Goal: Task Accomplishment & Management: Manage account settings

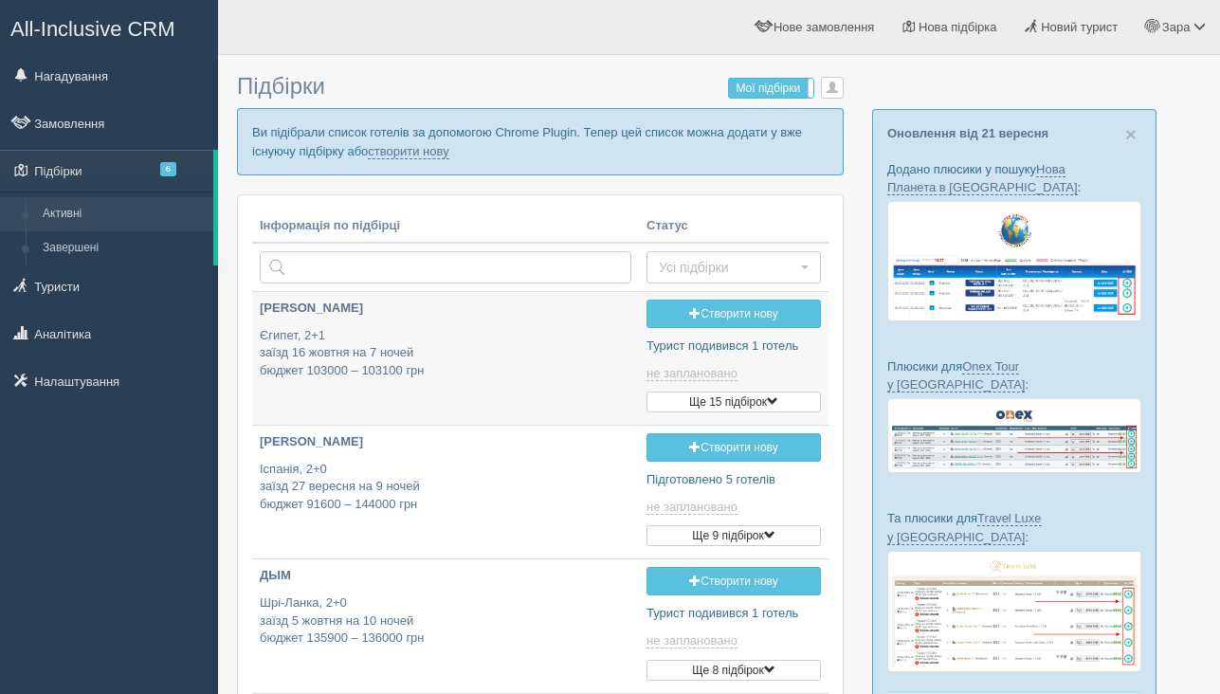
type input "2025-09-22 17:25"
click at [733, 320] on link "Створити нову" at bounding box center [733, 313] width 174 height 28
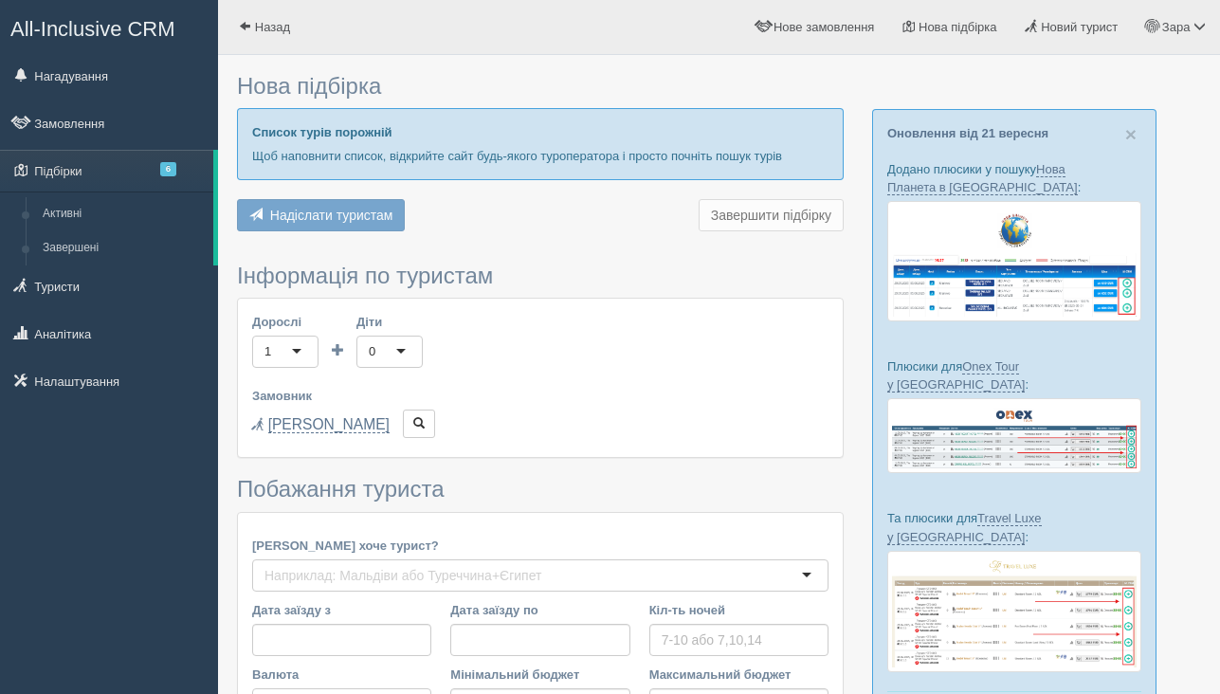
type input "9"
type input "1200"
type input "1800"
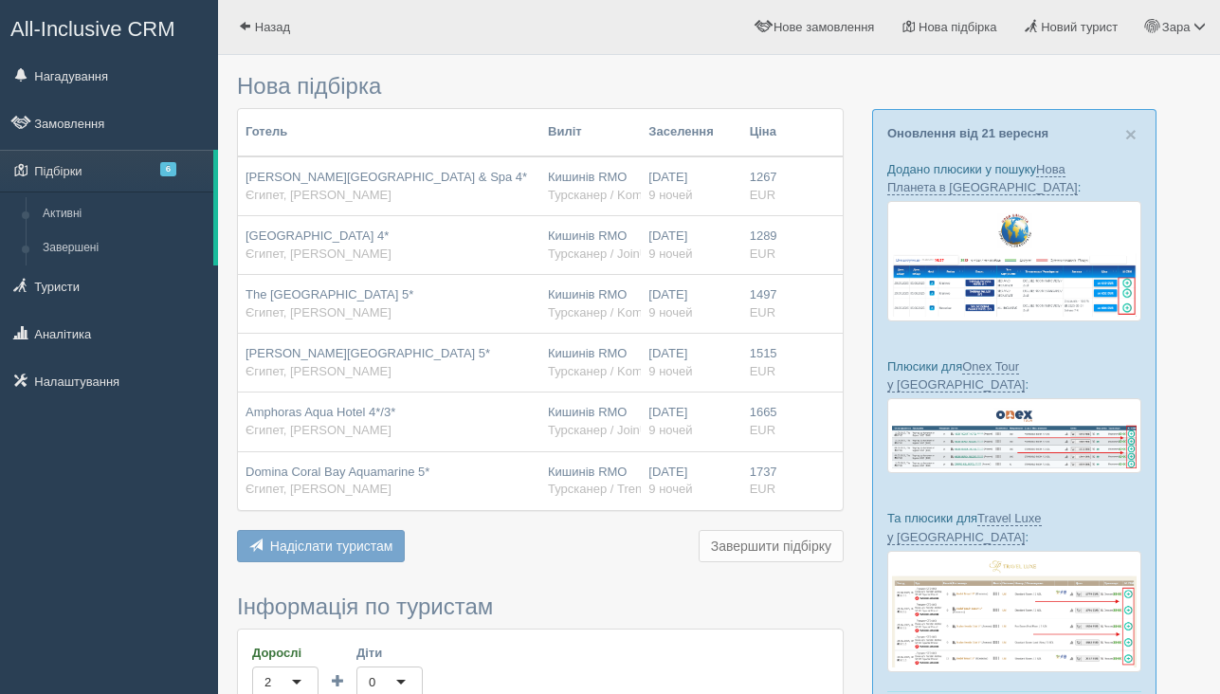
click at [314, 551] on span "Надіслати туристам" at bounding box center [331, 545] width 123 height 15
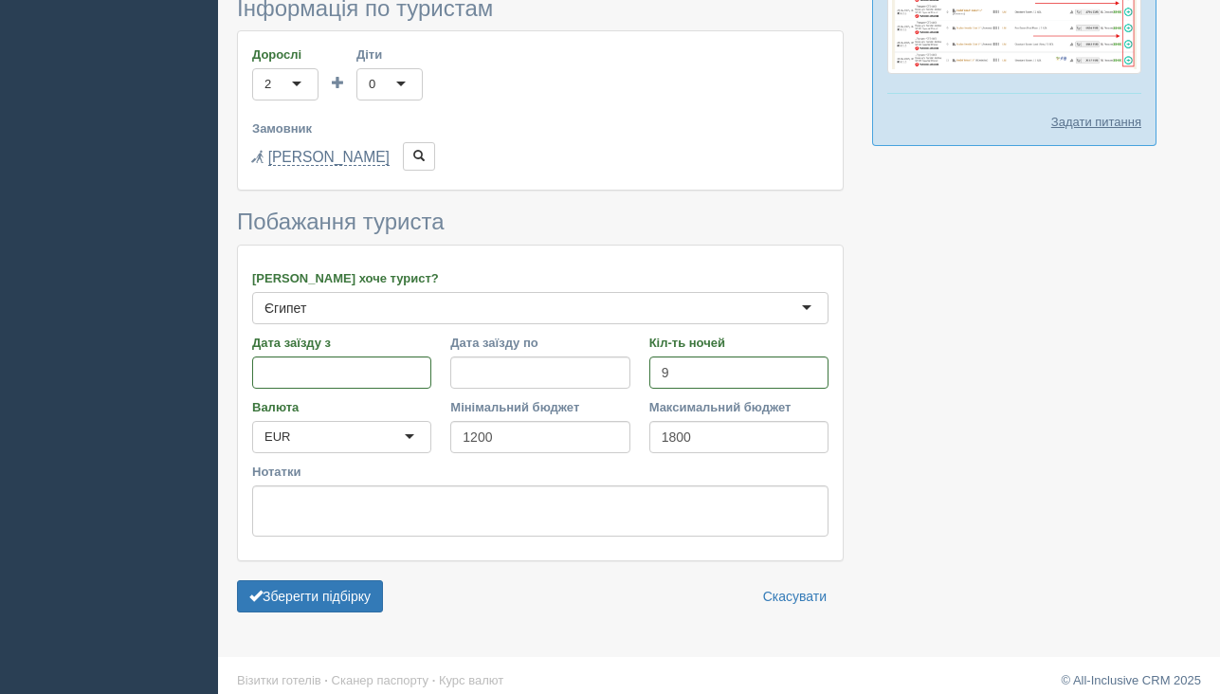
scroll to position [612, 0]
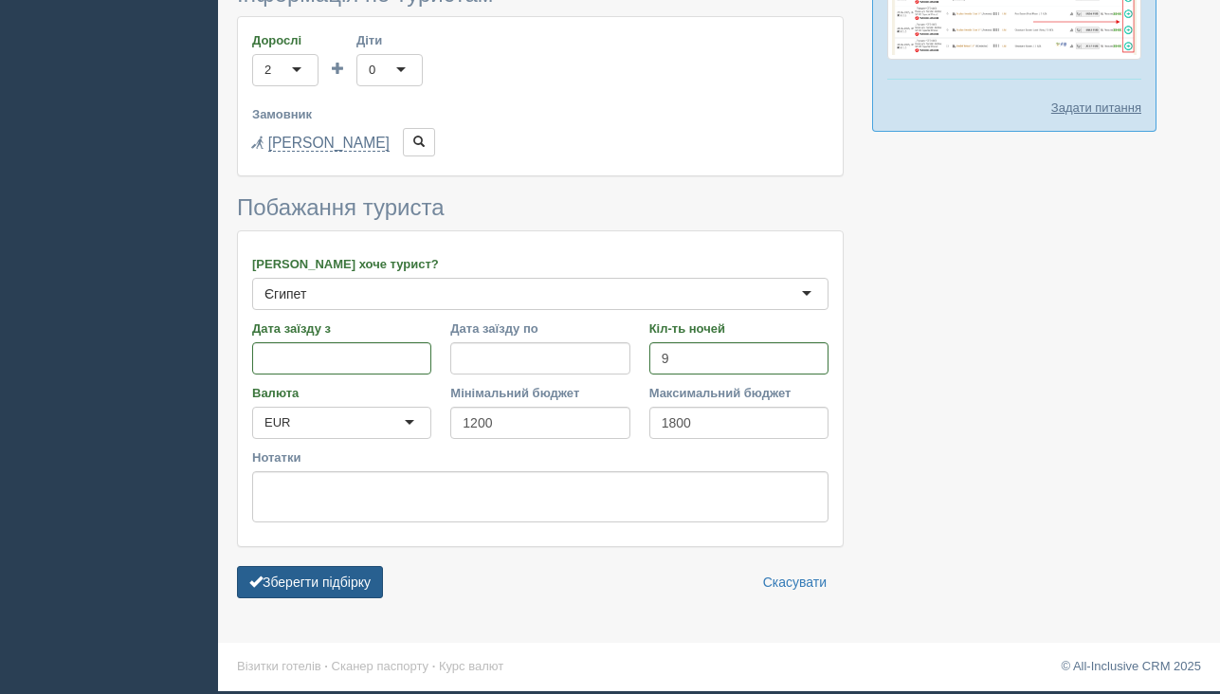
click at [310, 588] on button "Зберегти підбірку" at bounding box center [310, 582] width 146 height 32
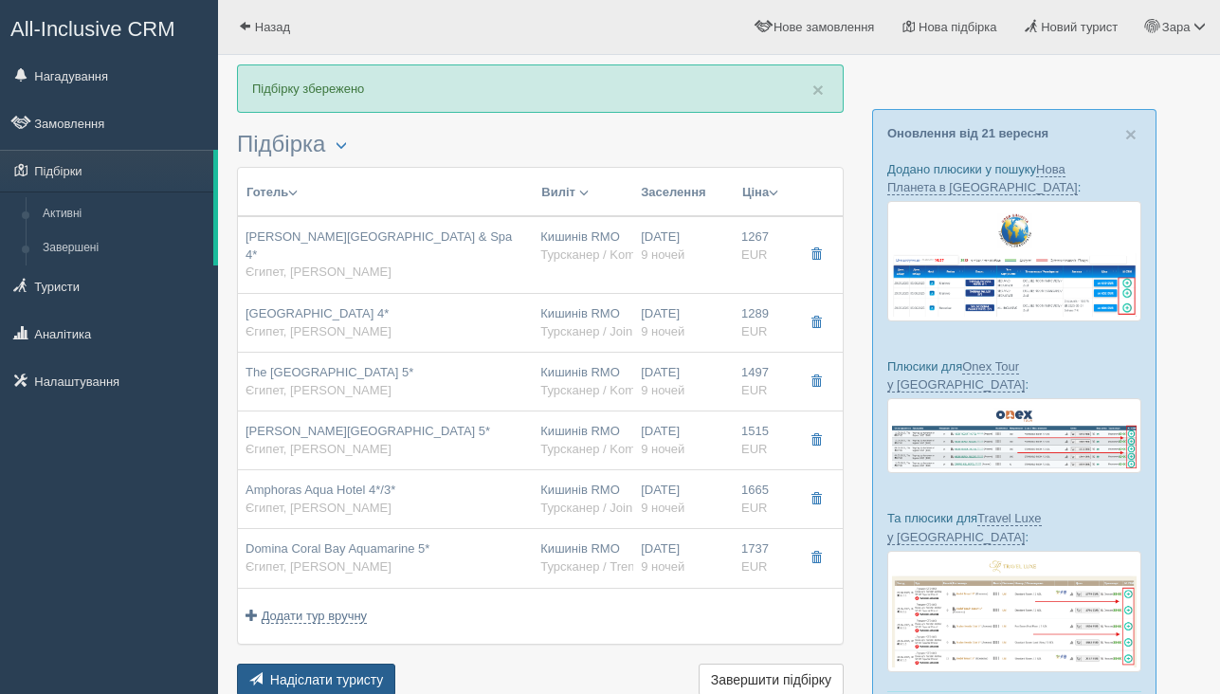
click at [297, 672] on span "Надіслати туристу" at bounding box center [327, 679] width 114 height 15
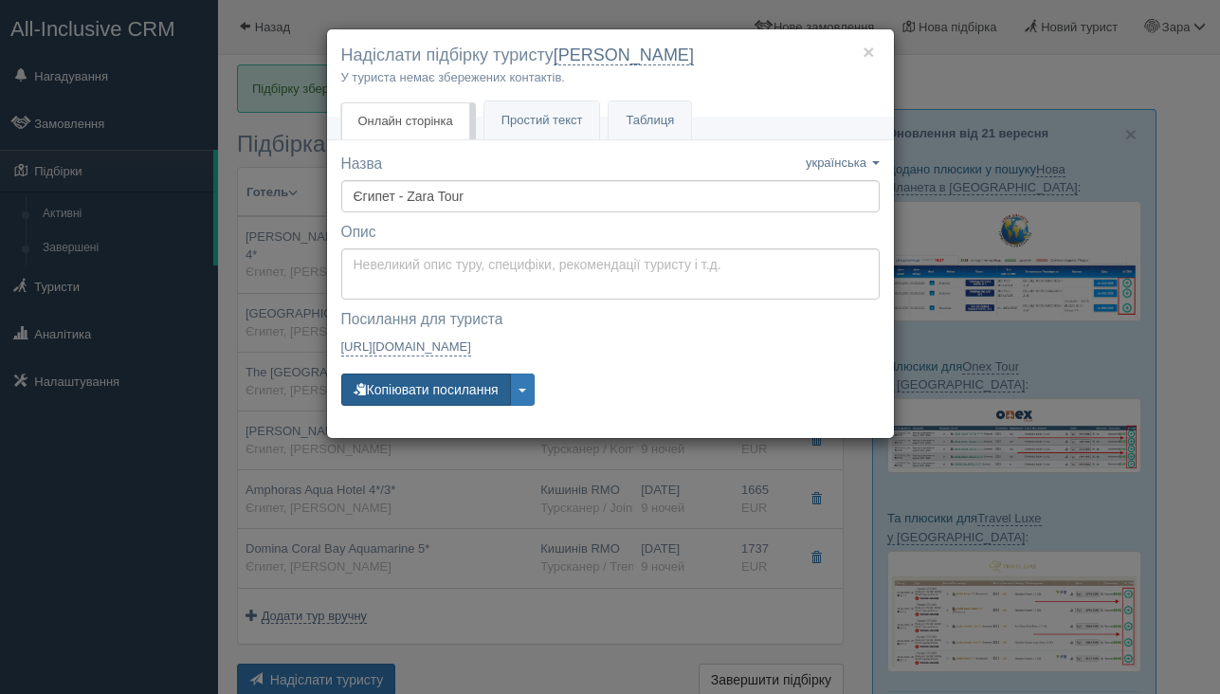
click at [409, 389] on button "Копіювати посилання" at bounding box center [426, 389] width 170 height 32
click at [456, 393] on button "Копіювати посилання" at bounding box center [426, 389] width 170 height 32
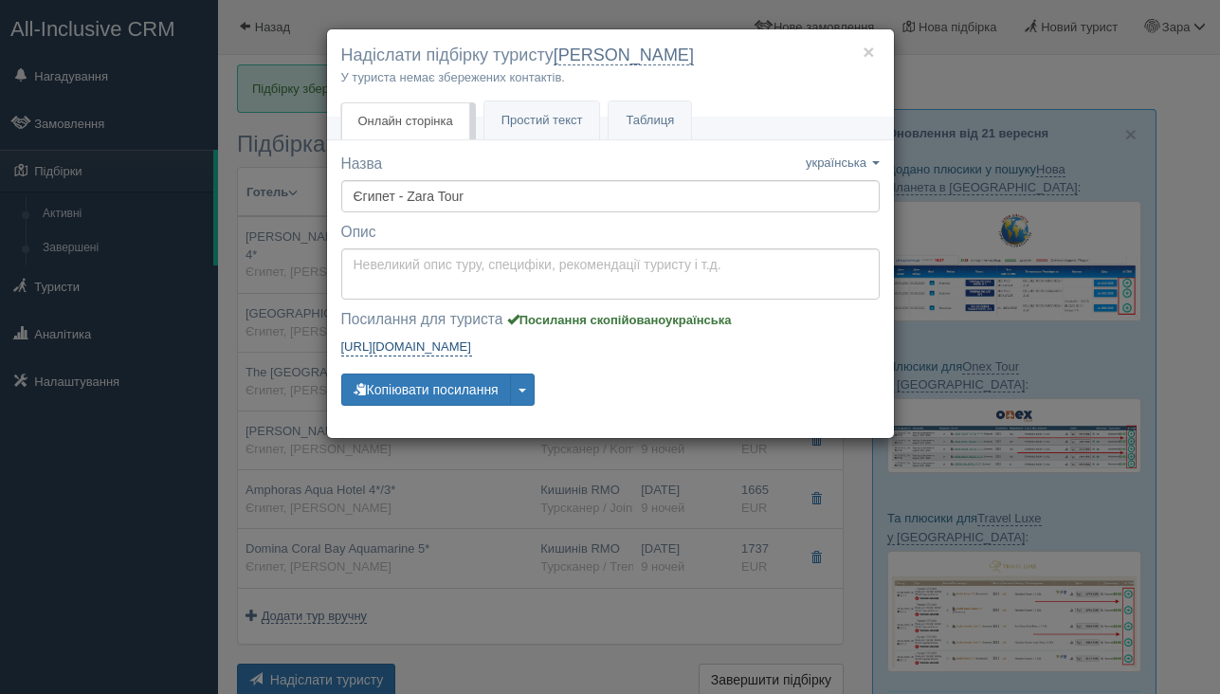
click at [472, 347] on link "https://tourist.allinclusivecrm.com/a/3645284871/2310850593/S7sci922Fu https://…" at bounding box center [406, 346] width 131 height 19
click at [870, 53] on button "×" at bounding box center [867, 52] width 11 height 20
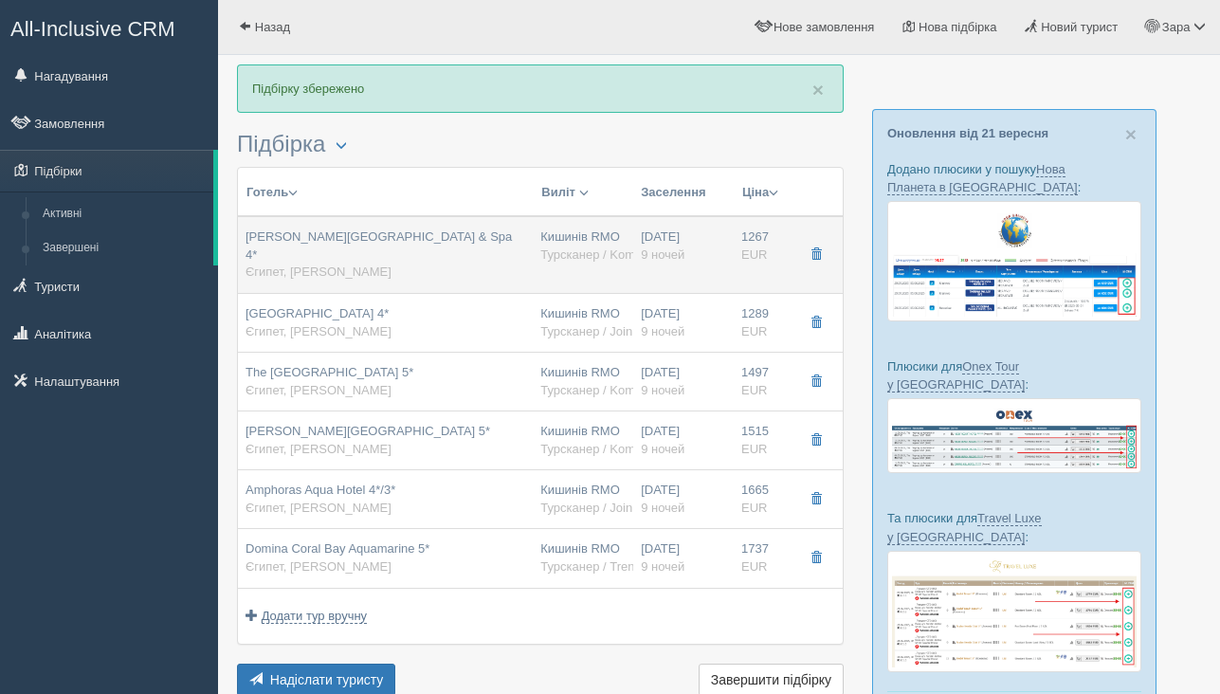
click at [458, 248] on div "Rehana Sharm Resort Aquapark & ​​Spa 4* Єгипет, Шарм эль Шейх" at bounding box center [385, 254] width 280 height 53
type input "Rehana Sharm Resort Aquapark & ​​Spa 4*"
type input "Єгипет"
type input "Шарм эль Шейх"
type input "1267.00"
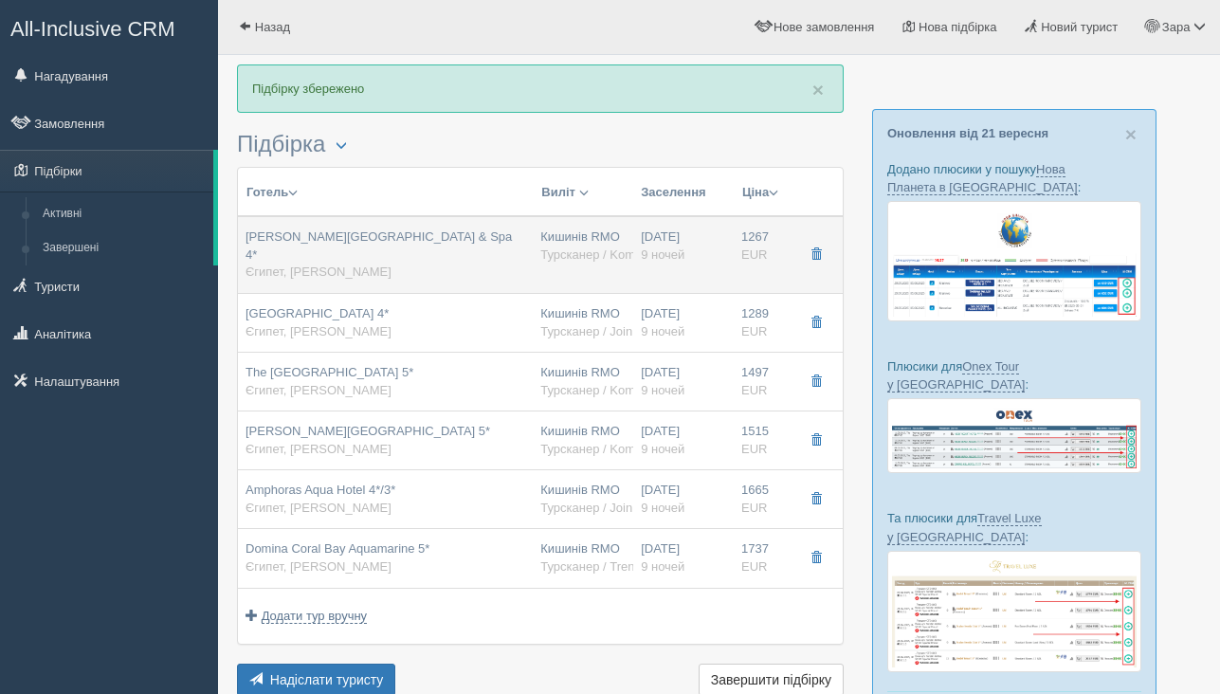
type input "Кишинів RMO"
type input "Шарм-еш-Шейх SSH"
type input "09:00"
type input "12:30"
type input "Fly One"
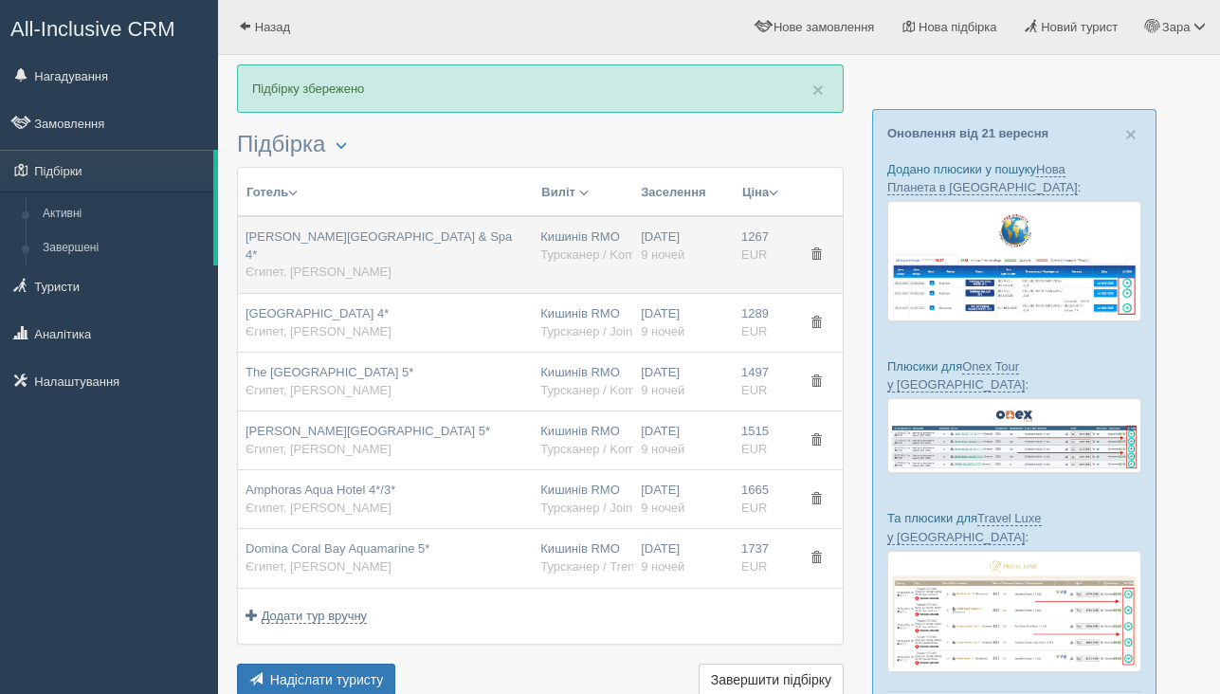
type input "13:30"
type input "16:50"
type input "9"
type input "Deluxe Room"
type input "UAI"
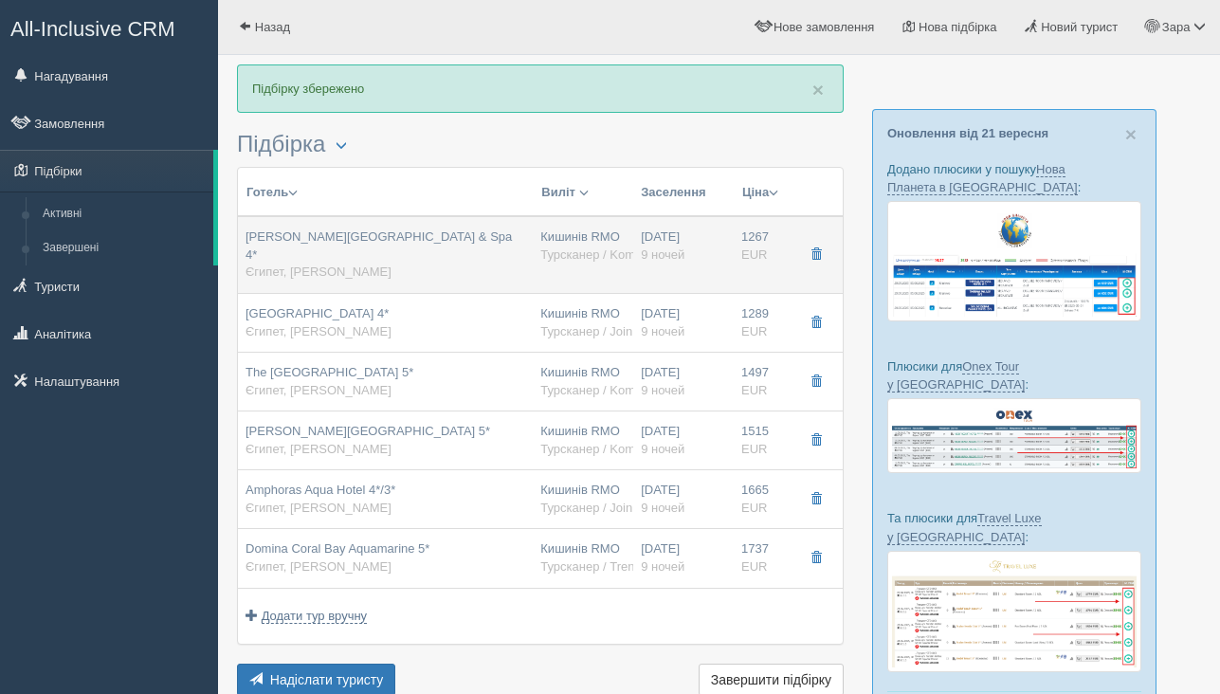
type input "Турсканер / Kompas"
type input "https://crm.tat.ua/tf/tourscanner/offer/17952/3022820441082541"
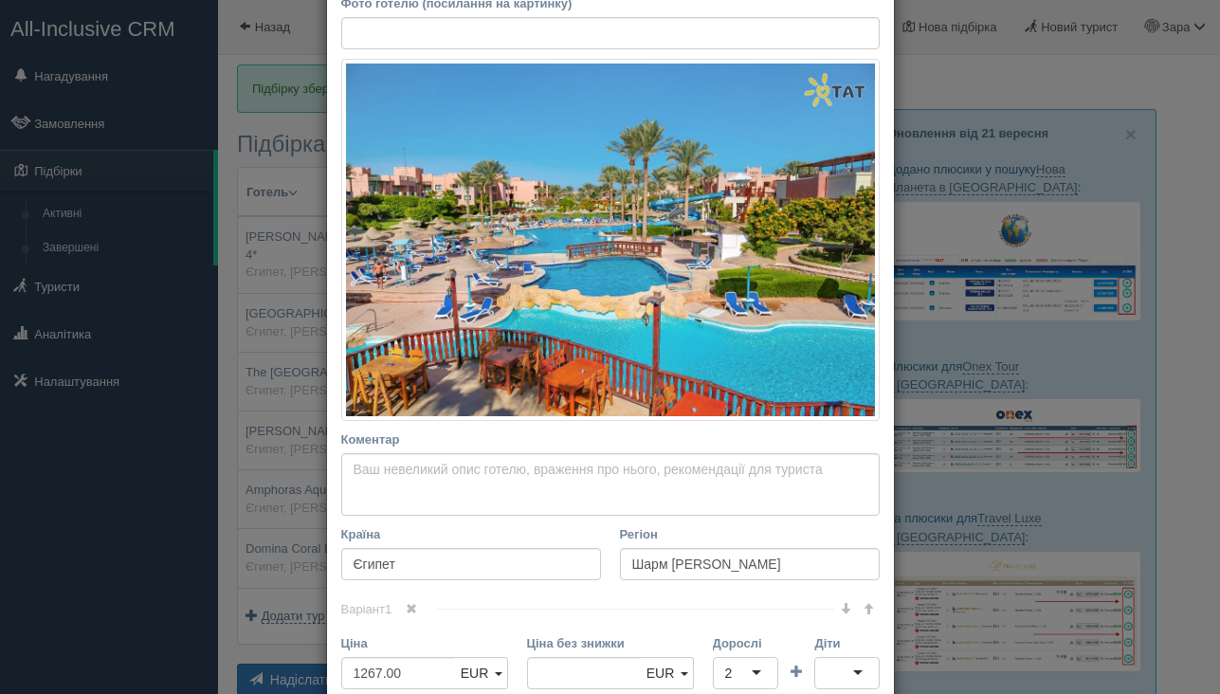
scroll to position [255, 0]
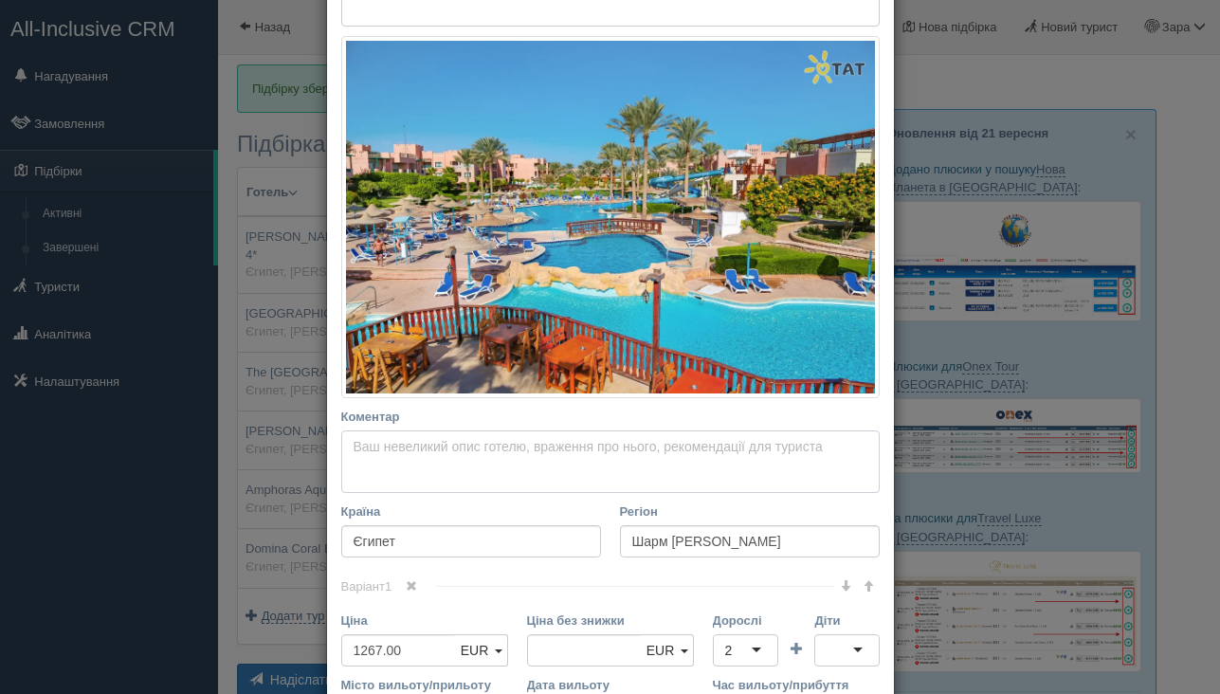
click at [398, 452] on textarea "Коментар Основний опис Додатковий опис Закріпити Збережено Необхідно вказати на…" at bounding box center [610, 461] width 538 height 63
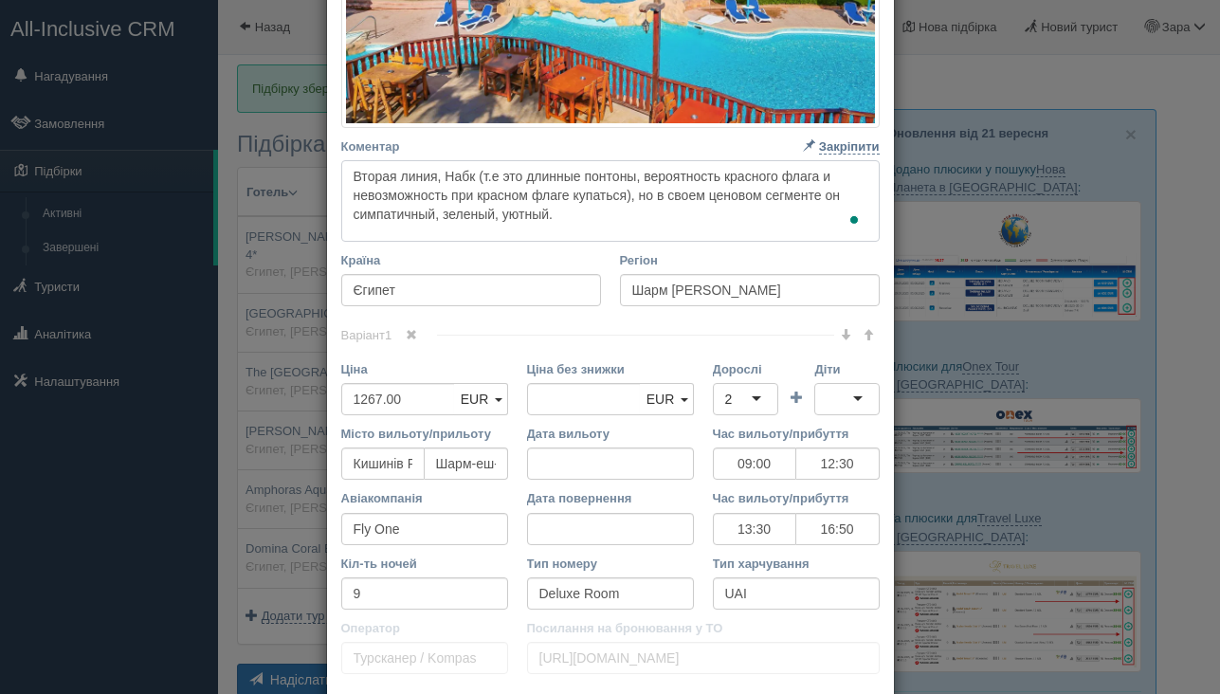
scroll to position [661, 0]
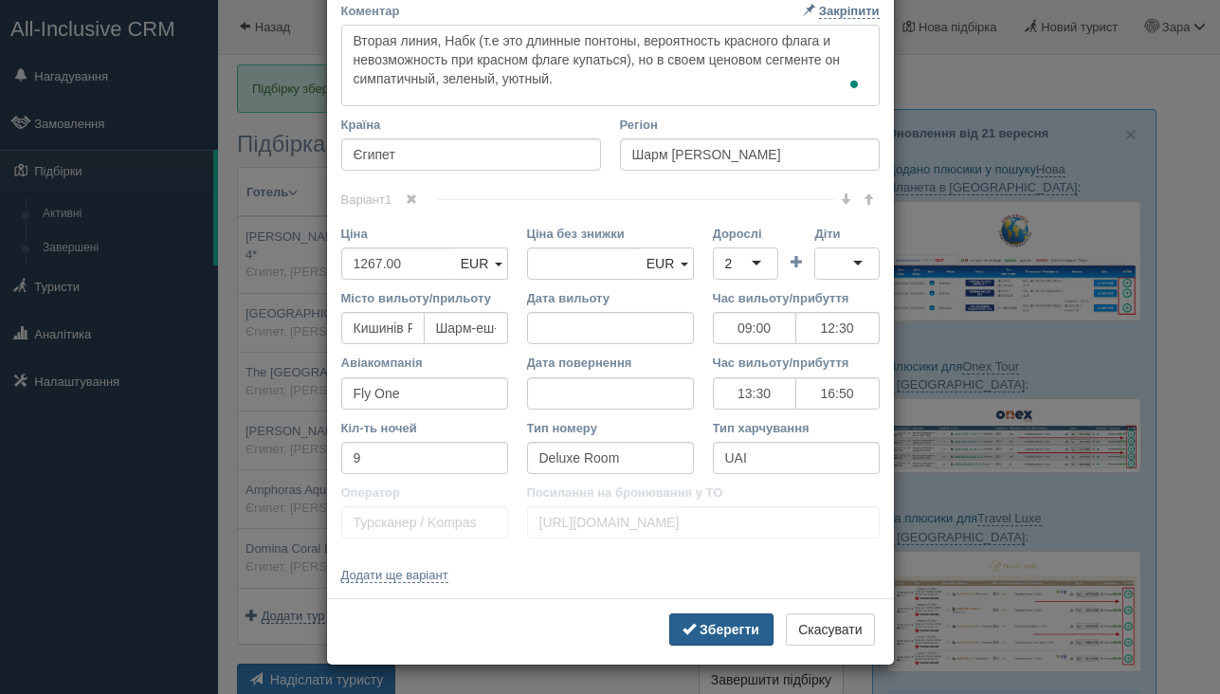
type textarea "Вторая линия, Набк (т.е это длинные понтоны, вероятность красного флага и невоз…"
click at [699, 634] on b "Зберегти" at bounding box center [729, 629] width 60 height 15
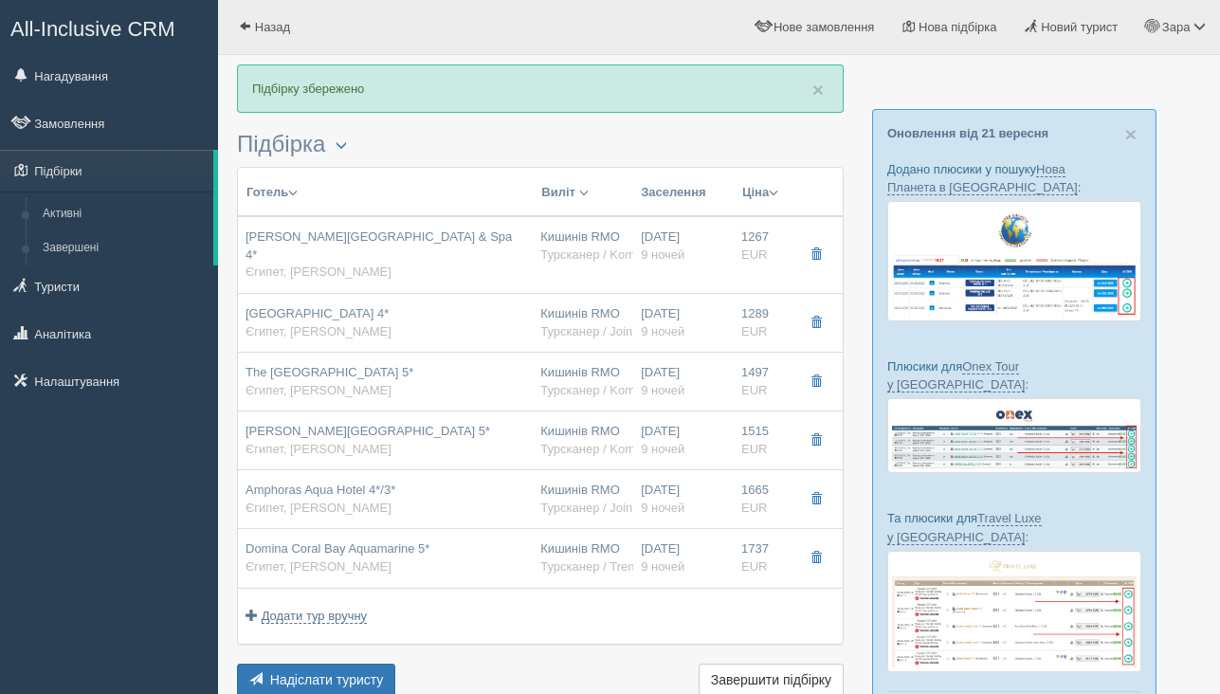
click at [471, 330] on td "Queen Sharm Resort 4* Єгипет, Шарм эль Шейх" at bounding box center [385, 322] width 295 height 59
type input "Queen Sharm Resort 4*"
type input "1289.00"
type input "15:00"
type input "18:20"
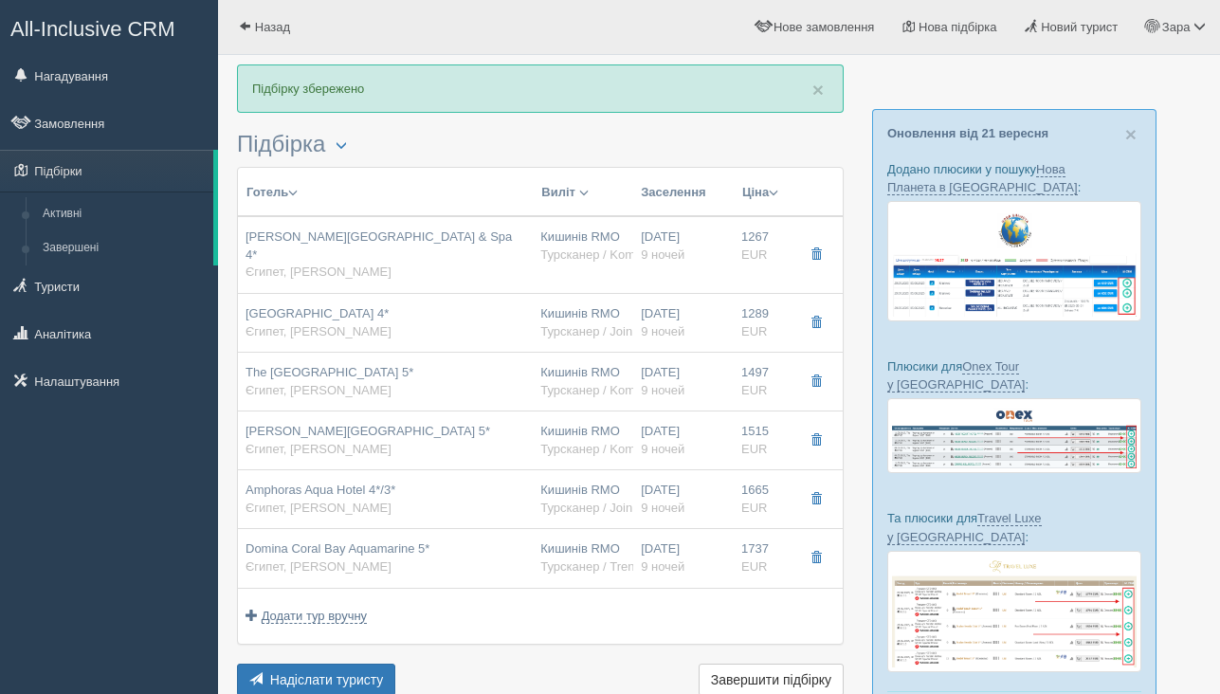
type input "Vision Air"
type input "19:30"
type input "23:00"
type input "Standard Room"
type input "AI"
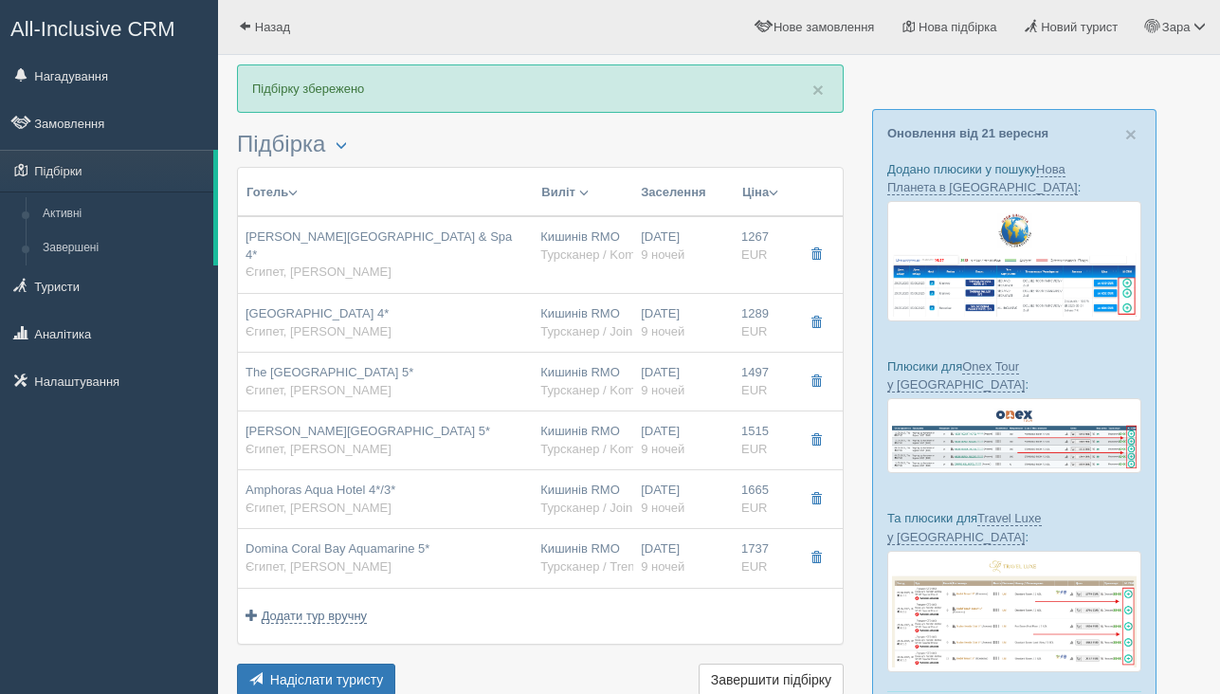
type input "Турсканер / JoinUP!"
type input "https://crm.tat.ua/tf/tourscanner/offer/18215/4042850241052429"
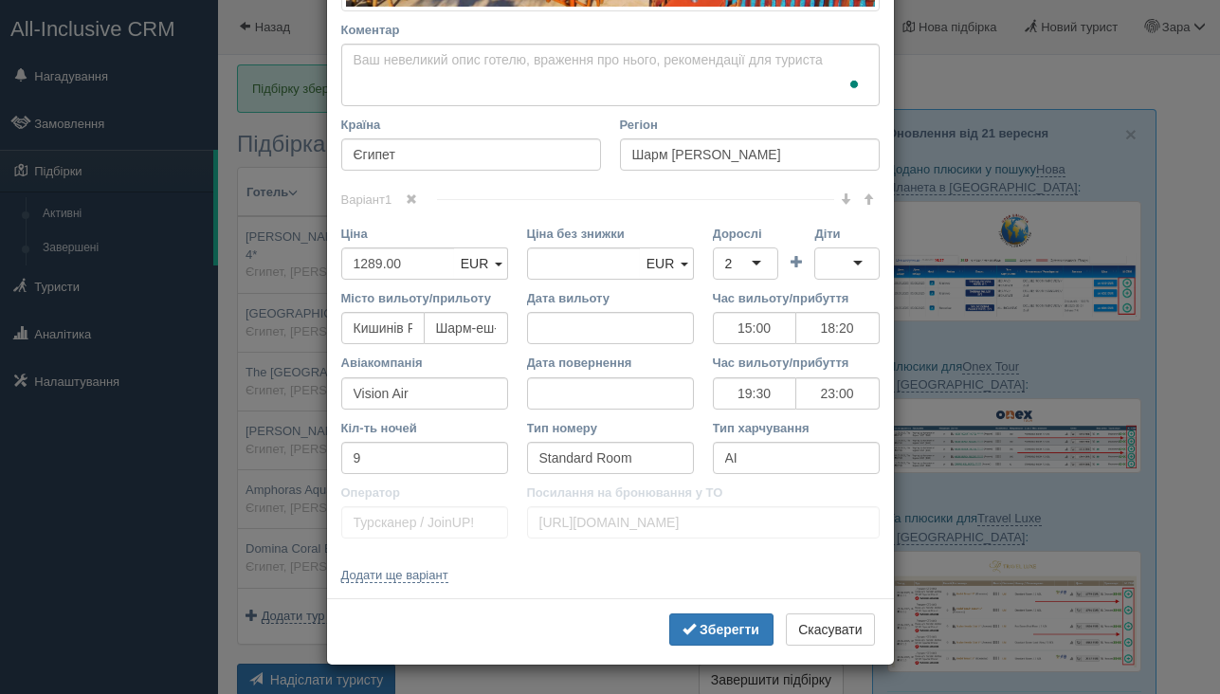
scroll to position [0, 0]
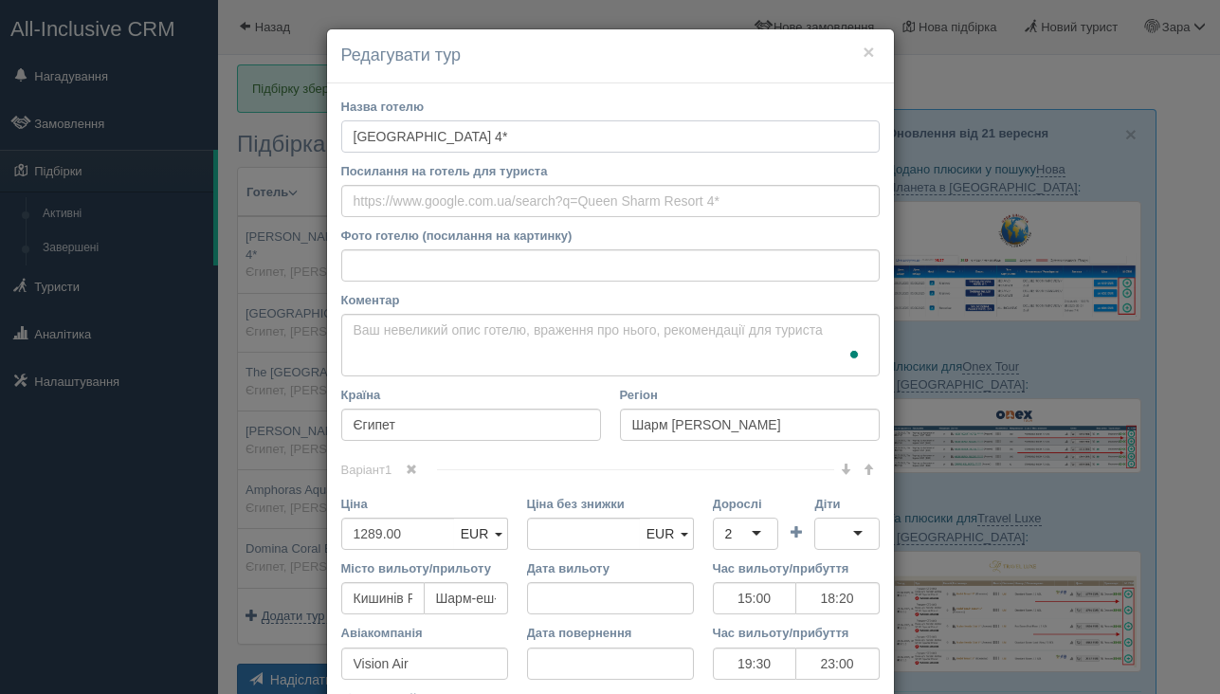
click at [422, 136] on input "Queen Sharm Resort 4*" at bounding box center [610, 136] width 538 height 32
click at [508, 327] on textarea "Коментар Основний опис Додатковий опис Закріпити Збережено Необхідно вказати на…" at bounding box center [610, 345] width 538 height 63
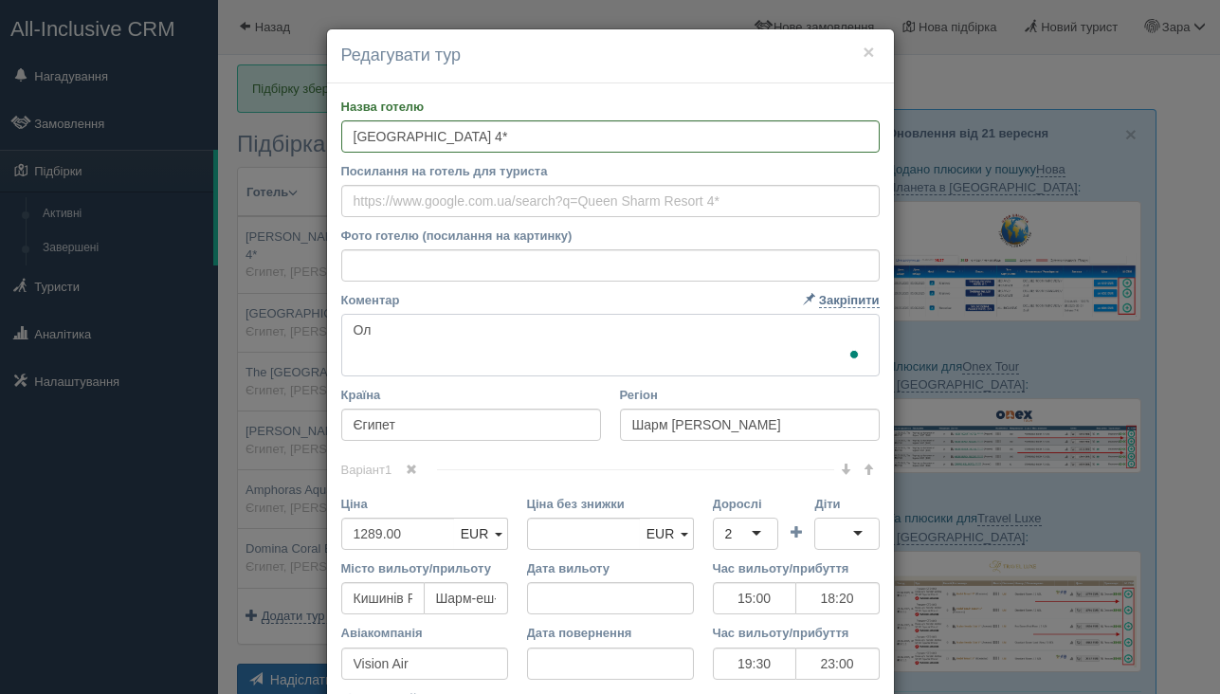
type textarea "О"
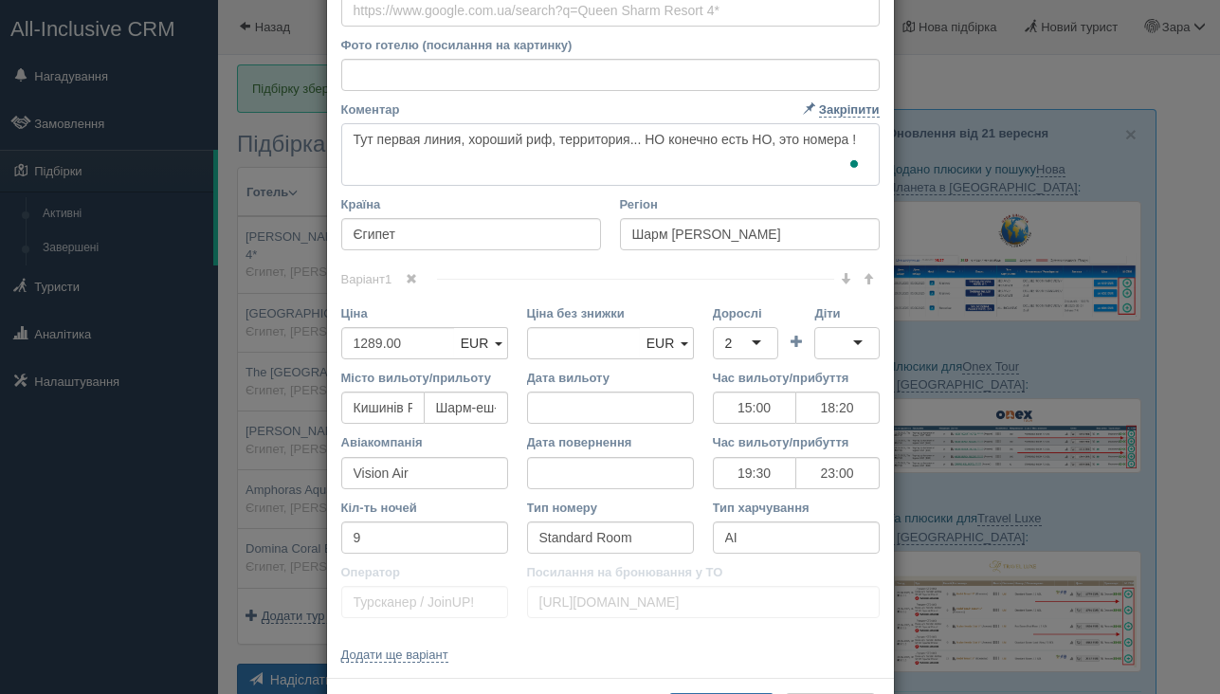
scroll to position [270, 0]
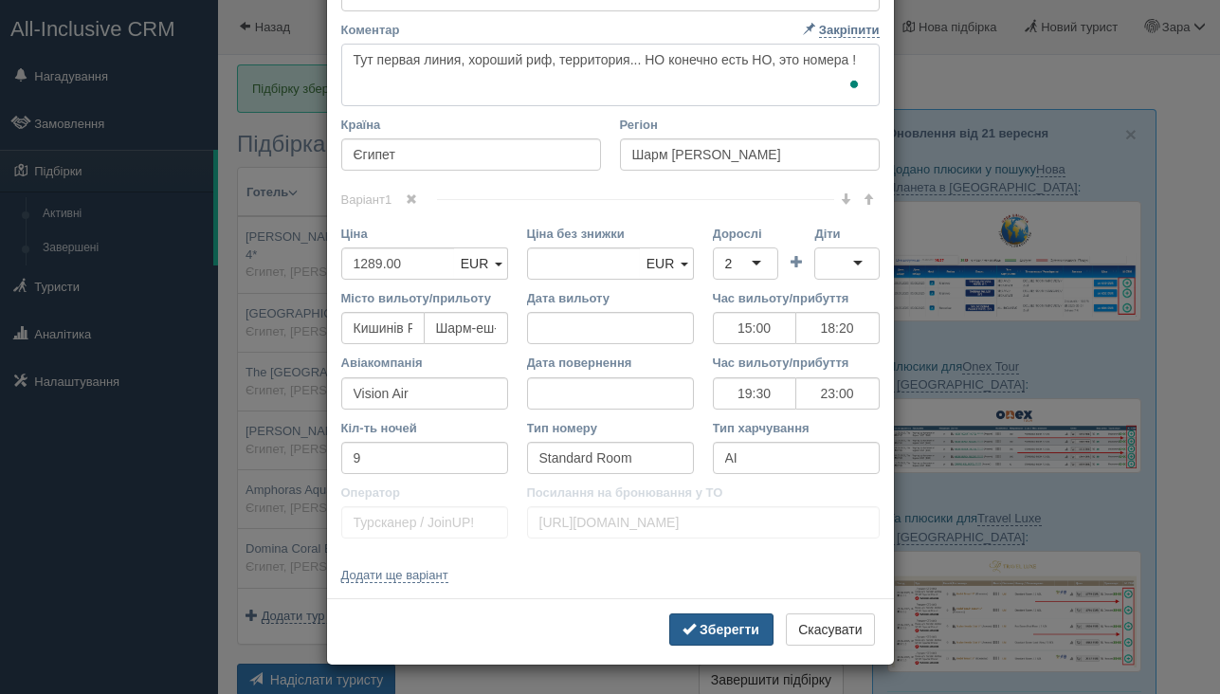
type textarea "Тут первая линия, хороший риф, территория... НО конечно есть НО, это номера !"
click at [699, 622] on b "Зберегти" at bounding box center [729, 629] width 60 height 15
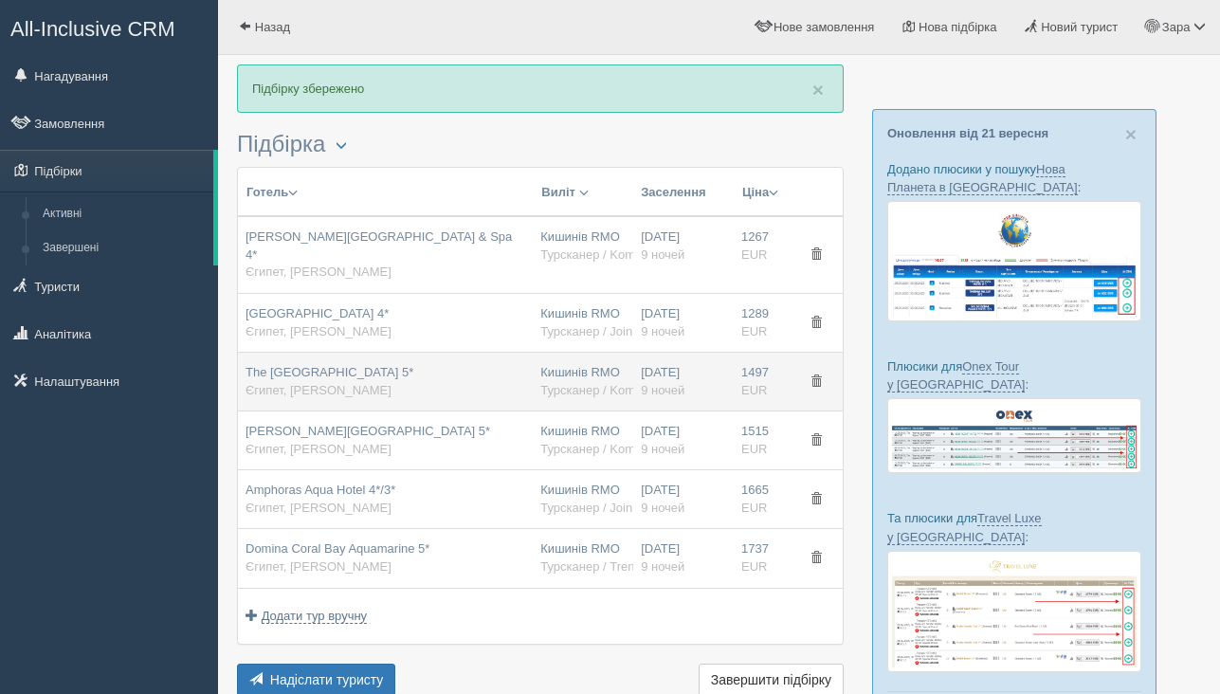
click at [530, 371] on td "The Grand Hotel Sharm El Sheikh 5* Єгипет, Шарм эль Шейх" at bounding box center [385, 382] width 295 height 59
type input "The Grand Hotel Sharm El Sheikh 5*"
type input "1497.00"
type input "09:00"
type input "12:30"
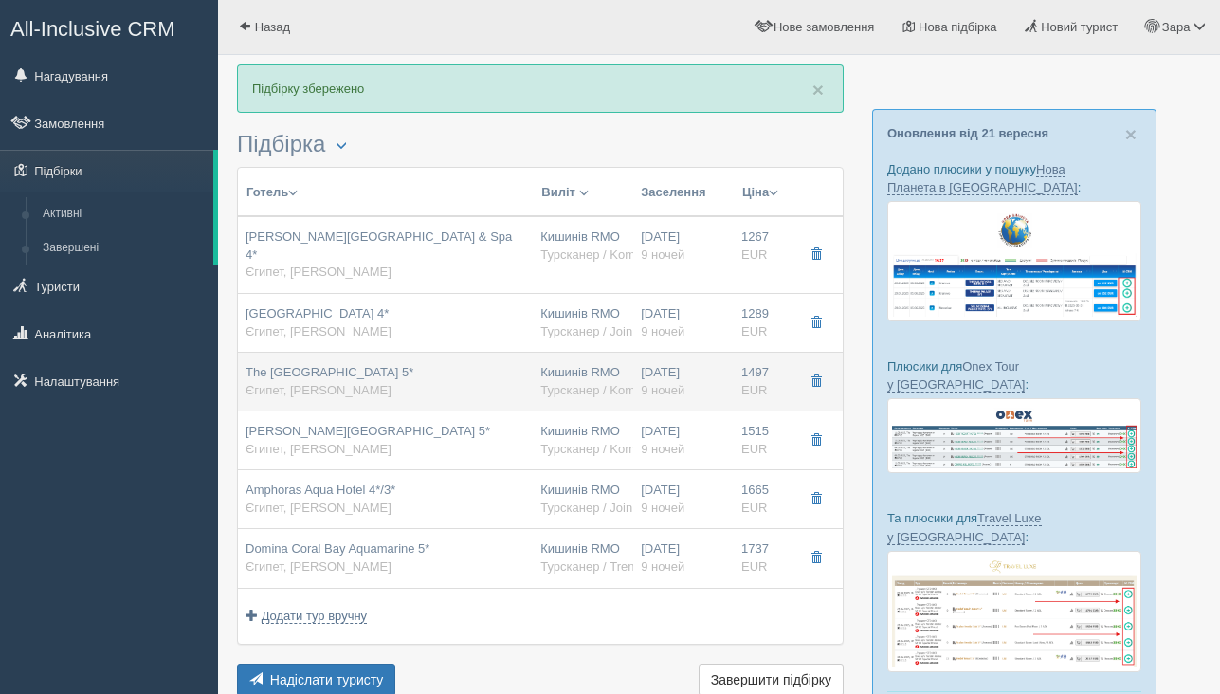
type input "Fly One"
type input "13:30"
type input "16:50"
type input "Турсканер / Kompas"
type input "https://crm.tat.ua/tf/tourscanner/offer/20263/2262824431051412"
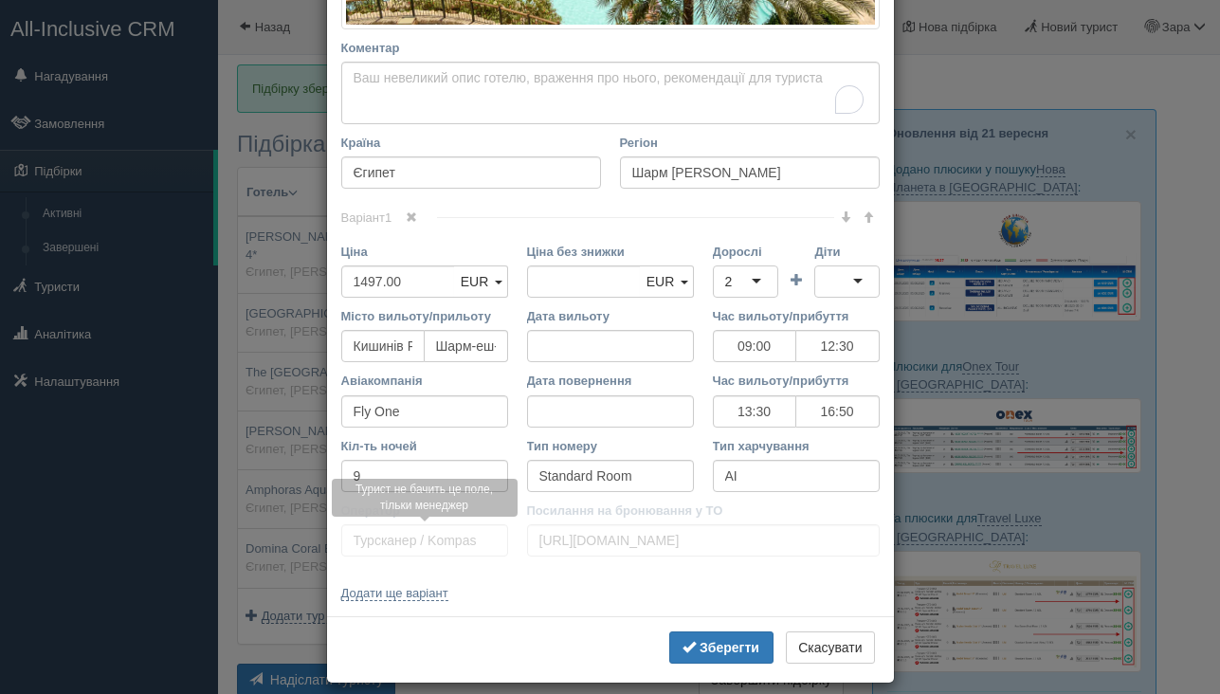
scroll to position [0, 0]
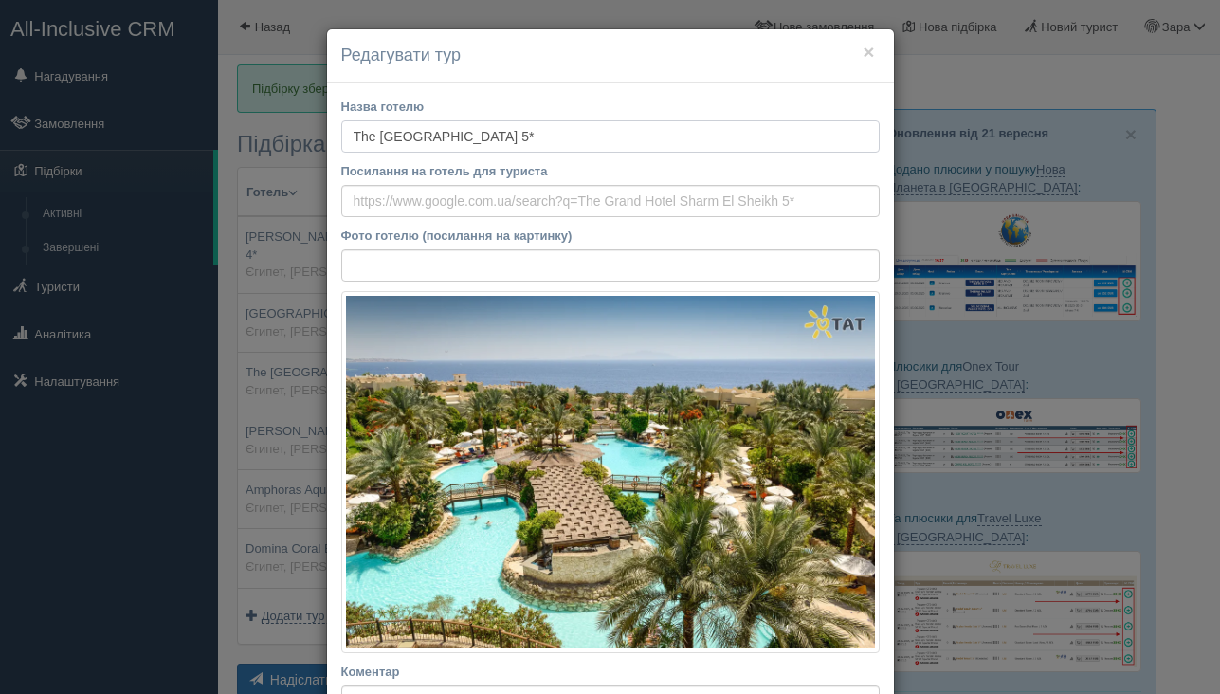
click at [417, 138] on input "The Grand Hotel Sharm El Sheikh 5*" at bounding box center [610, 136] width 538 height 32
click at [418, 138] on input "The Grand Hotel Sharm El Sheikh 5*" at bounding box center [610, 136] width 538 height 32
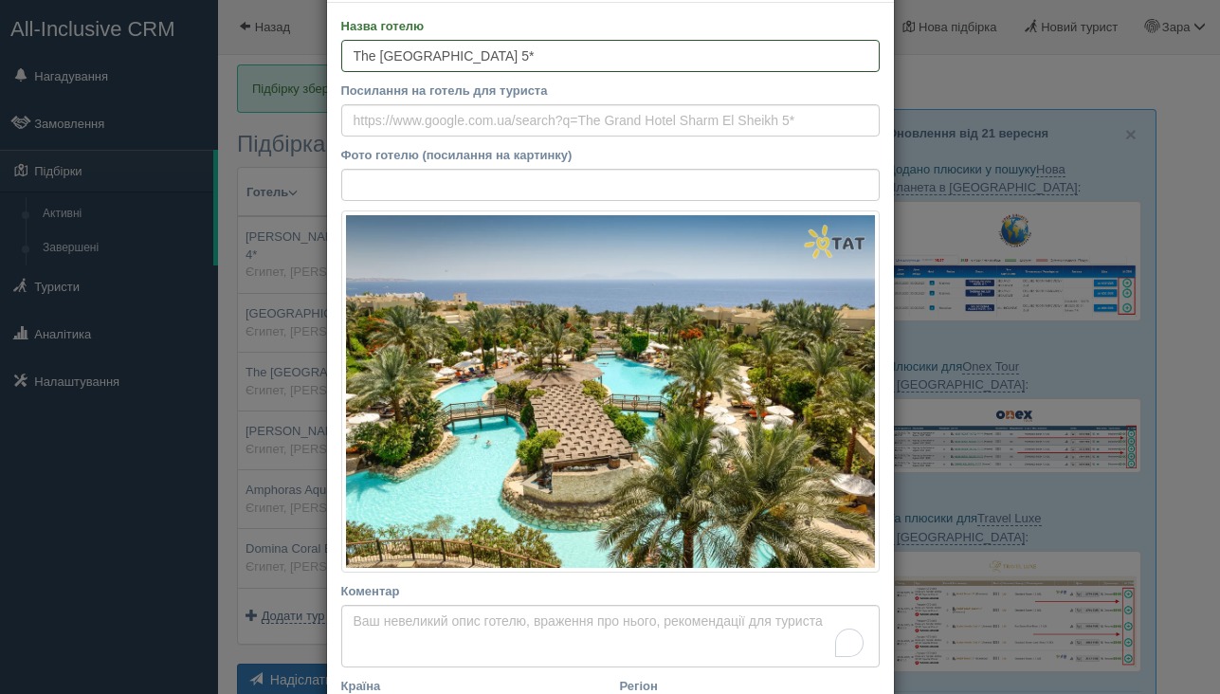
scroll to position [251, 0]
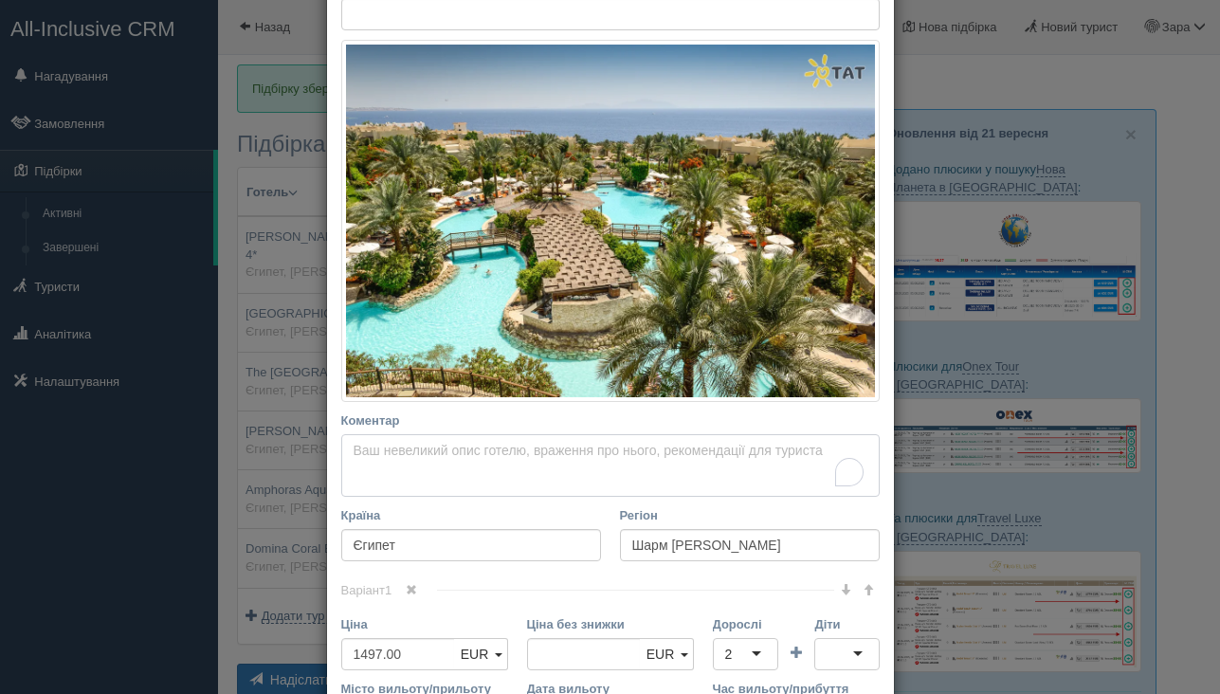
click at [453, 461] on textarea "Коментар Основний опис Додатковий опис Закріпити Збережено Необхідно вказати на…" at bounding box center [610, 465] width 538 height 63
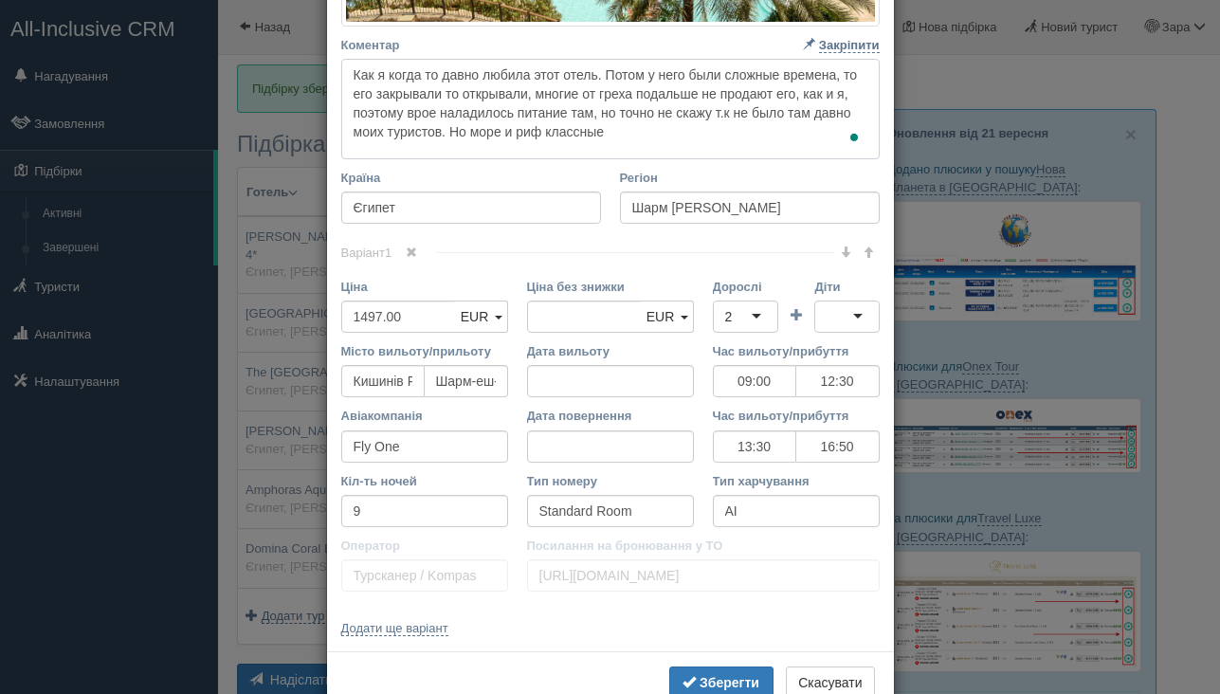
scroll to position [679, 0]
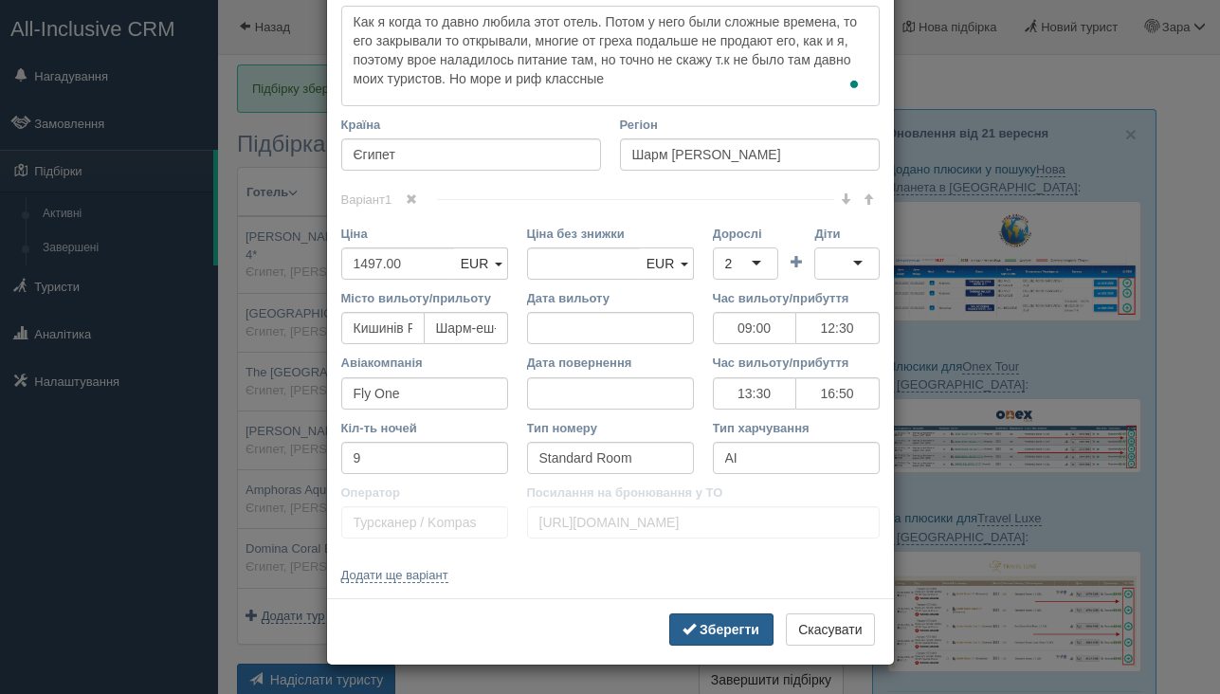
type textarea "Как я когда то давно любила этот отель. Потом у него были сложные времена, то е…"
click at [721, 617] on button "Зберегти" at bounding box center [721, 629] width 104 height 32
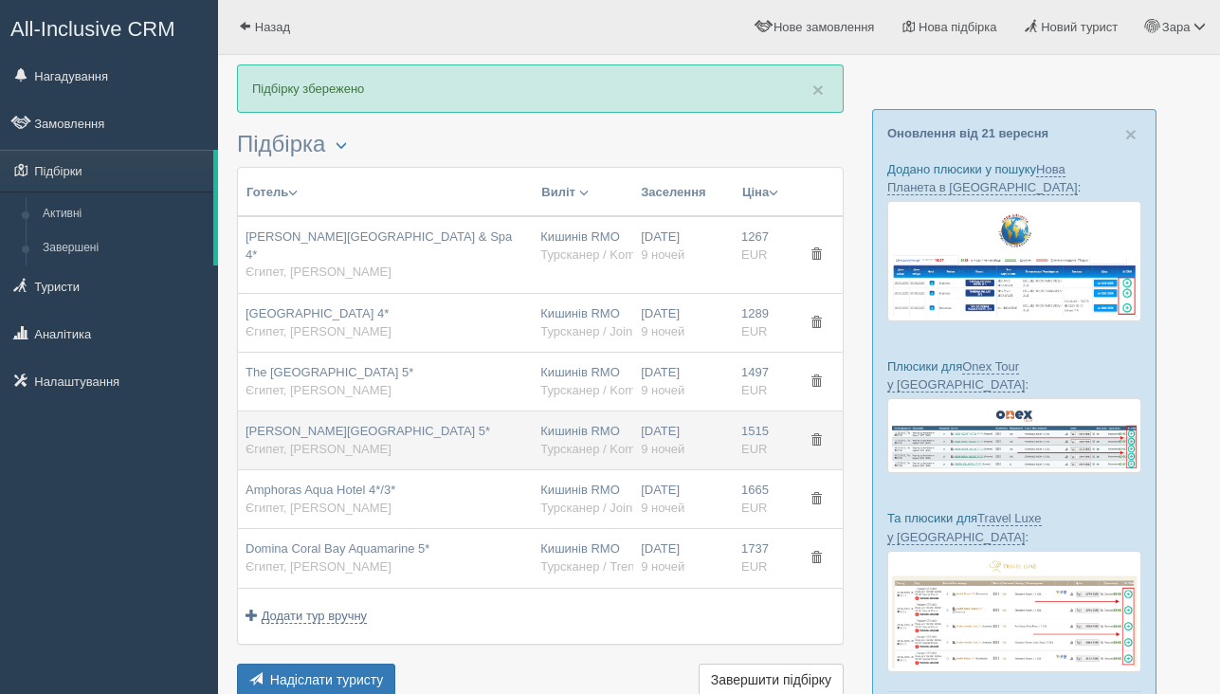
click at [490, 426] on div "Rehana Royal Beach Resort Aqua Park & Spa 5* Єгипет, Шарм эль Шейх" at bounding box center [367, 440] width 244 height 35
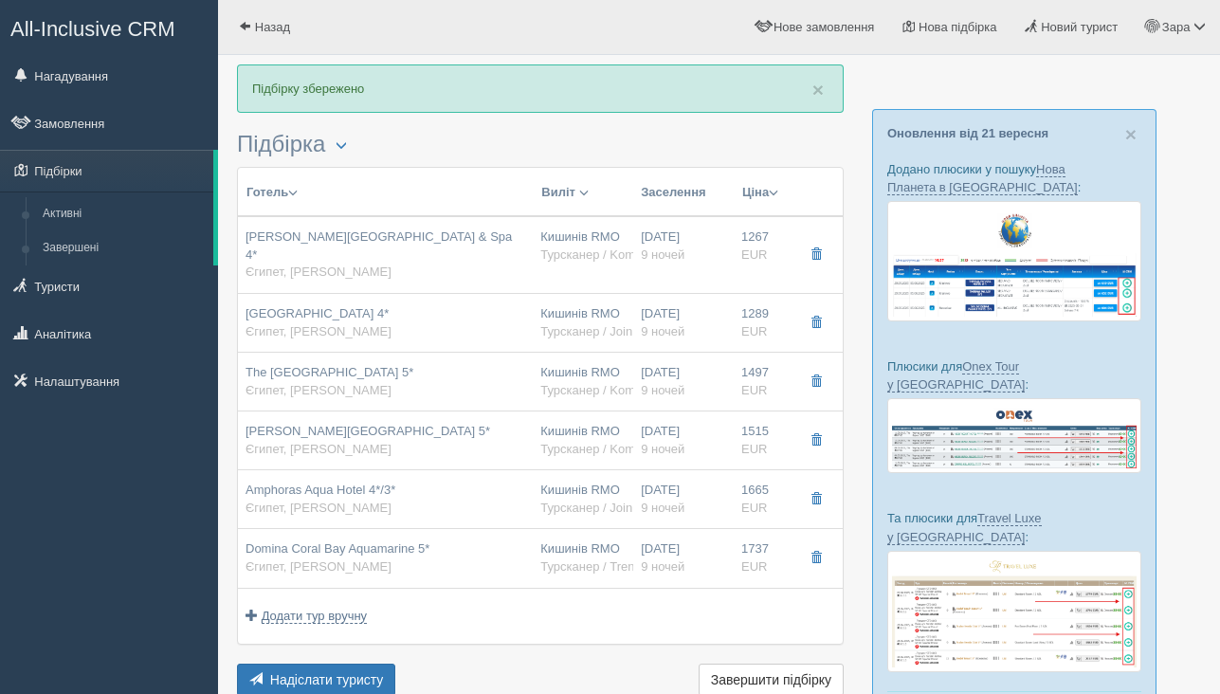
type input "Rehana Royal Beach Resort Aqua Park & Spa 5*"
type input "1515.00"
type input "09:00"
type input "12:30"
type input "13:30"
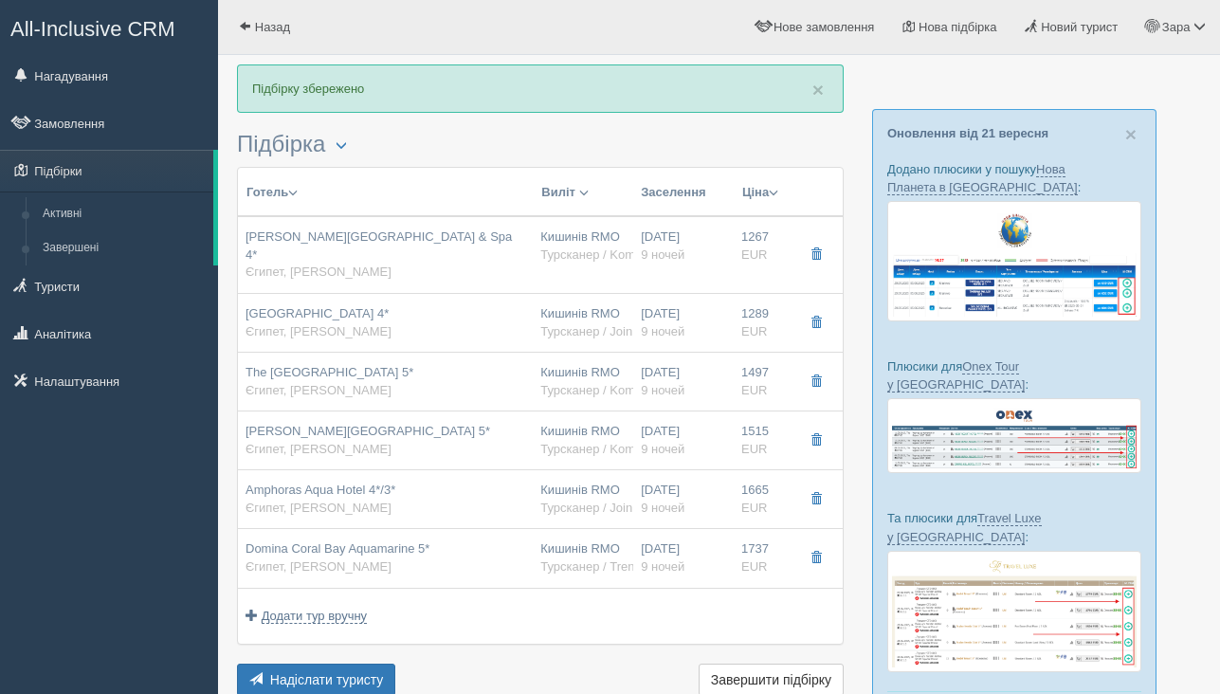
type input "16:50"
type input "Deluxe Room"
type input "UAI"
type input "https://crm.tat.ua/tf/tourscanner/offer/20549/4072821801099593"
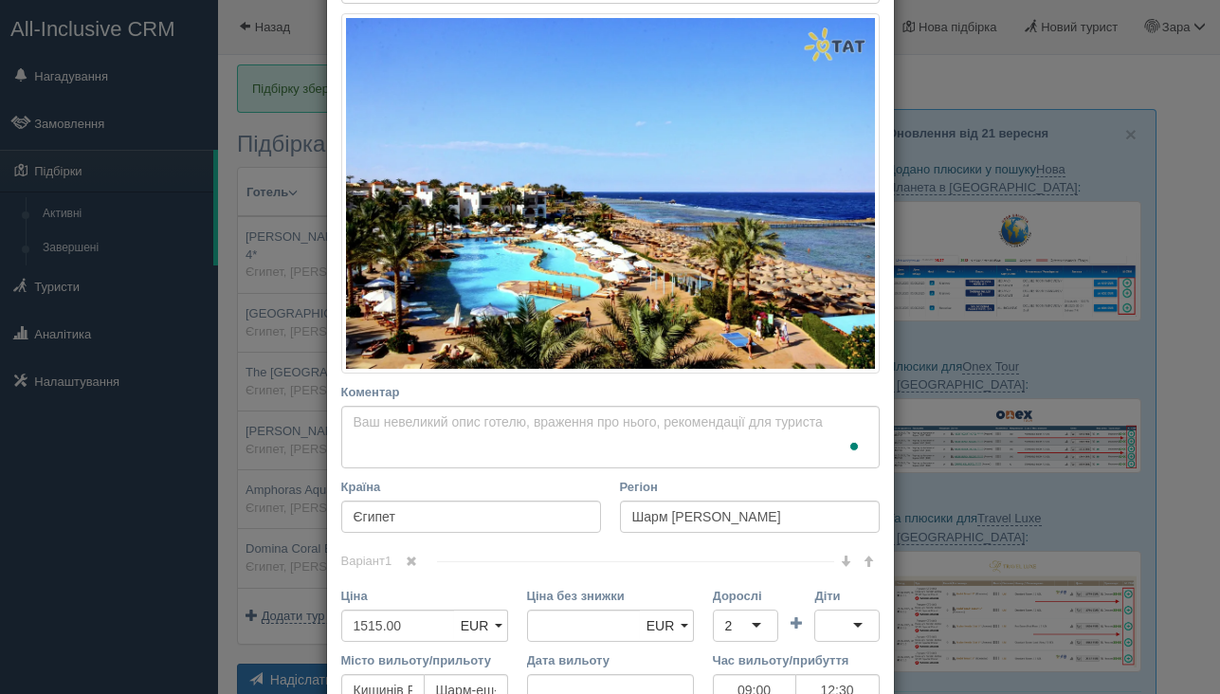
scroll to position [310, 0]
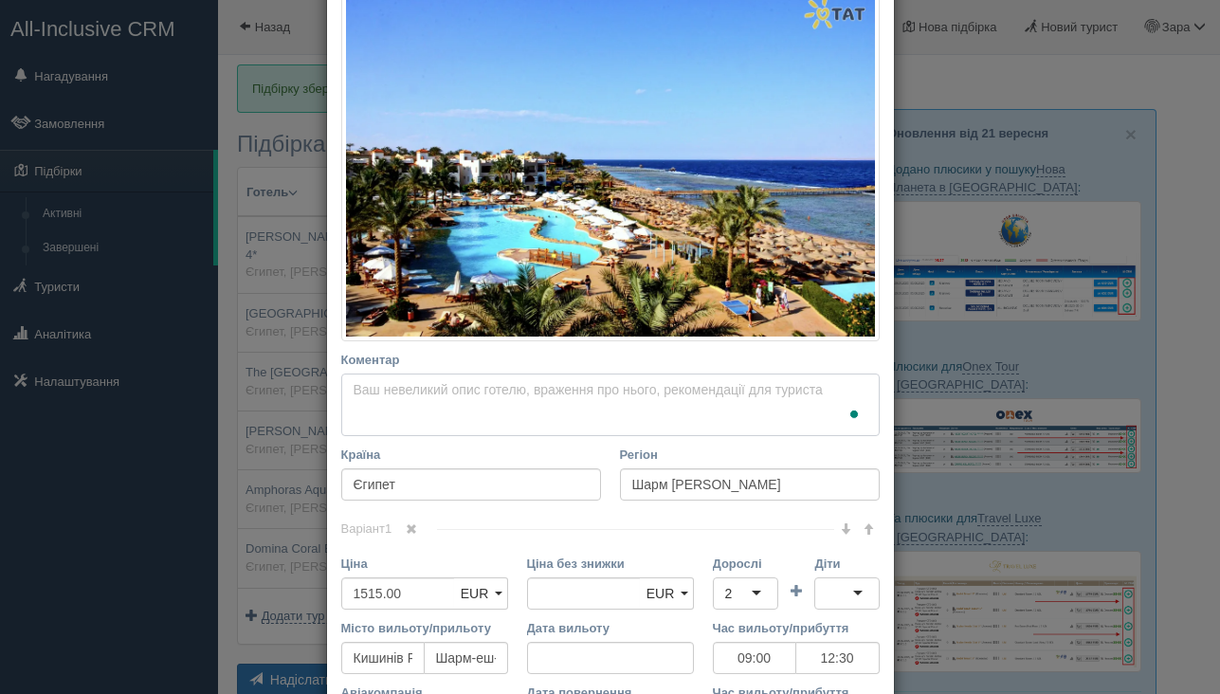
click at [500, 398] on textarea "Коментар Основний опис Додатковий опис Закріпити Збережено Необхідно вказати на…" at bounding box center [610, 404] width 538 height 63
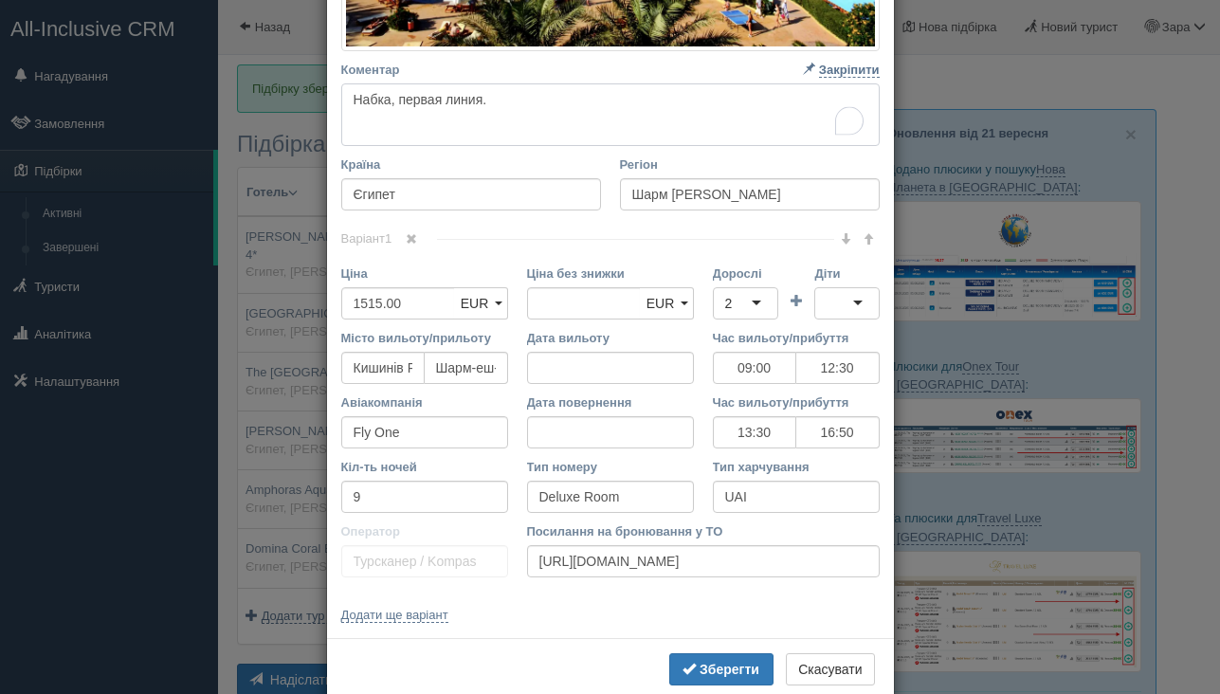
scroll to position [640, 0]
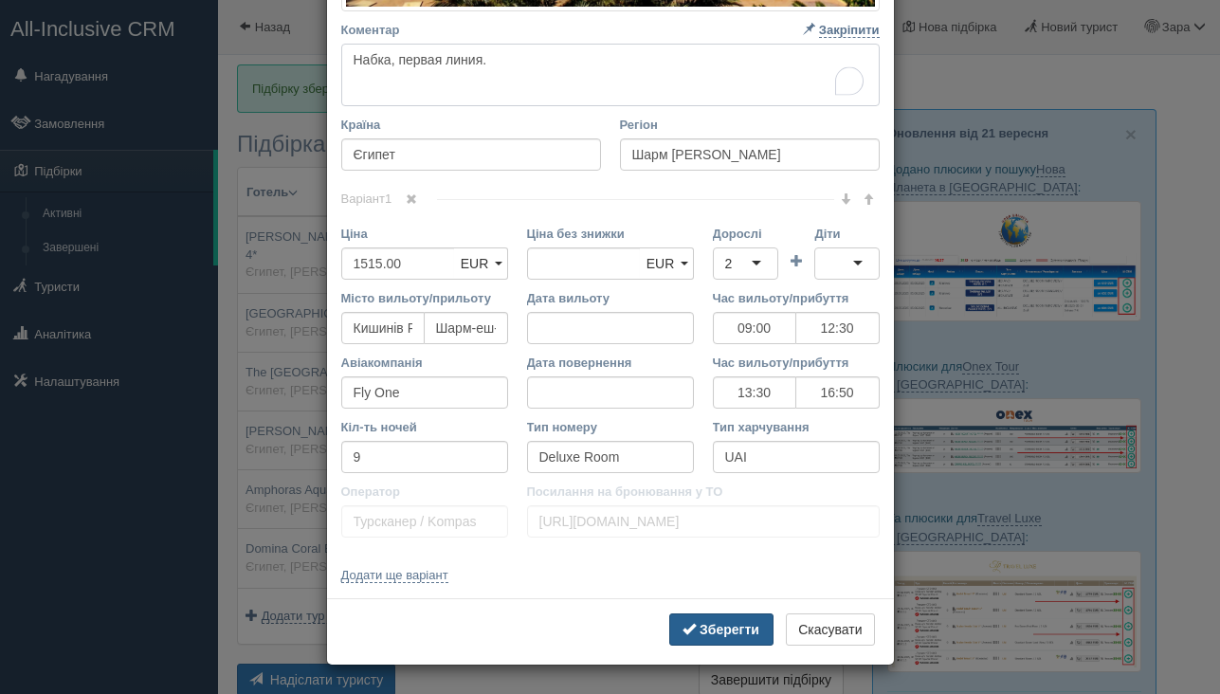
type textarea "Набка, первая линия."
click at [693, 632] on button "Зберегти" at bounding box center [721, 629] width 104 height 32
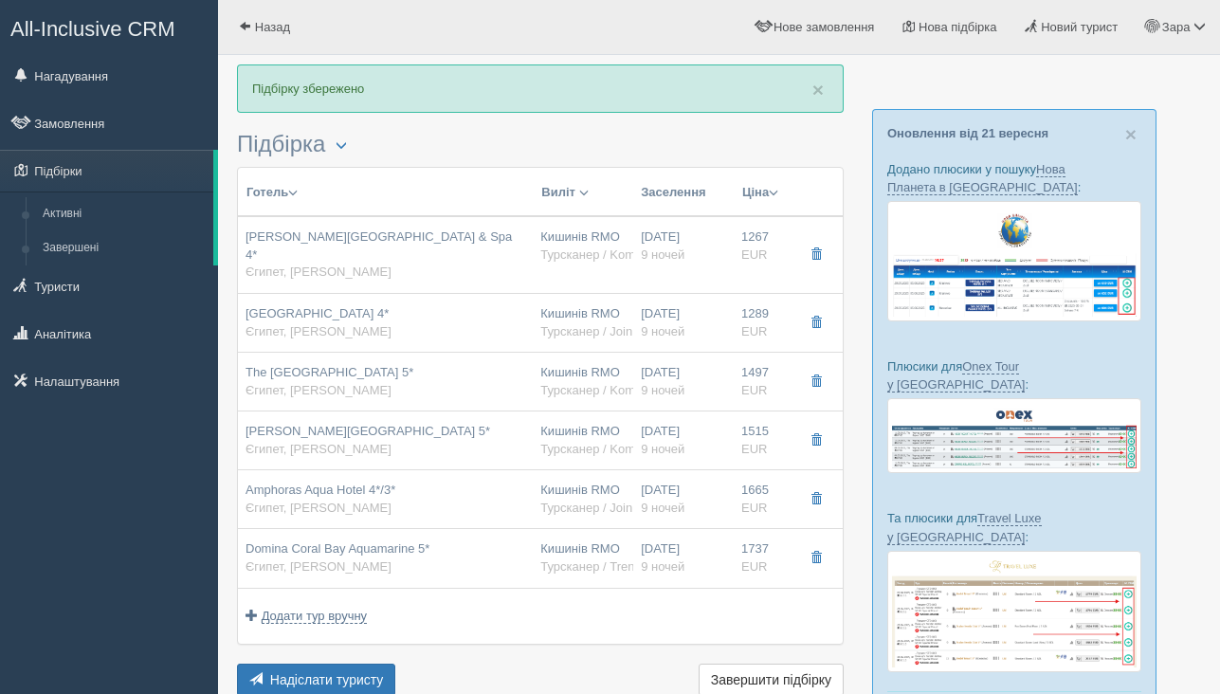
click at [455, 485] on div "Amphoras Aqua Hotel 4*/3* Єгипет, Шарм эль Шейх" at bounding box center [385, 498] width 280 height 35
type input "Amphoras Aqua Hotel 4*/3*"
type input "1665.00"
type input "15:10"
type input "18:30"
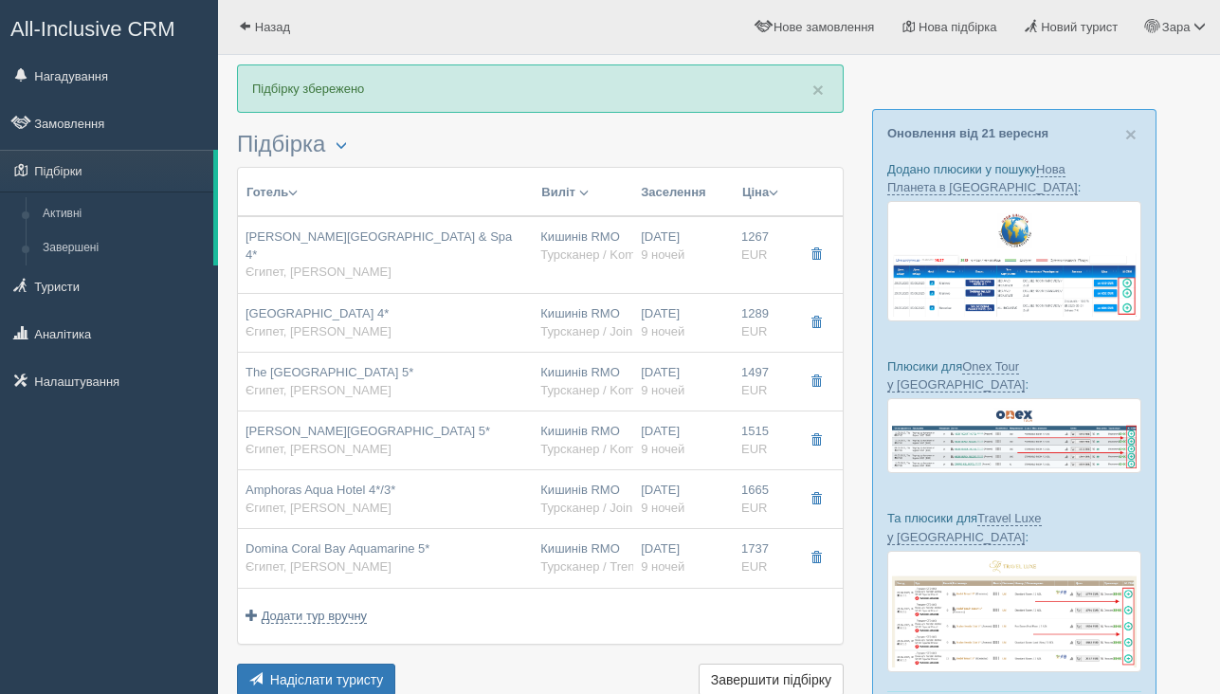
type input "Vision Air"
type input "10:40"
type input "14:10"
type input "Standard Room"
type input "AI"
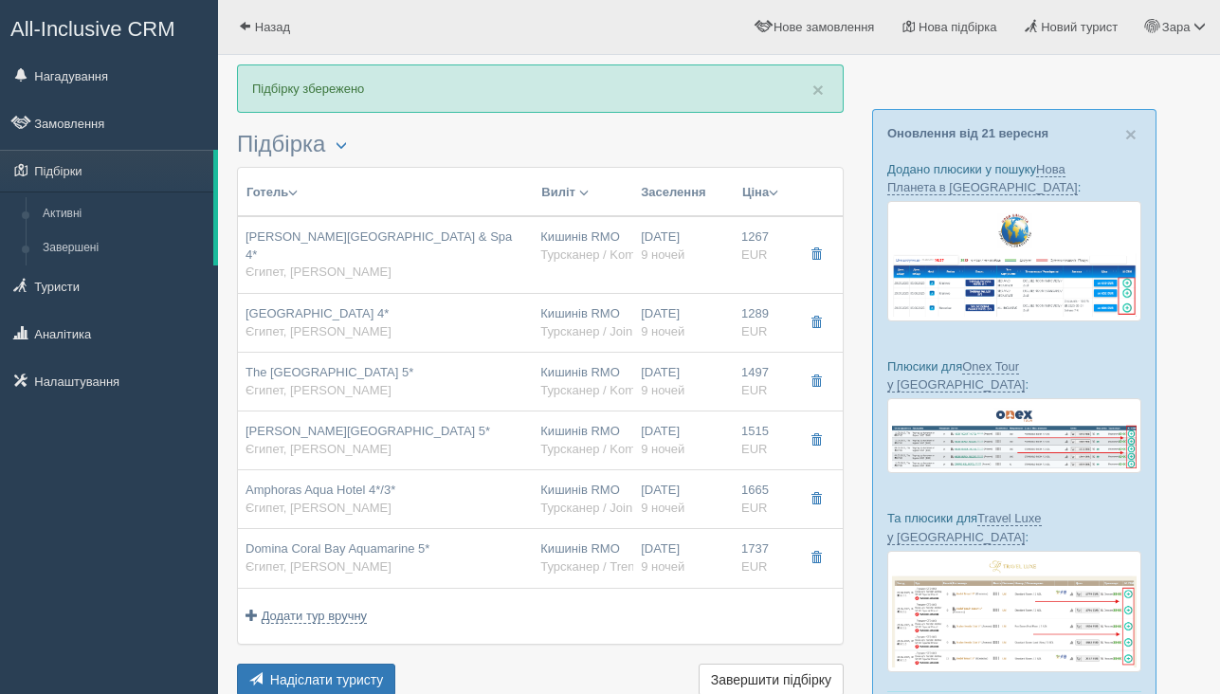
type input "Турсканер / JoinUP!"
type input "https://crm.tat.ua/tf/tourscanner/offer/19403/5082871371019430"
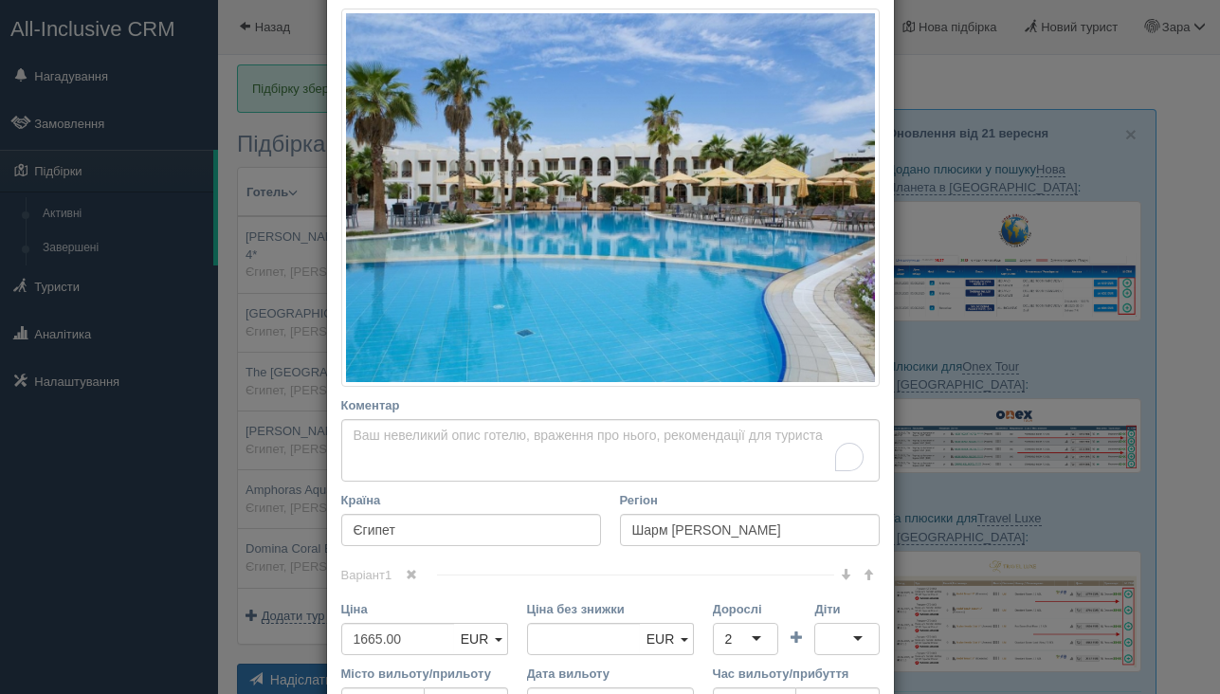
scroll to position [67, 0]
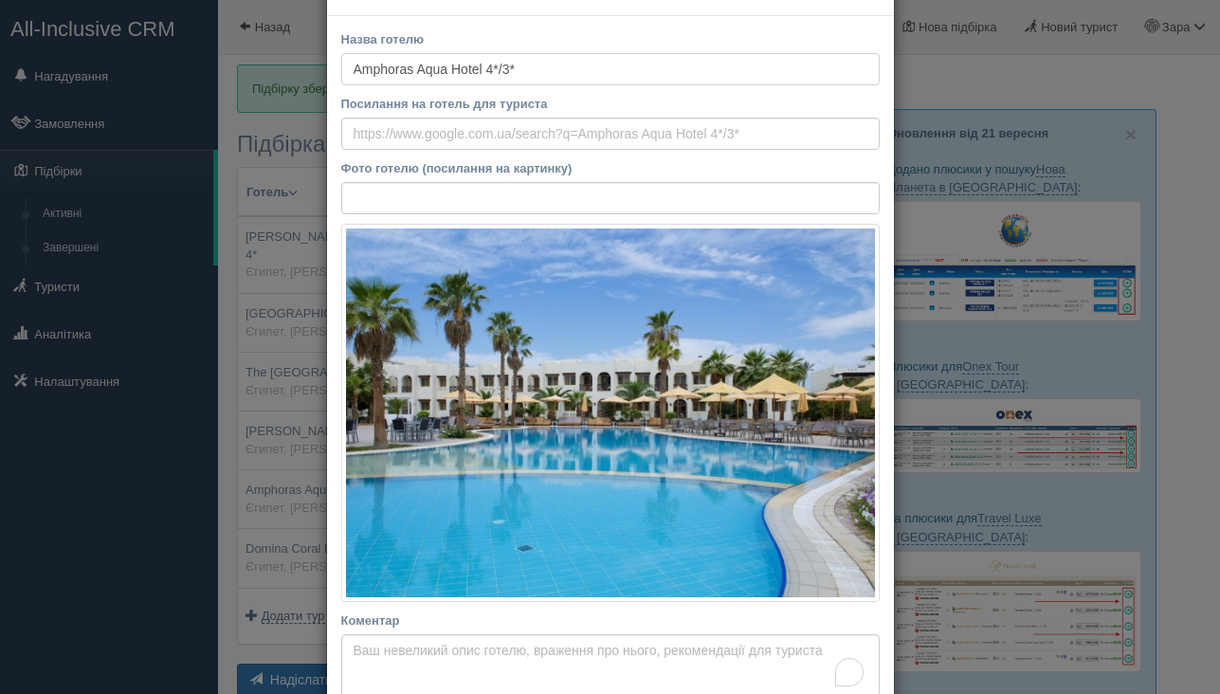
click at [469, 71] on input "Amphoras Aqua Hotel 4*/3*" at bounding box center [610, 69] width 538 height 32
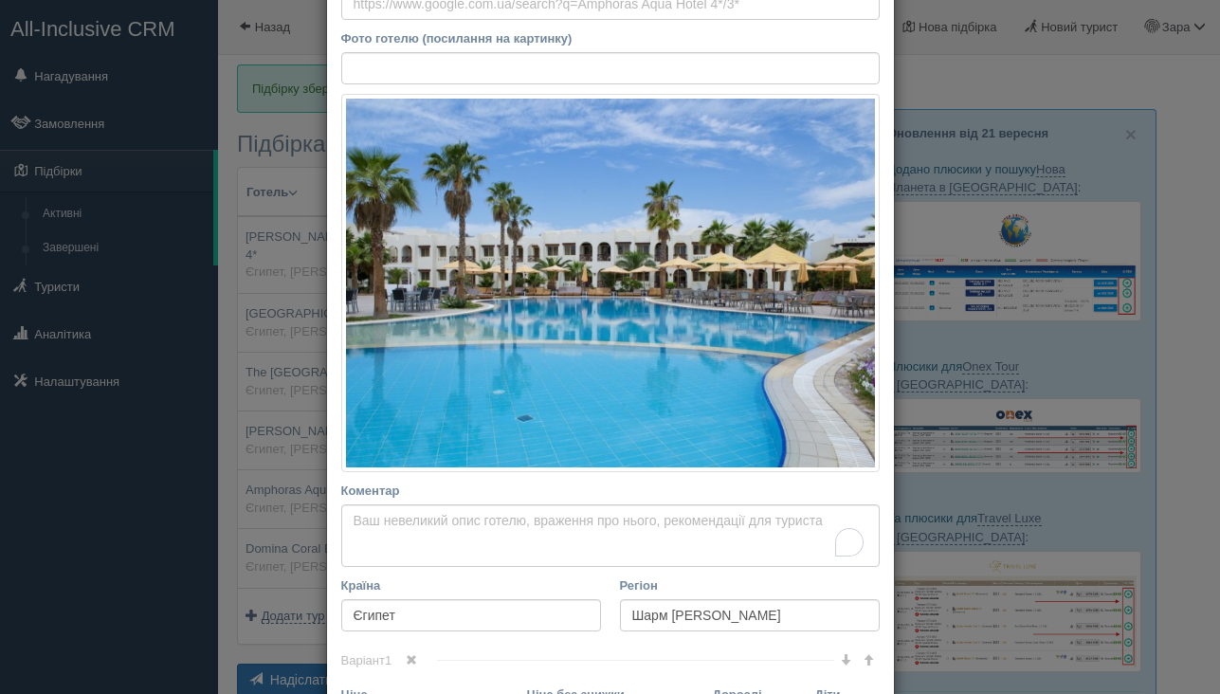
scroll to position [245, 0]
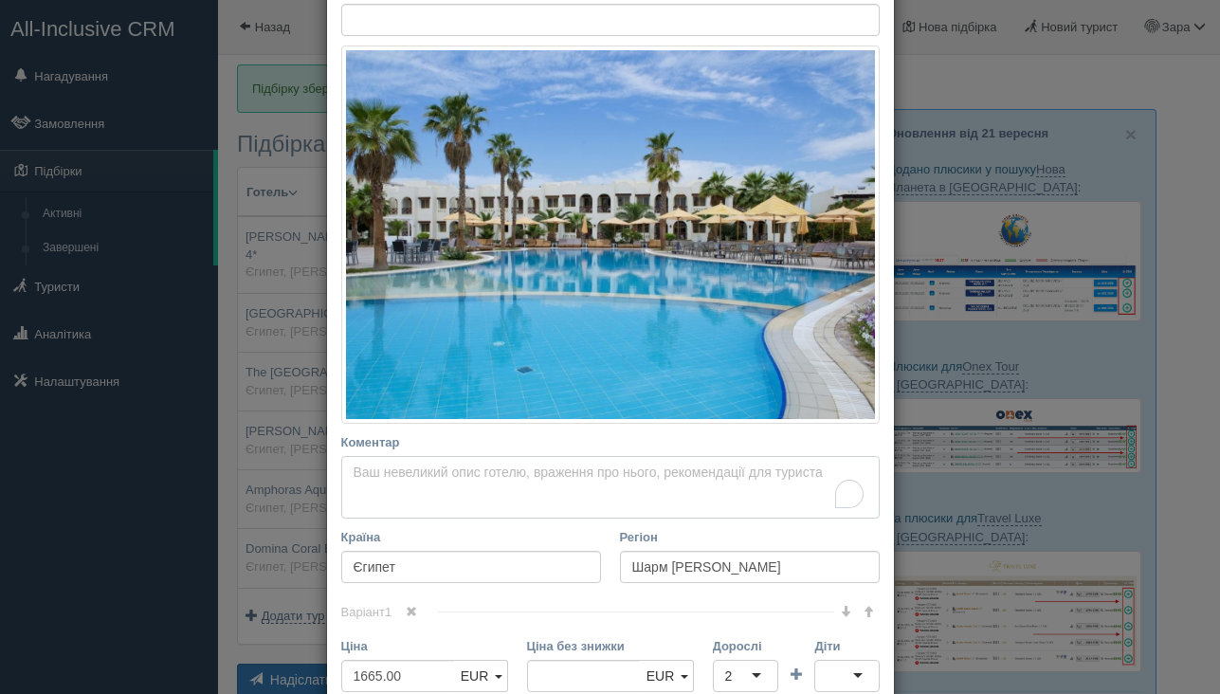
click at [486, 478] on textarea "Коментар Основний опис Додатковий опис Закріпити Збережено Необхідно вказати на…" at bounding box center [610, 487] width 538 height 63
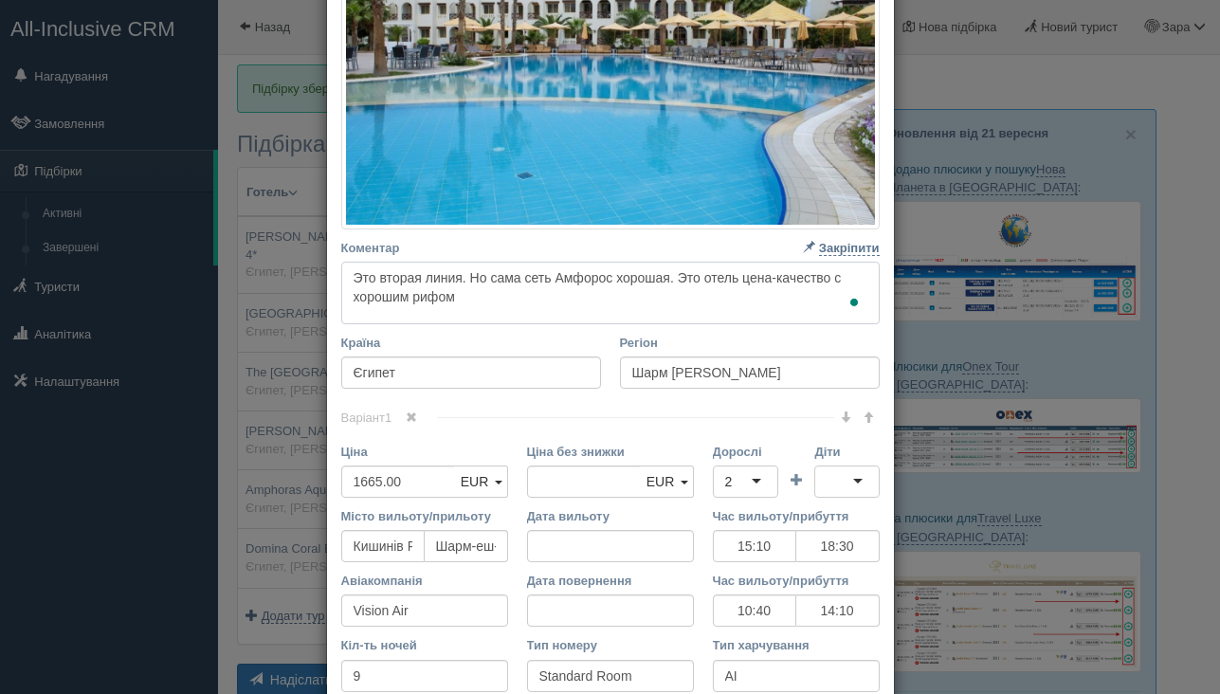
scroll to position [658, 0]
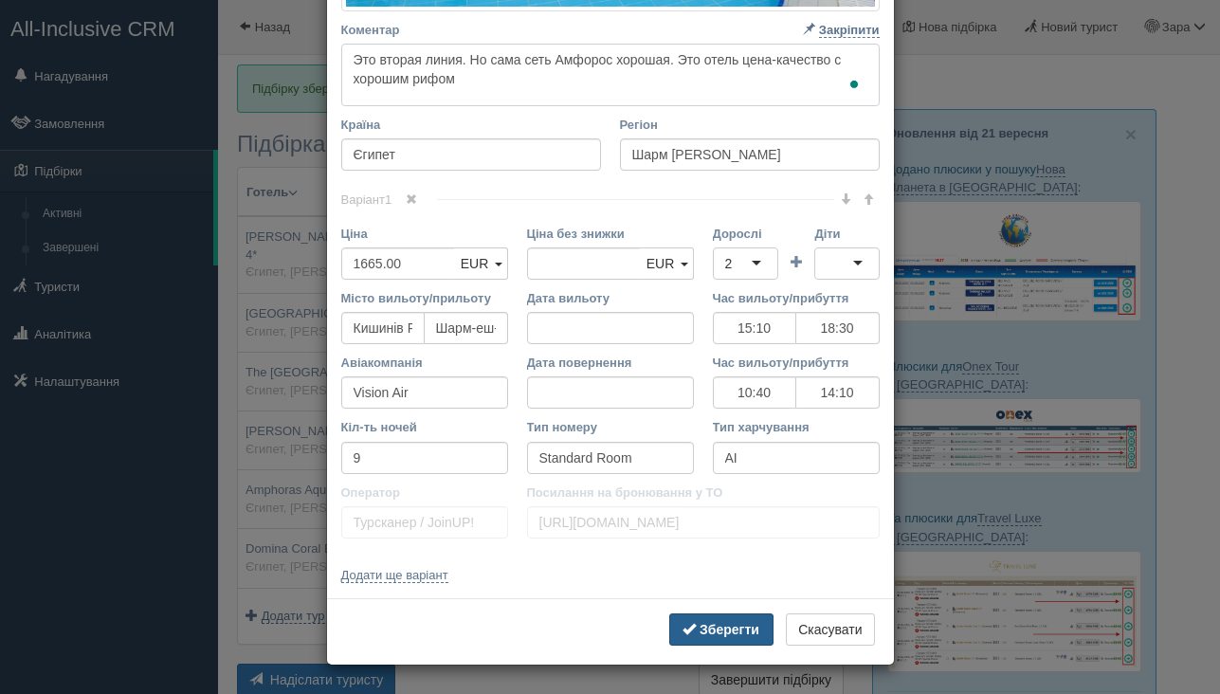
type textarea "Это вторая линия. Но сама сеть Амфорос хорошая. Это отель цена-качество с хорош…"
click at [699, 636] on b "Зберегти" at bounding box center [729, 629] width 60 height 15
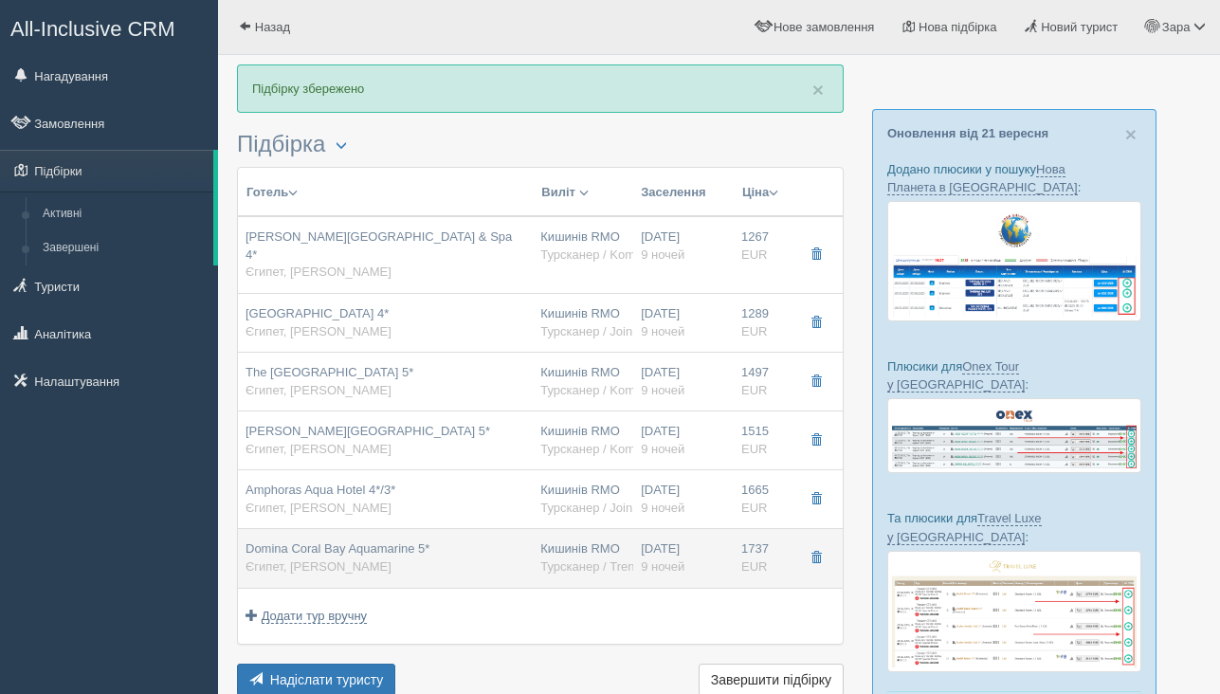
click at [495, 540] on div "Domina Coral Bay Aquamarine 5* Єгипет, Шарм эль Шейх" at bounding box center [385, 557] width 280 height 35
type input "Domina Coral Bay Aquamarine 5*"
type input "1737.00"
type input "14:40"
type input "18:00"
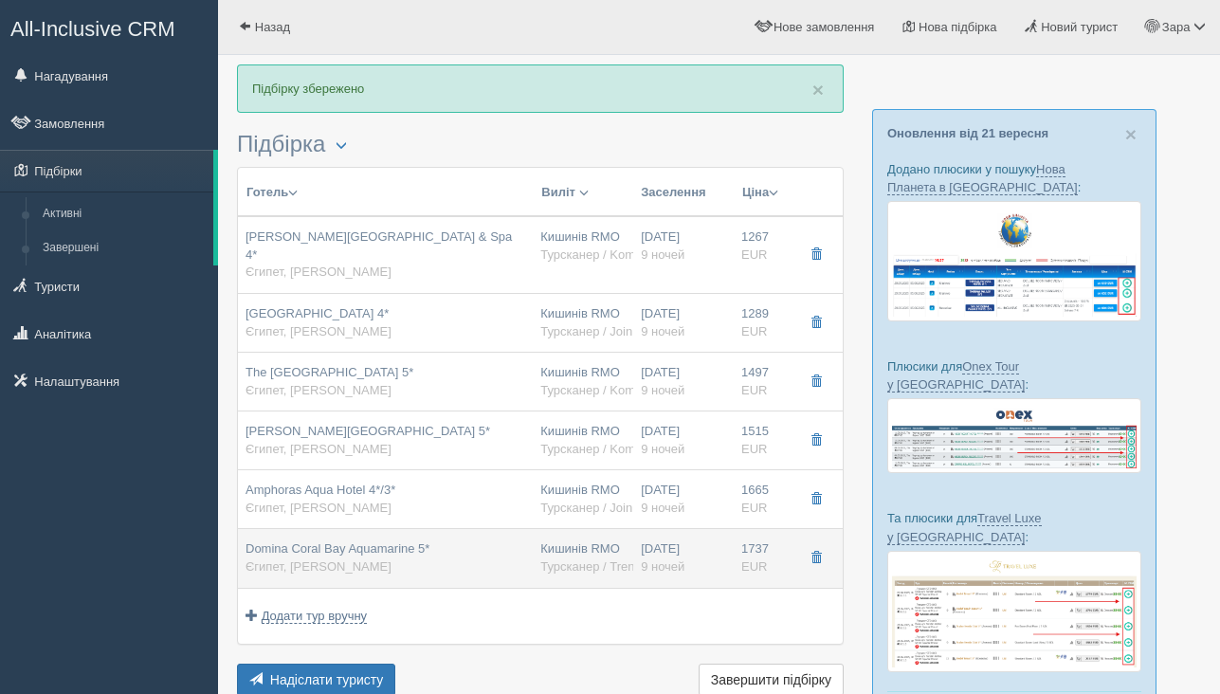
type input "10:40"
type input "14:10"
type input "Aquamarine Pool Std Room - Pool/ Garden View"
type input "Турсканер / Trendway"
type input "https://crm.tat.ua/tf/tourscanner/offer/17961/7542823211033430"
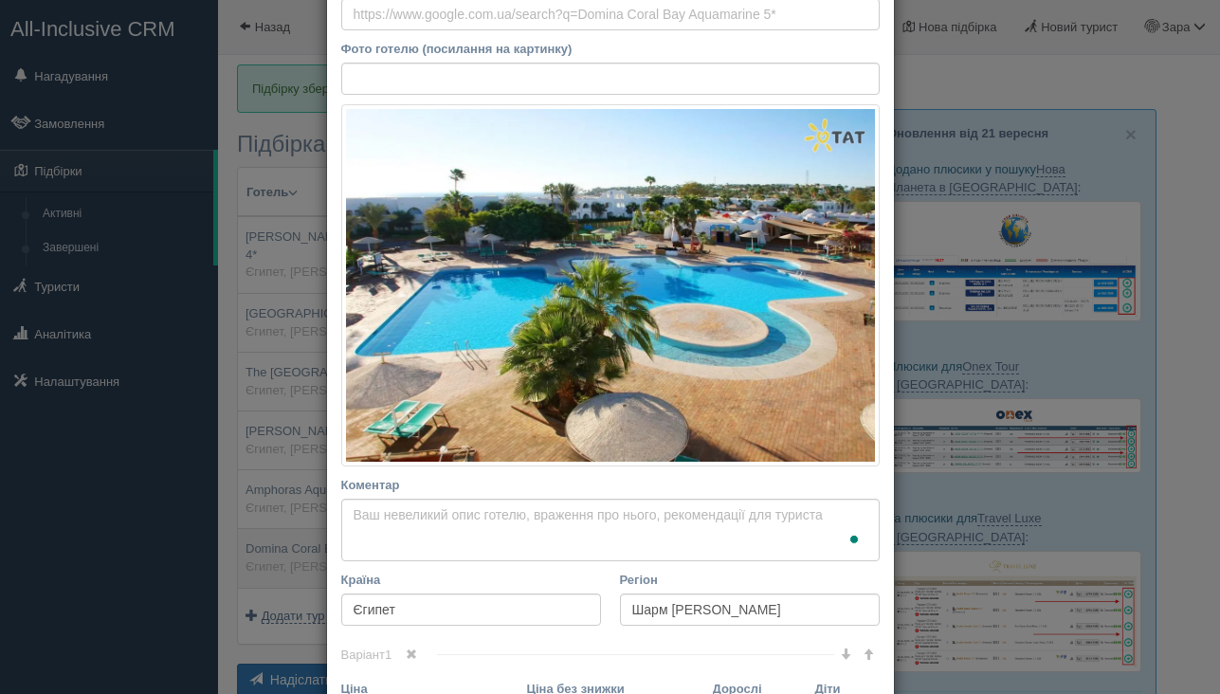
scroll to position [202, 0]
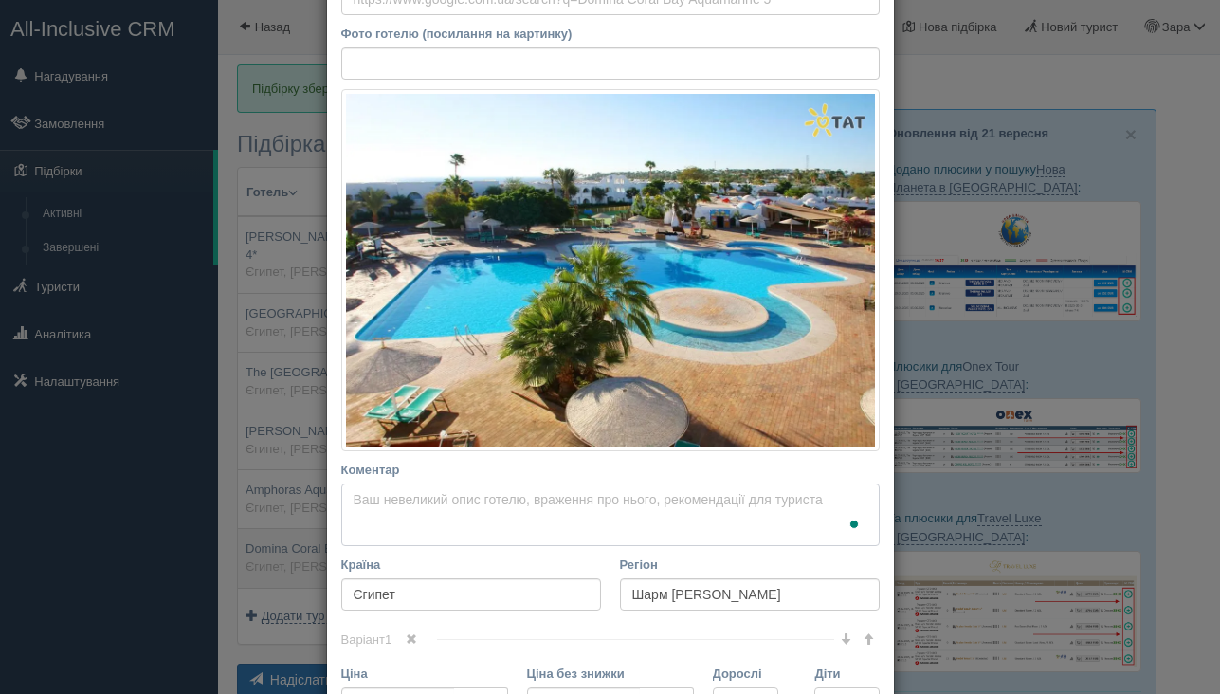
click at [495, 531] on textarea "Коментар Основний опис Додатковий опис Закріпити Збережено Необхідно вказати на…" at bounding box center [610, 514] width 538 height 63
type textarea "Как правило в этом отеле полная беда либо с номерами, либо с номерами... Тут кл…"
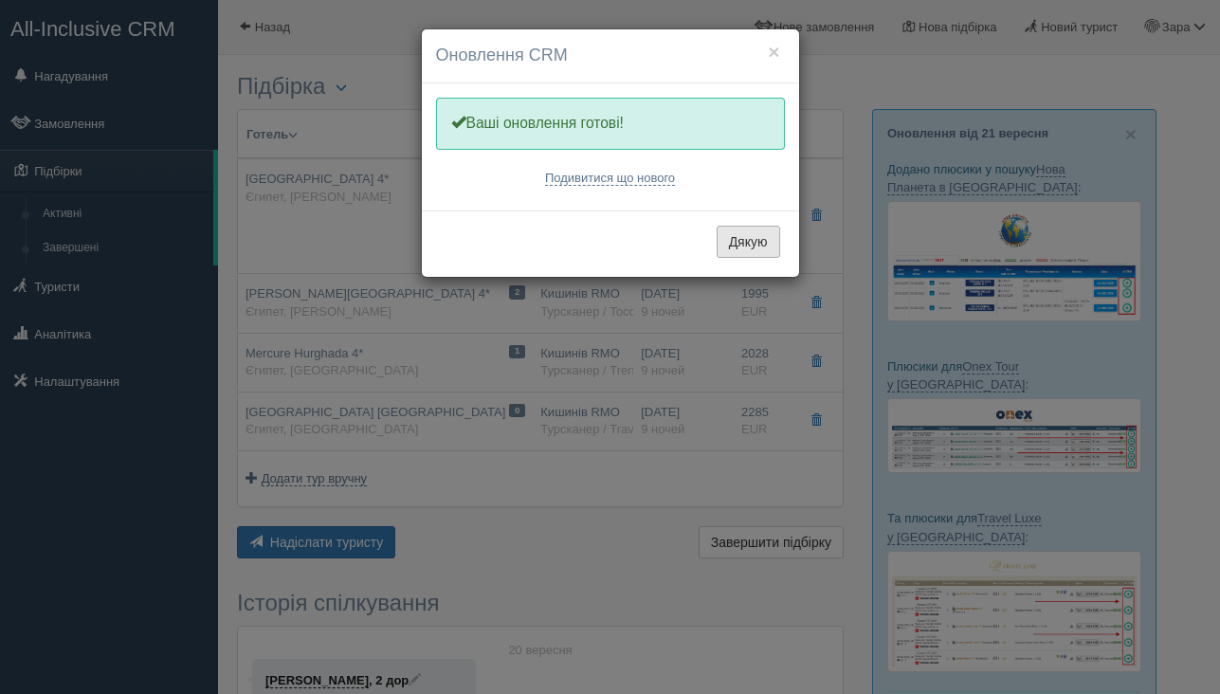
click at [768, 246] on button "Дякую" at bounding box center [747, 242] width 63 height 32
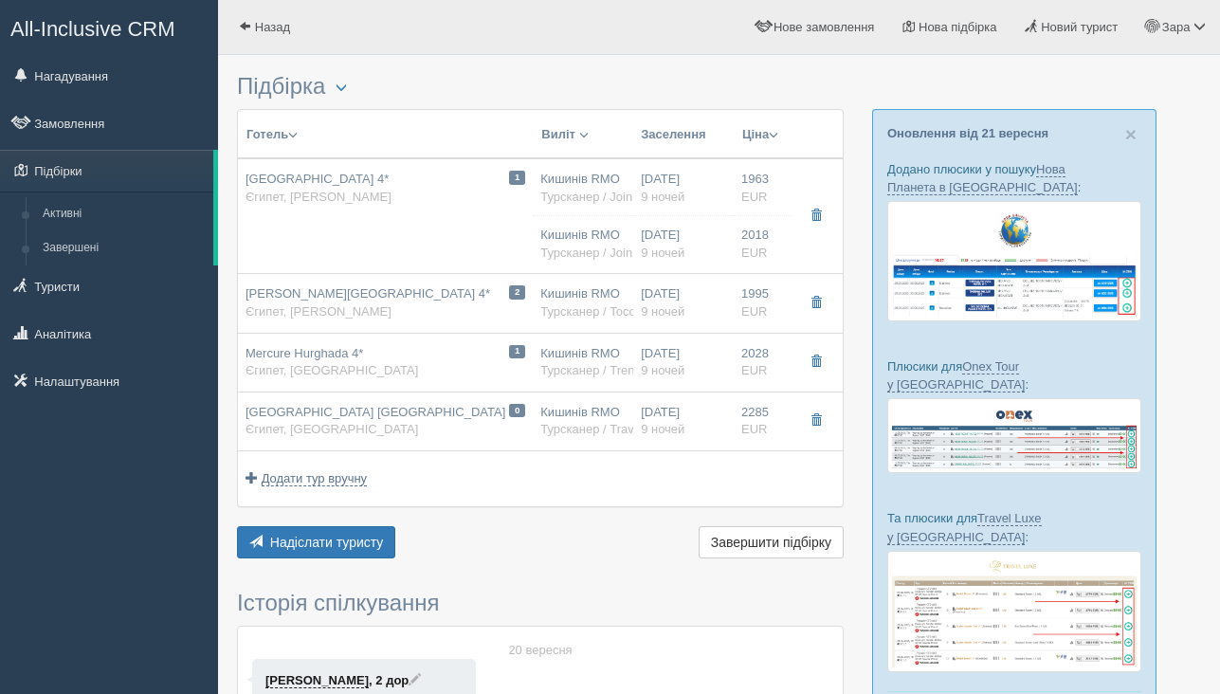
click at [368, 255] on td "1 Grand Oasis Resort 4* Єгипет, Шарм эль Шейх" at bounding box center [385, 216] width 295 height 116
type input "Grand Oasis Resort 4*"
type input "Єгипет"
type input "Шарм эль Шейх"
type input "1963.00"
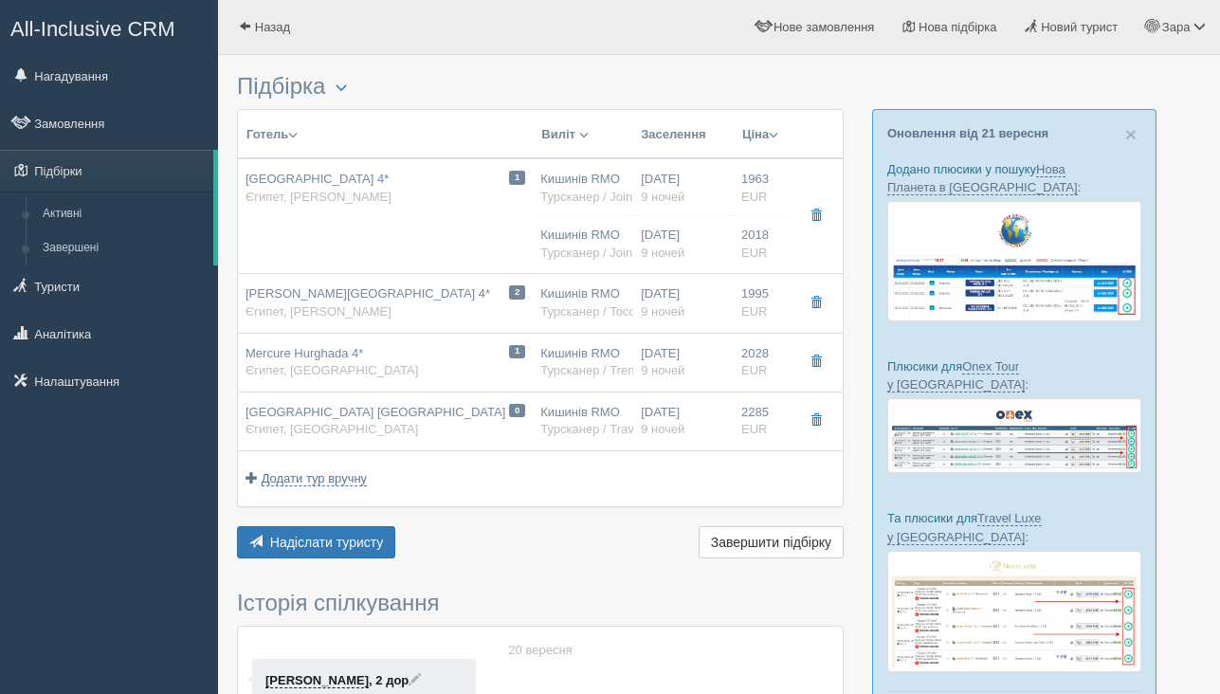
type input "Кишинів RMO"
type input "Шарм-еш-Шейх SSH"
type input "15:00"
type input "18:20"
type input "Vision Air"
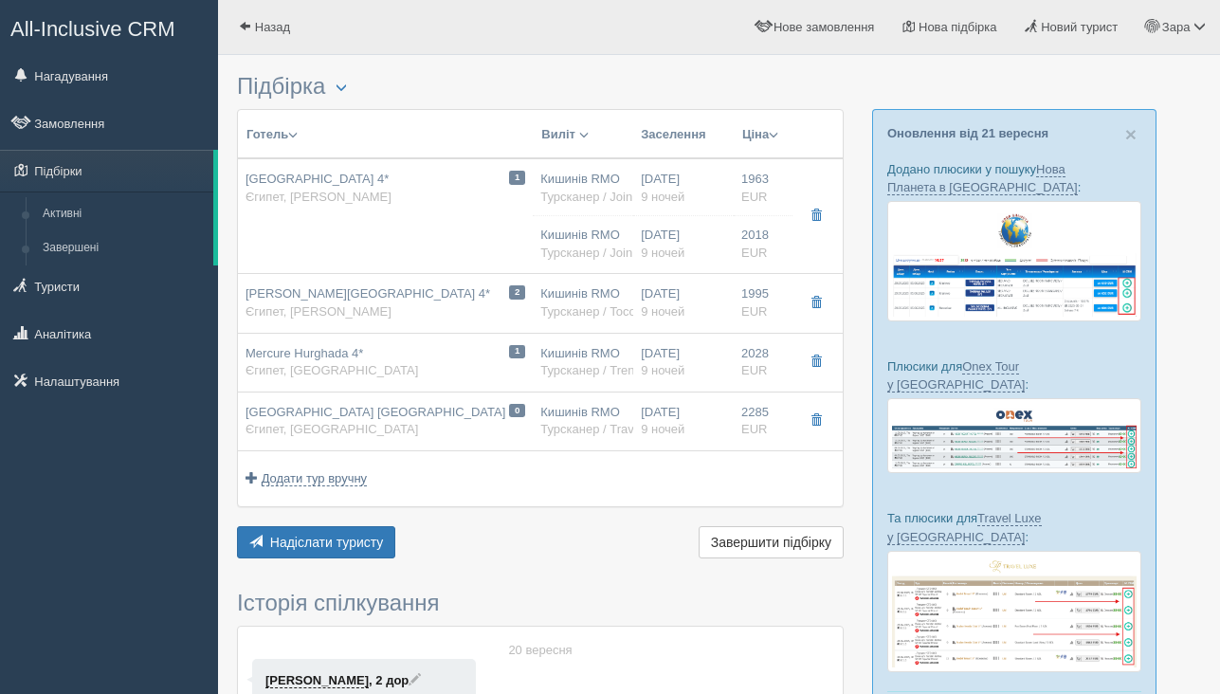
type input "19:30"
type input "23:00"
type input "9"
type input "Sea View"
type input "AI"
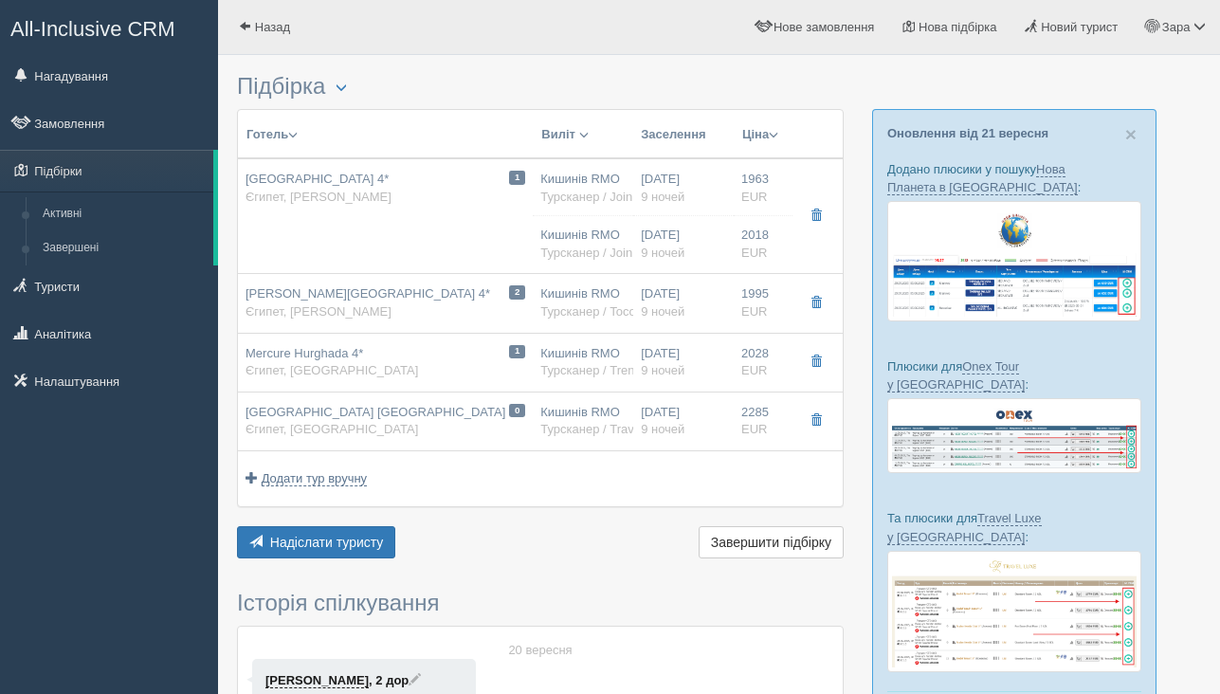
type input "Турсканер / JoinUP!"
type input "https://crm.tat.ua/tf/tourscanner/offer/12730/4092852081035456"
type input "2018.00"
type input "Кишинів RMO"
type input "Шарм-еш-Шейх SSH"
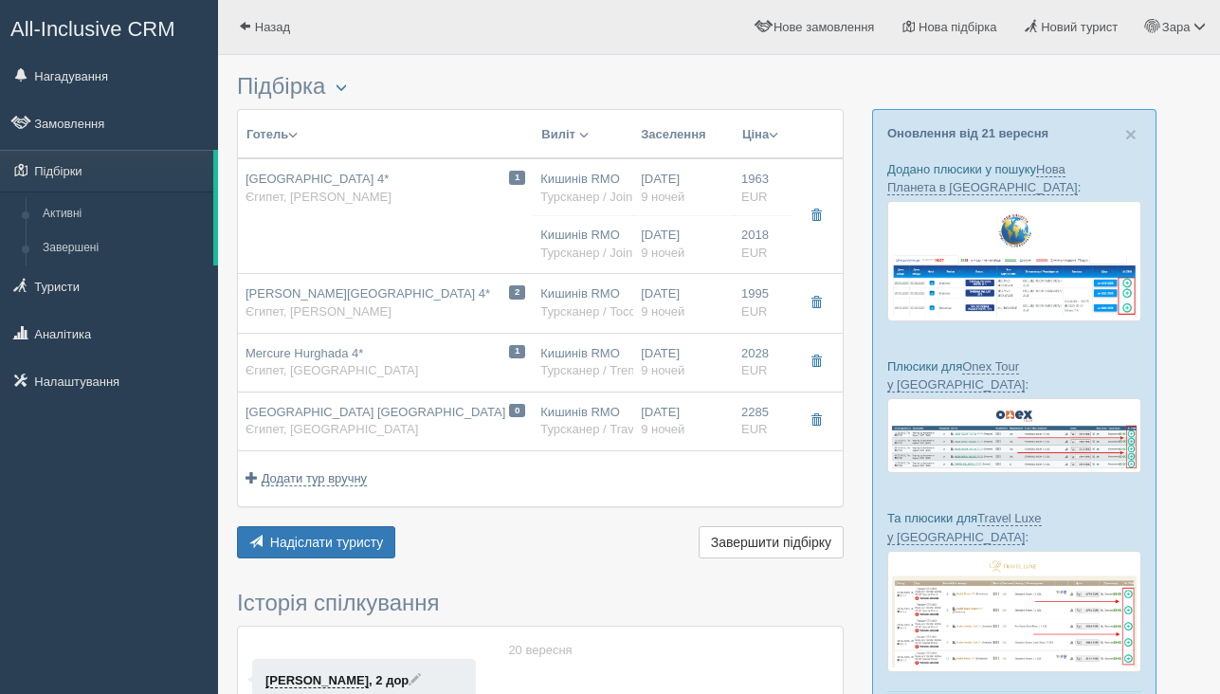
type input "15:00"
type input "18:20"
type input "Vision Air"
type input "19:30"
type input "23:00"
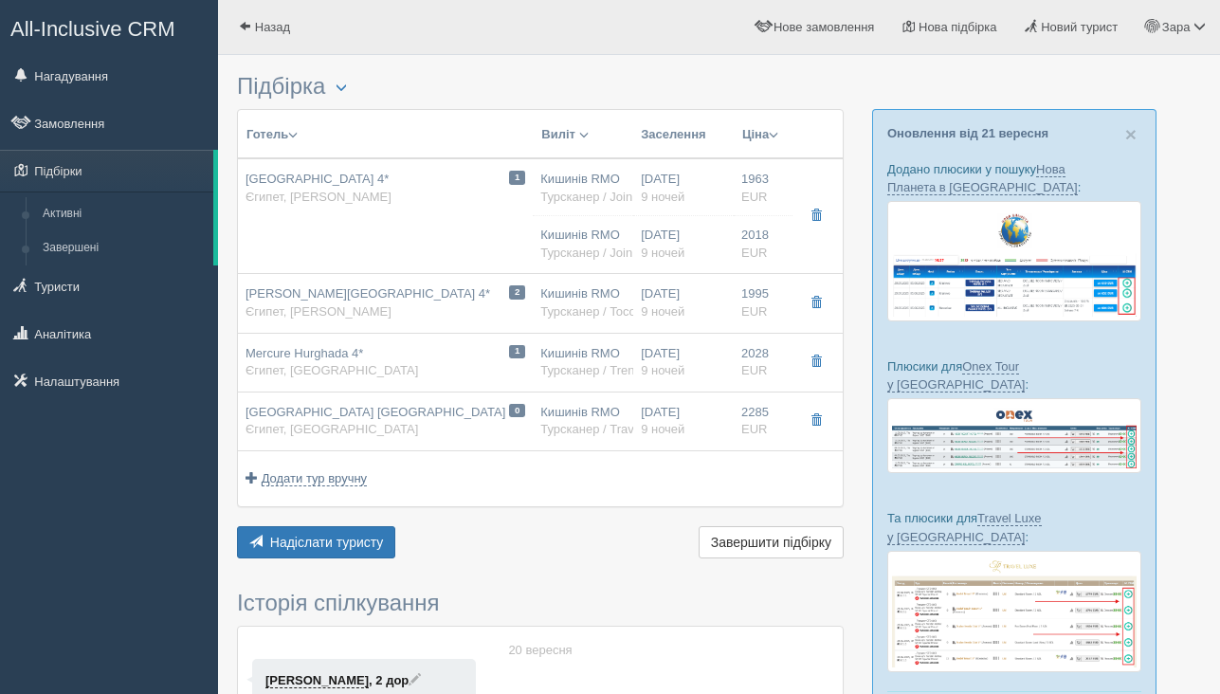
type input "9"
type input "Deluxe Room"
type input "AI"
type input "Турсканер / JoinUP!"
type input "https://crm.tat.ua/tf/tourscanner/offer/12730/9202851491082430"
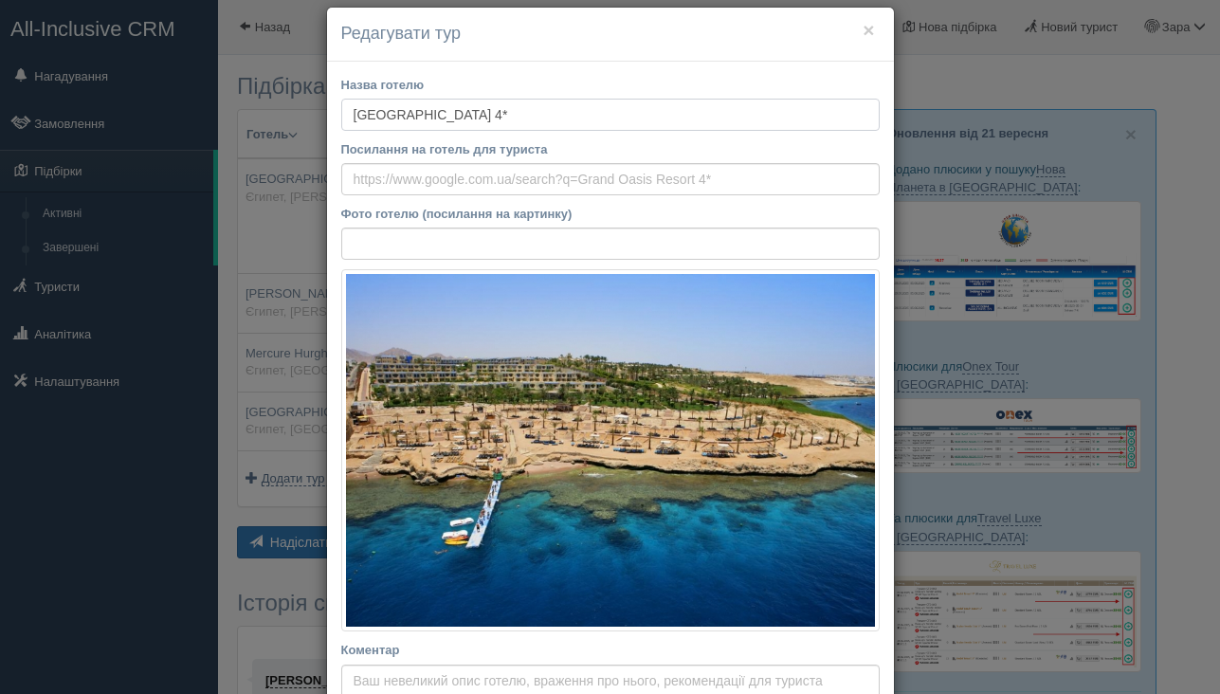
scroll to position [38, 0]
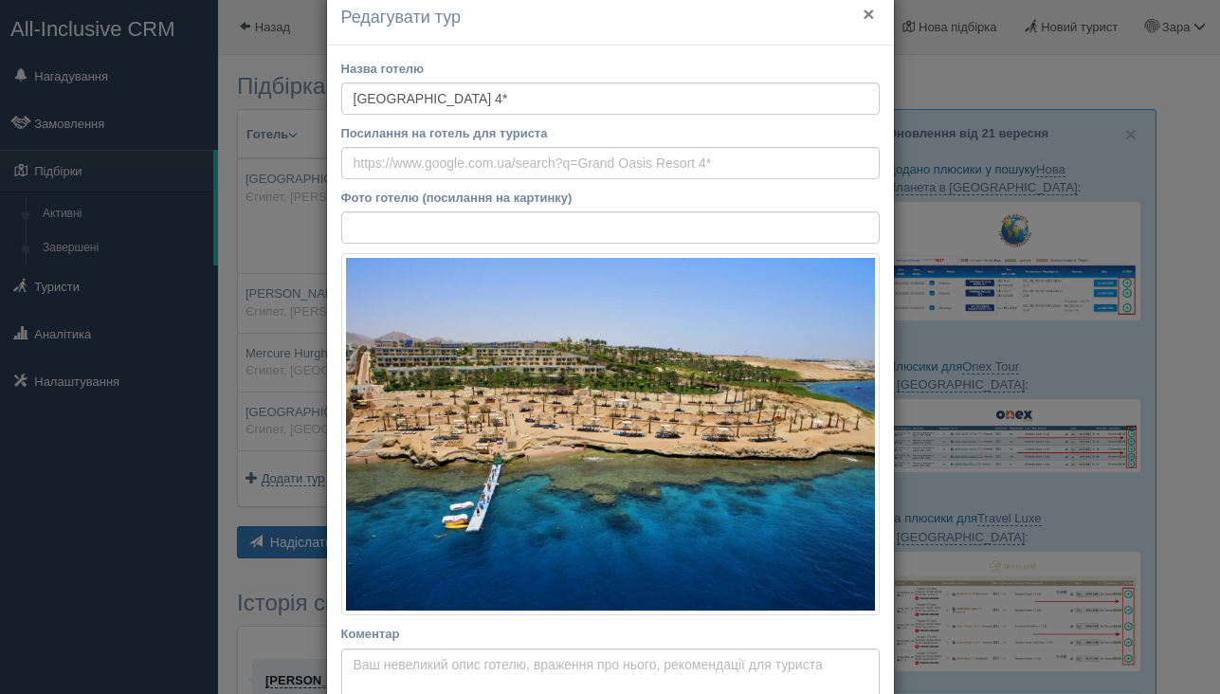
click at [864, 18] on button "×" at bounding box center [867, 14] width 11 height 20
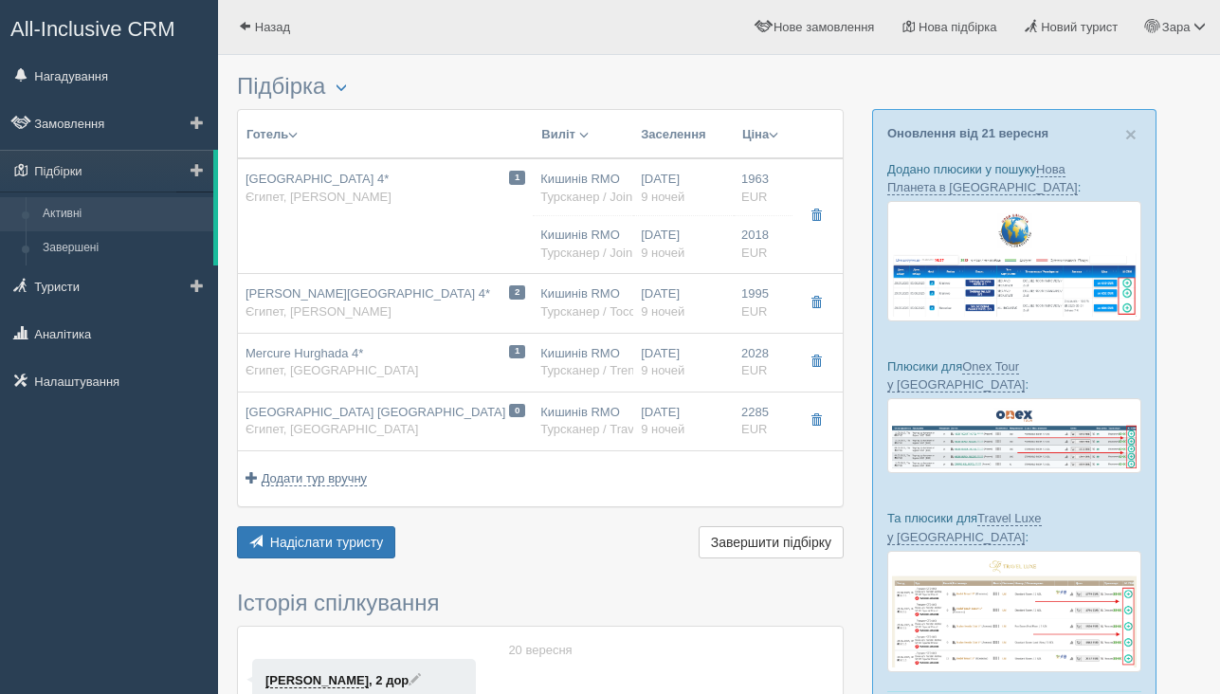
click at [115, 213] on link "Активні" at bounding box center [123, 214] width 179 height 34
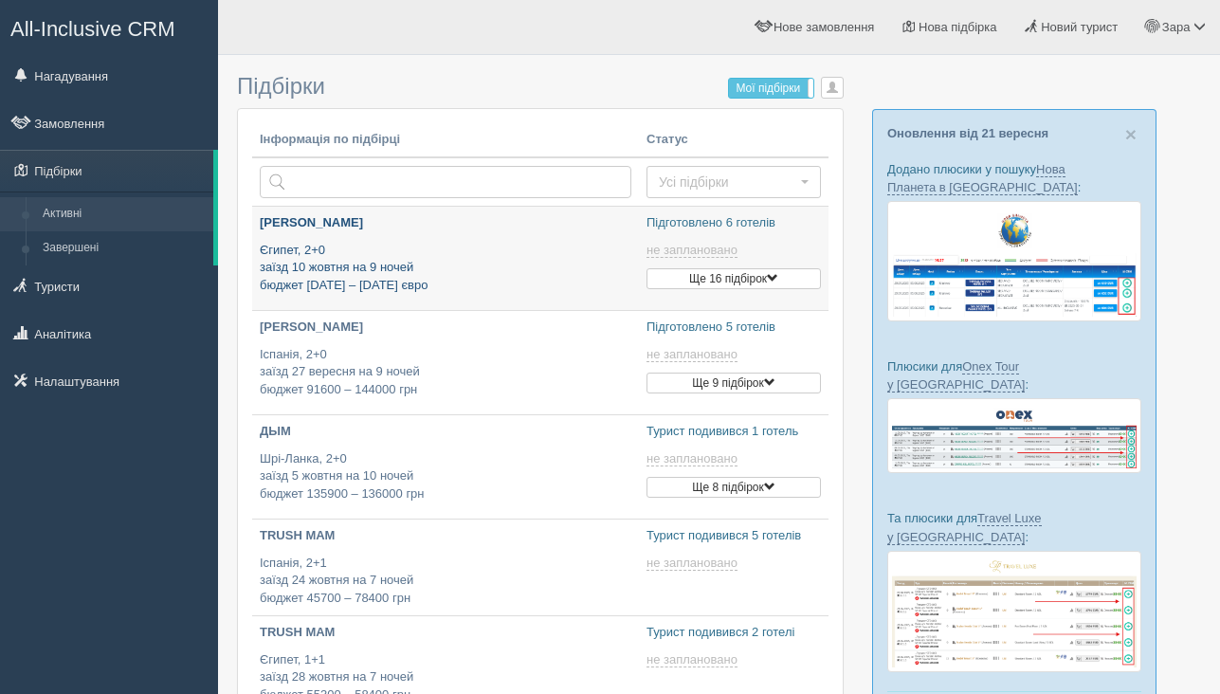
type input "[DATE] 11:50"
click at [495, 237] on div "[PERSON_NAME] Єгипет, 2+0 заїзд 10 жовтня на 9 ночей бюджет [DATE] – [DATE] євро" at bounding box center [445, 254] width 371 height 80
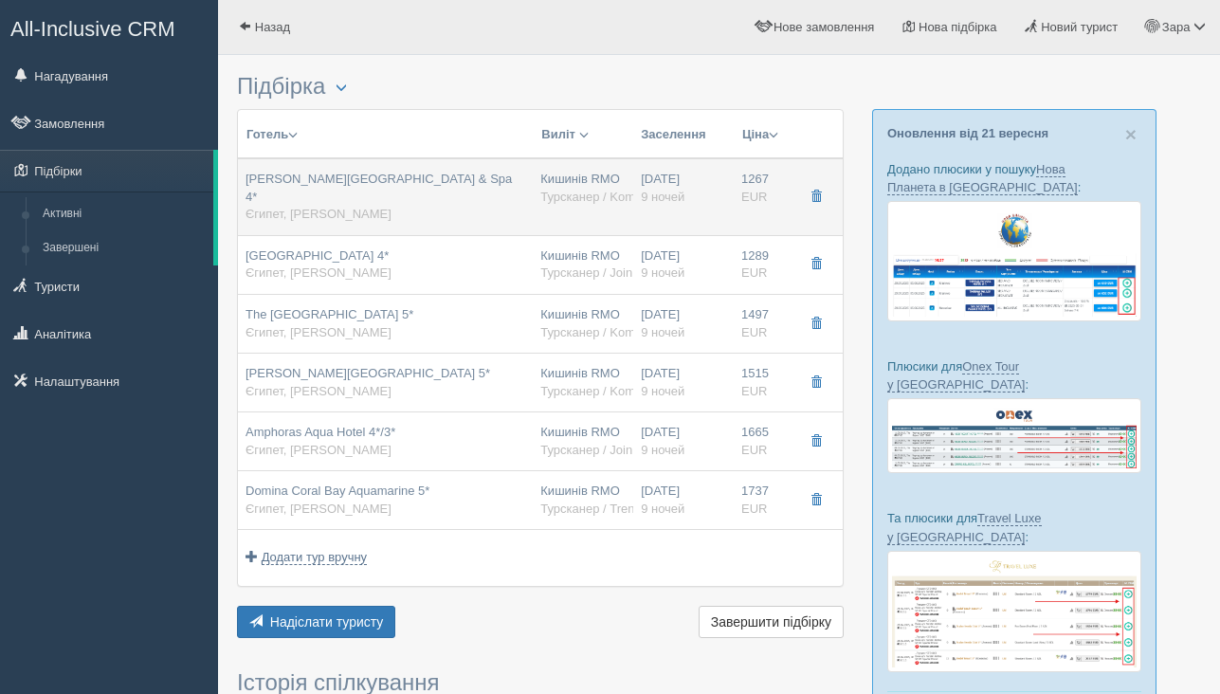
click at [481, 198] on div "Rehana Sharm Resort Aquapark & ​​Spa 4* Єгипет, Шарм эль Шейх" at bounding box center [385, 197] width 280 height 53
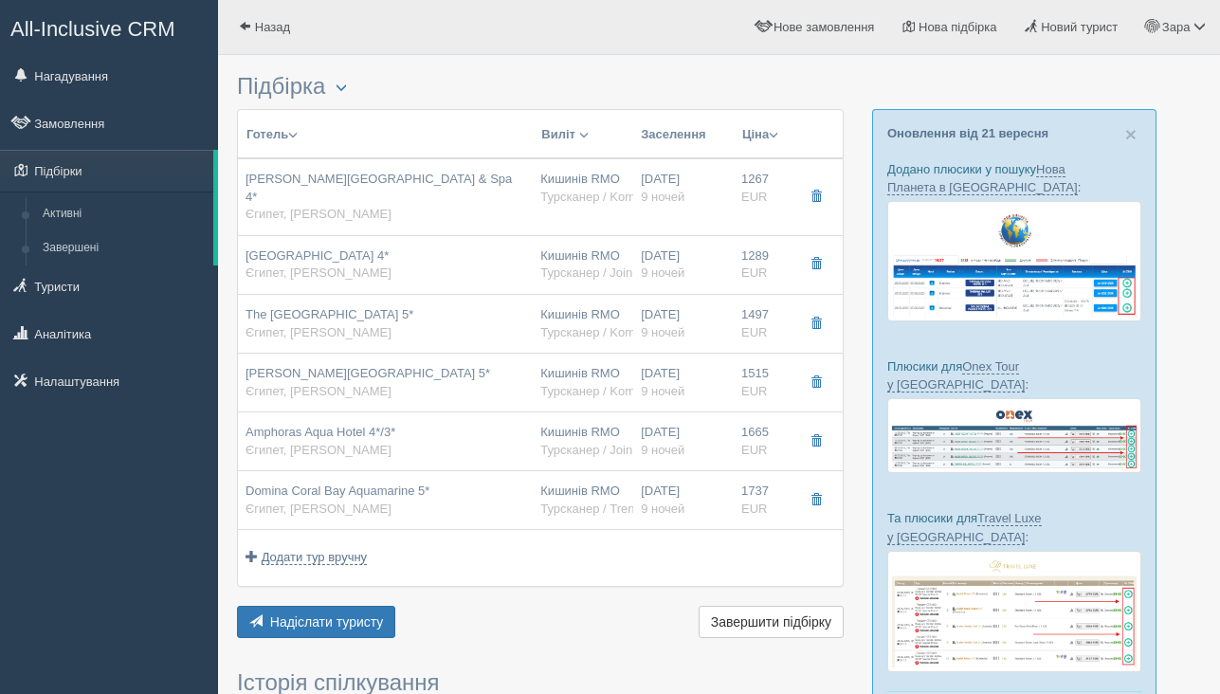
type input "Rehana Sharm Resort Aquapark & ​​Spa 4*"
type textarea "Вторая линия, Набк (т.е это длинные понтоны, вероятность красного флага и невоз…"
type input "Єгипет"
type input "Шарм эль Шейх"
type input "1267.00"
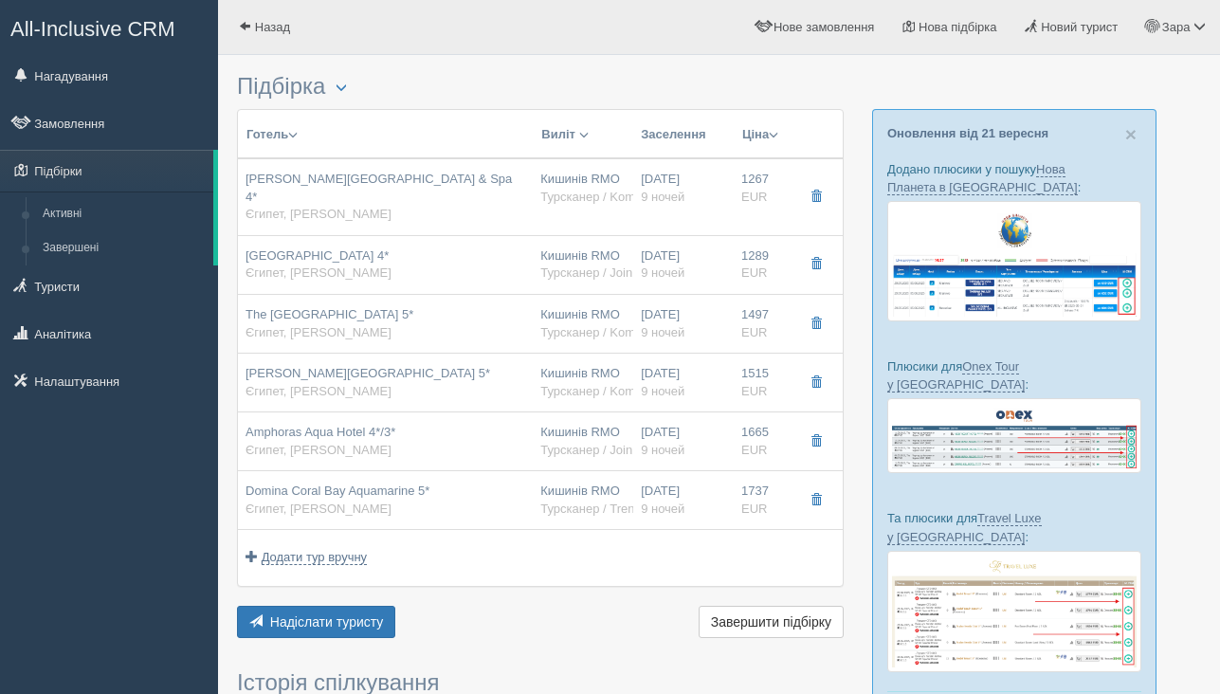
type input "Кишинів RMO"
type input "Шарм-еш-Шейх SSH"
type input "09:00"
type input "12:30"
type input "Fly One"
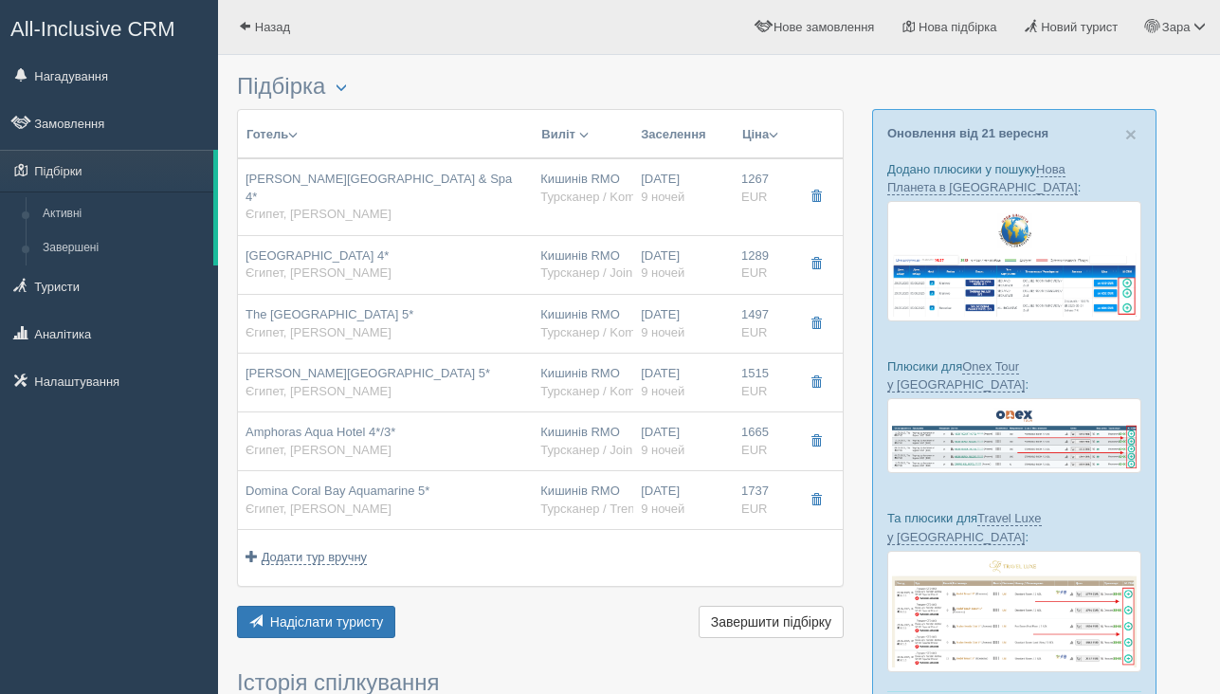
type input "13:30"
type input "16:50"
type input "9"
type input "Deluxe Room"
type input "UAI"
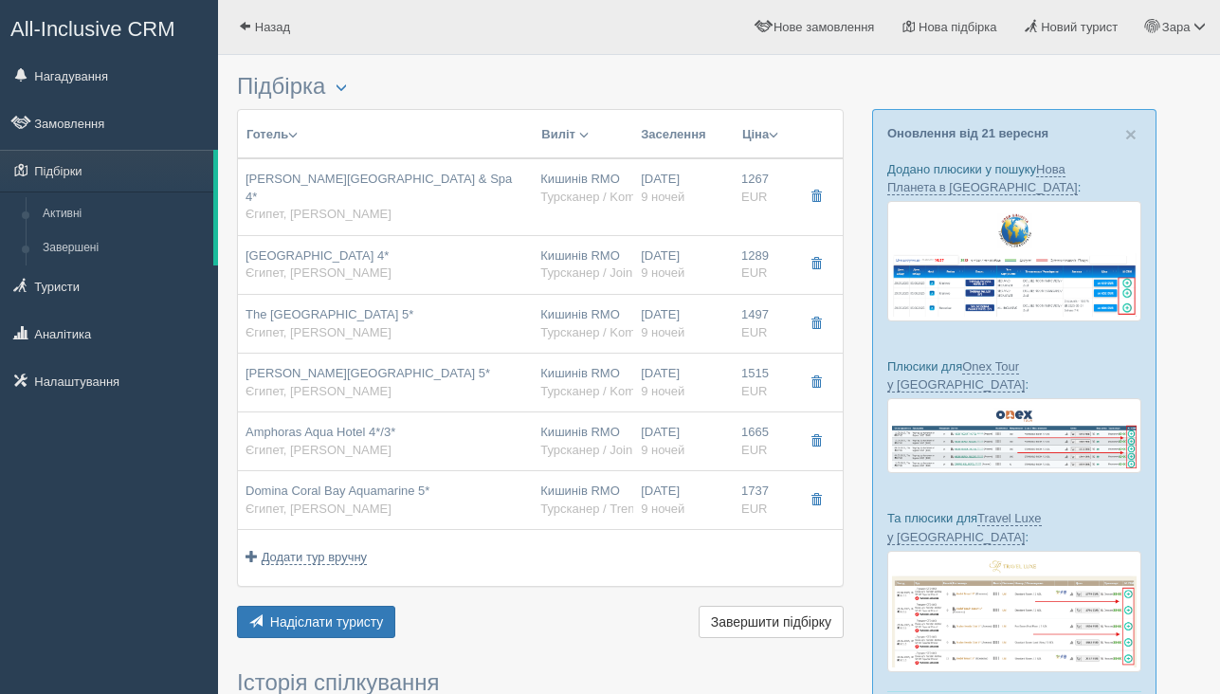
type input "Турсканер / Kompas"
type input "https://crm.tat.ua/tf/tourscanner/offer/17952/3022820441082541"
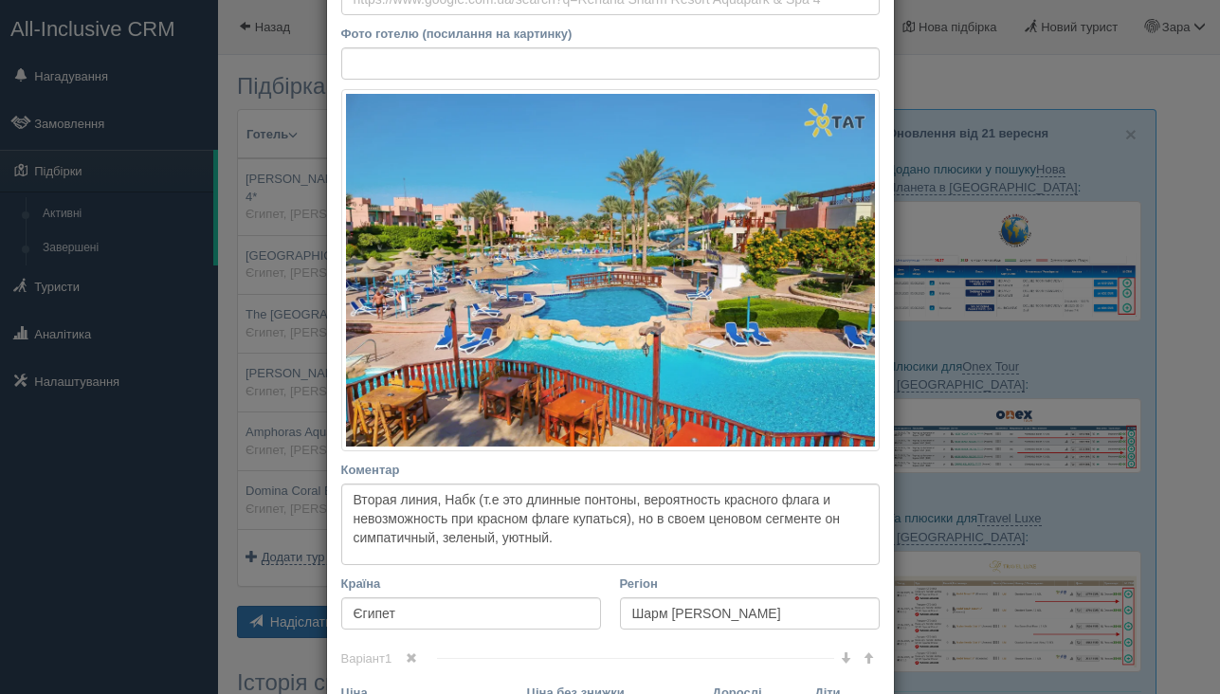
scroll to position [200, 0]
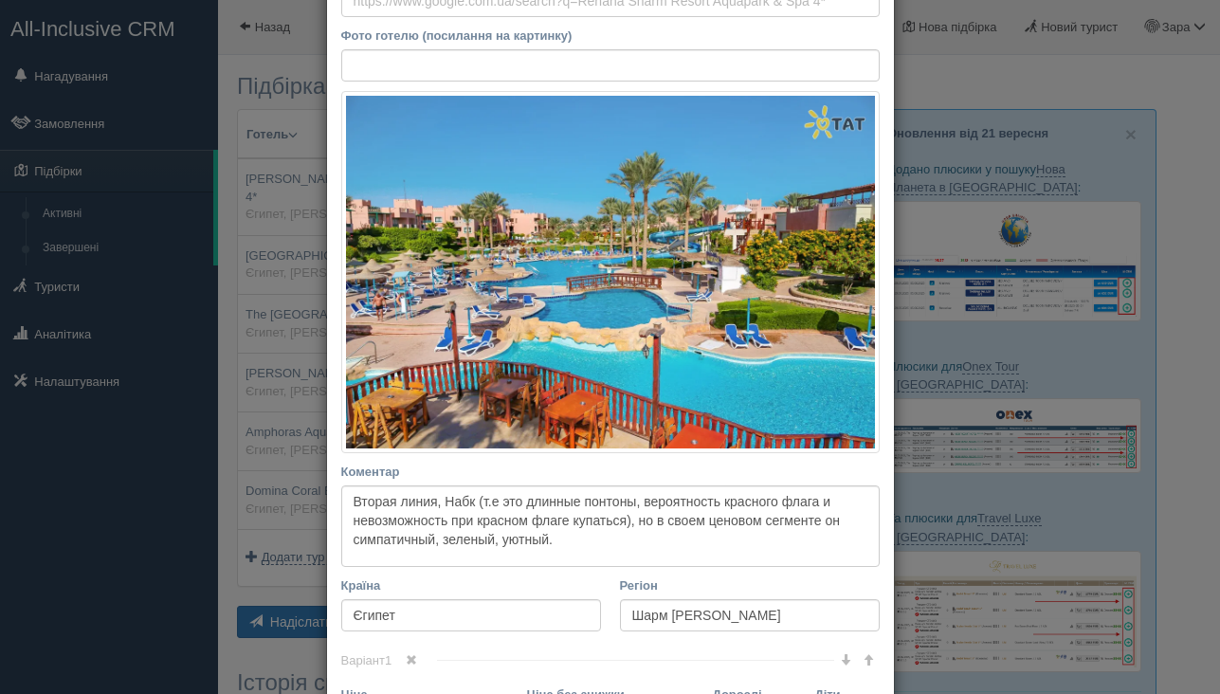
click at [181, 295] on div "× Редагувати тур Назва готелю Rehana Sharm Resort Aquapark & ​​Spa 4* Посилання…" at bounding box center [610, 347] width 1220 height 694
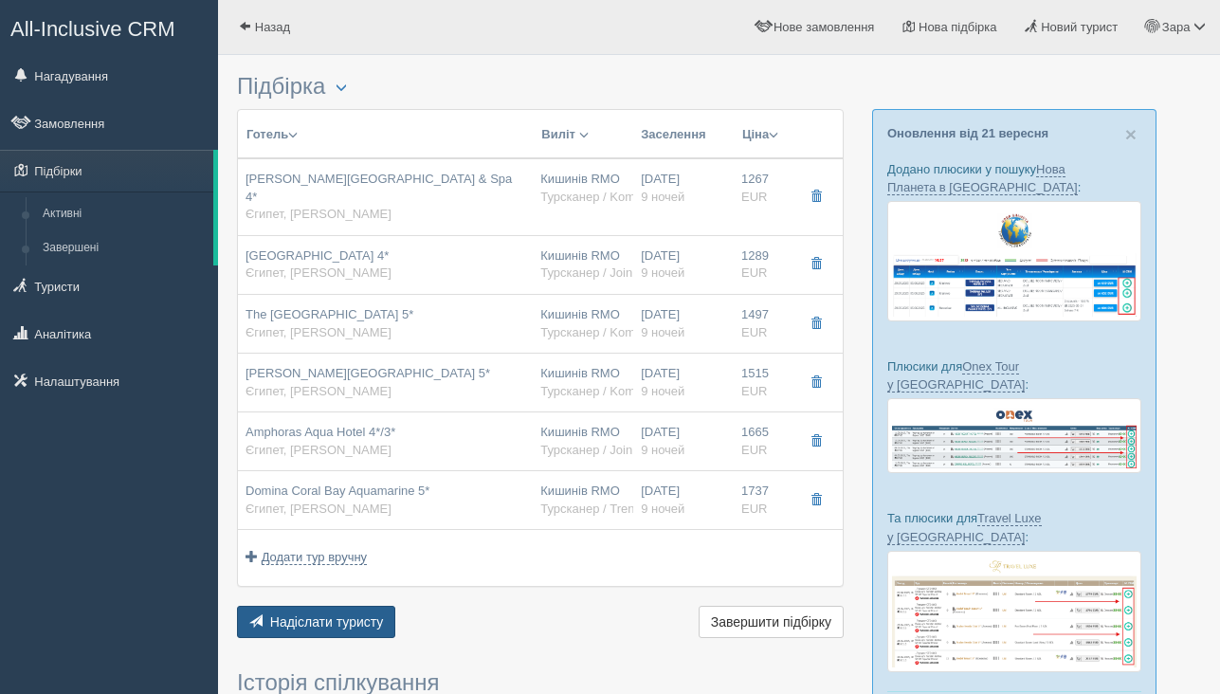
click at [373, 614] on span "Надіслати туристу" at bounding box center [327, 621] width 114 height 15
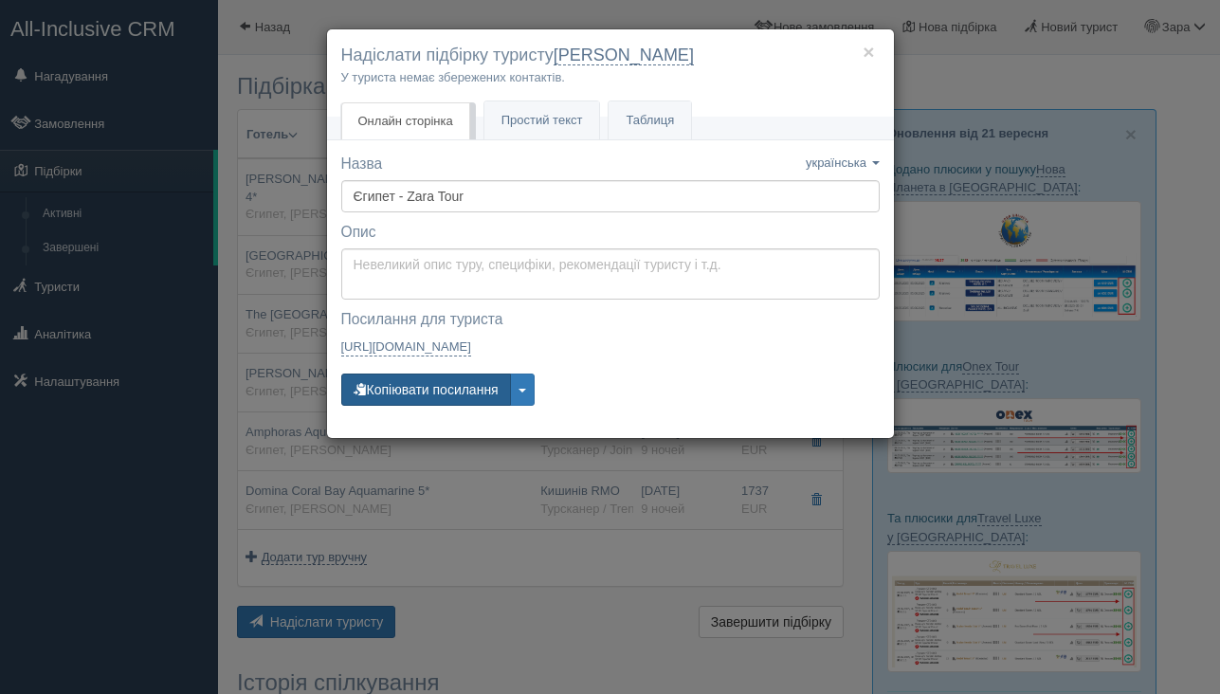
click at [484, 389] on button "Копіювати посилання" at bounding box center [426, 389] width 170 height 32
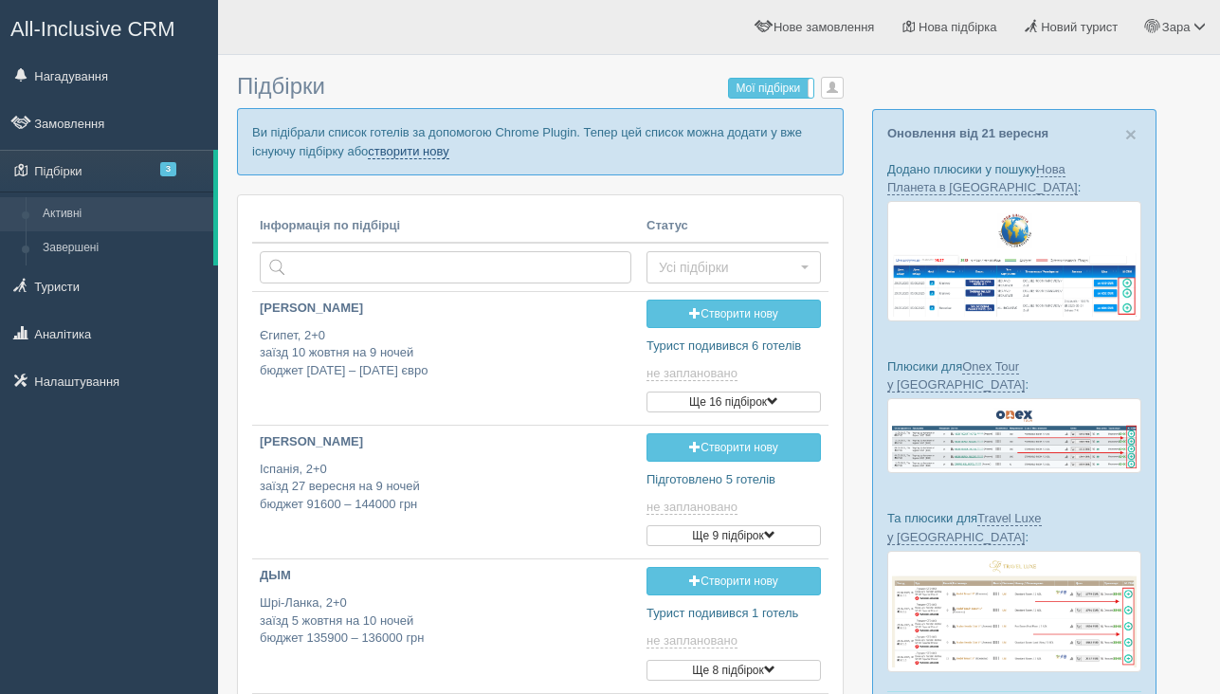
click at [448, 152] on link "створити нову" at bounding box center [408, 151] width 81 height 15
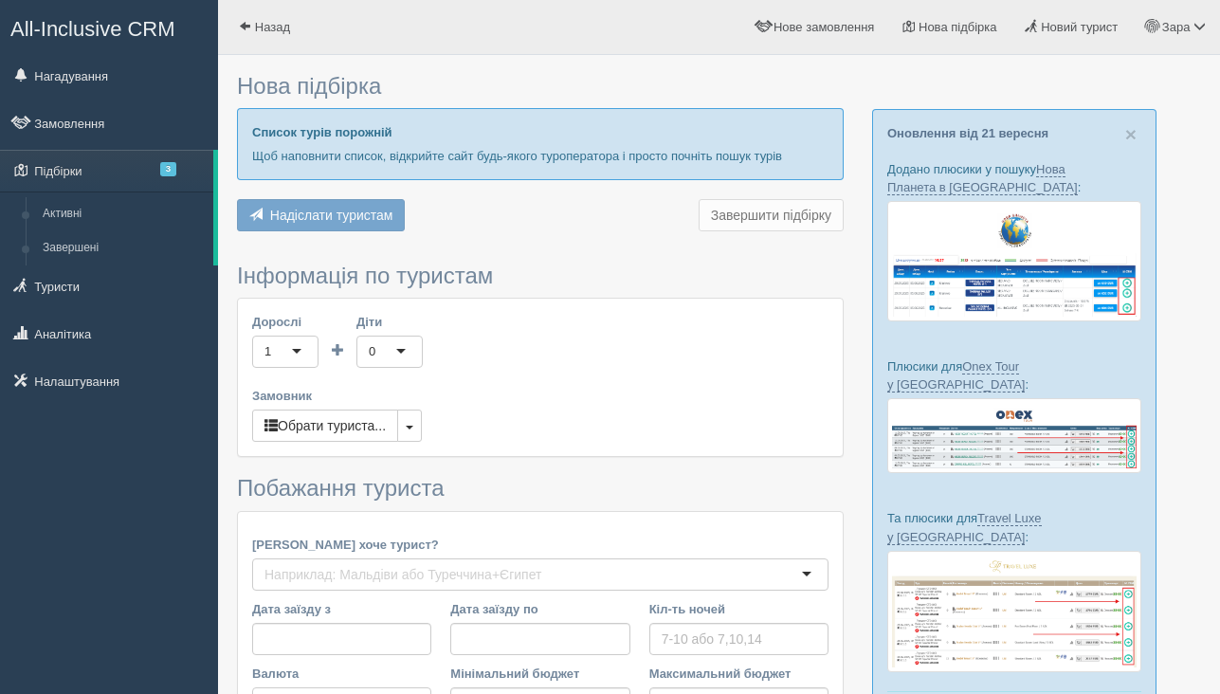
type input "7"
type input "1600"
type input "1800"
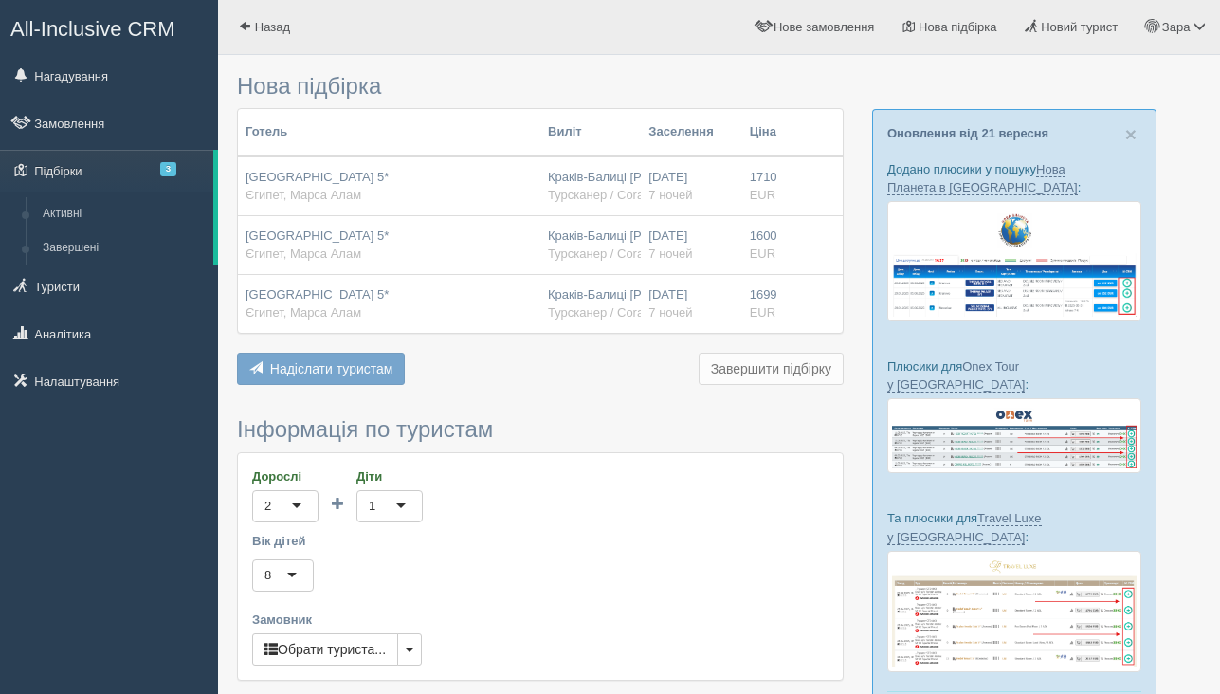
scroll to position [175, 0]
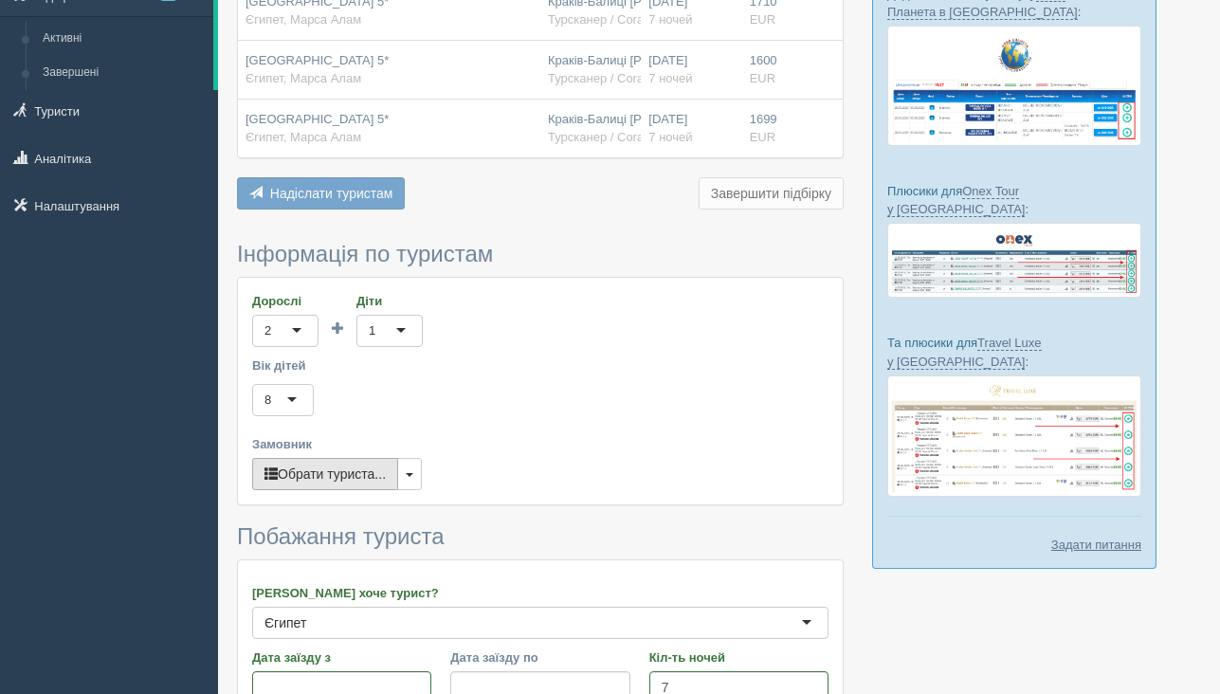
click at [362, 476] on button "Обрати туриста..." at bounding box center [325, 474] width 146 height 32
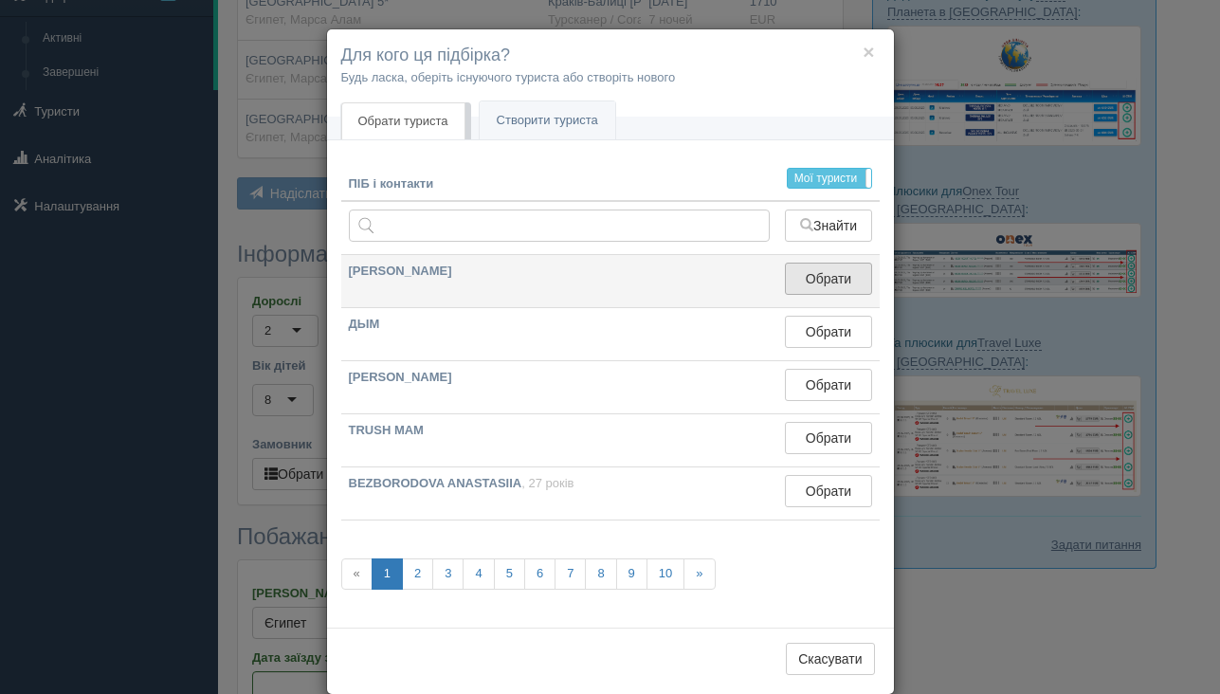
click at [836, 286] on button "Обрати" at bounding box center [828, 279] width 86 height 32
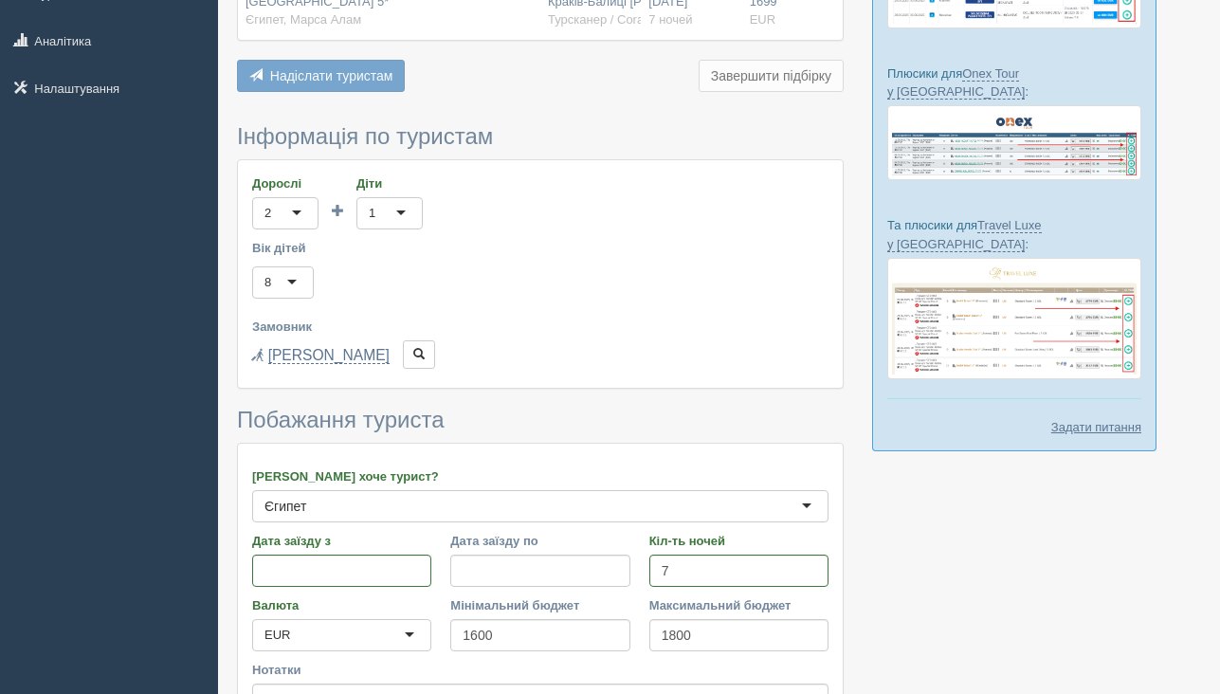
scroll to position [504, 0]
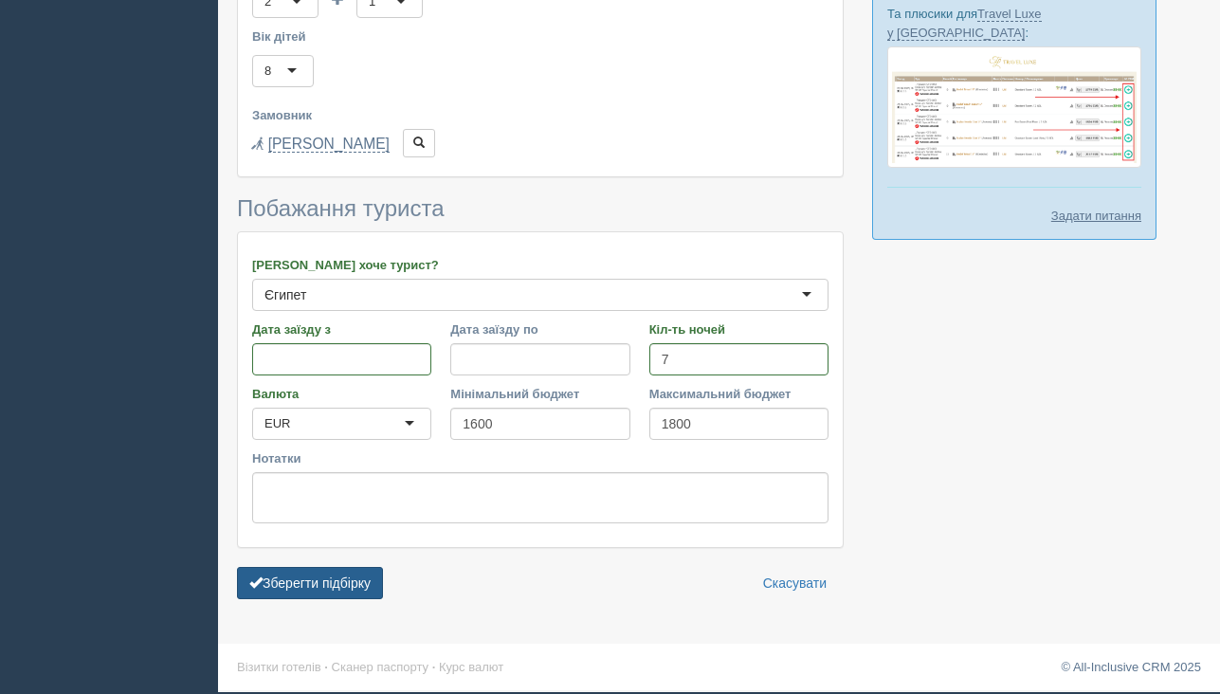
click at [373, 584] on button "Зберегти підбірку" at bounding box center [310, 583] width 146 height 32
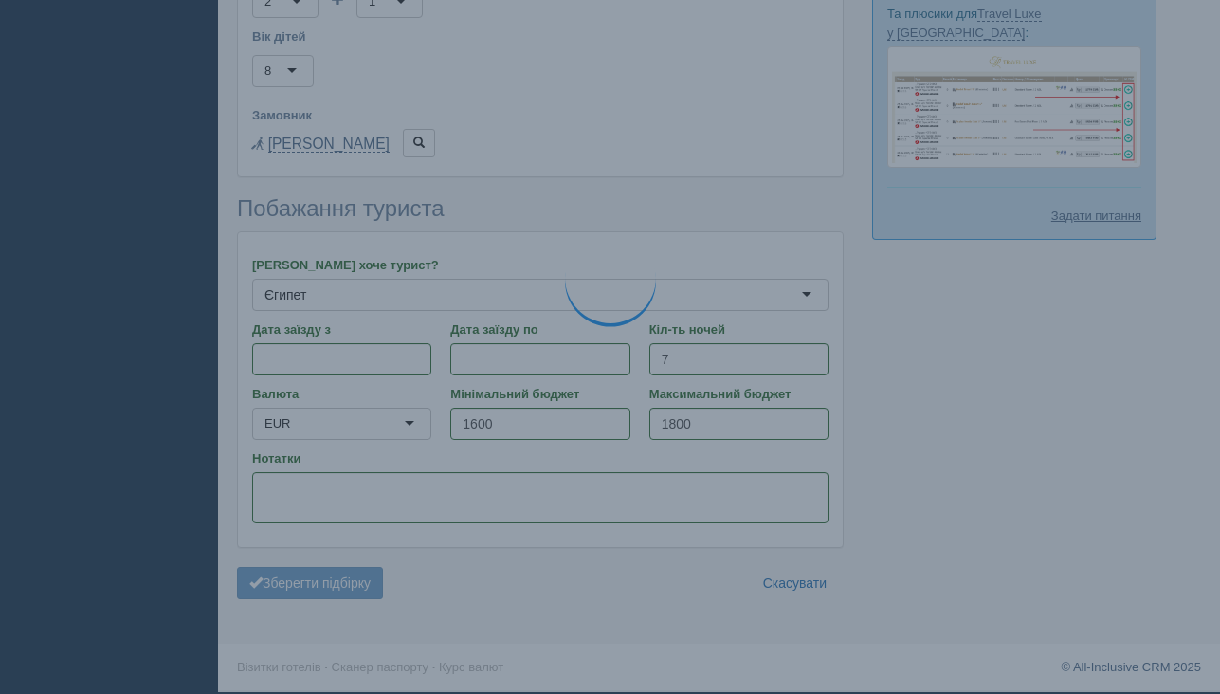
scroll to position [494, 0]
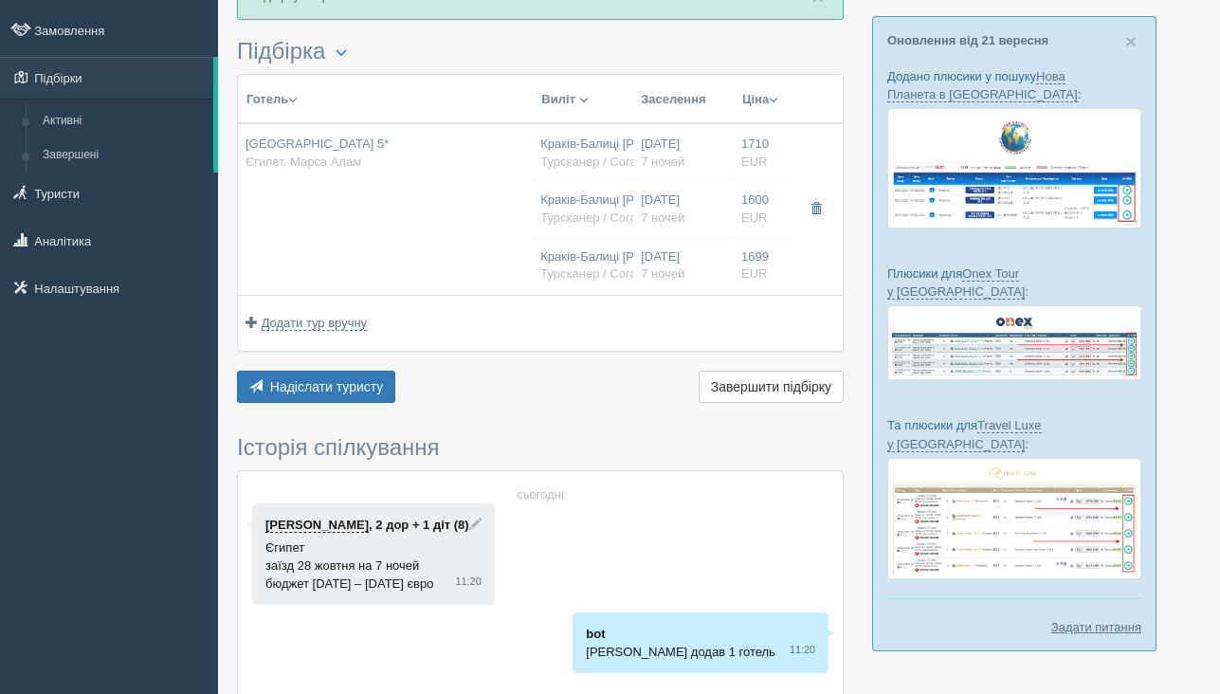
scroll to position [106, 0]
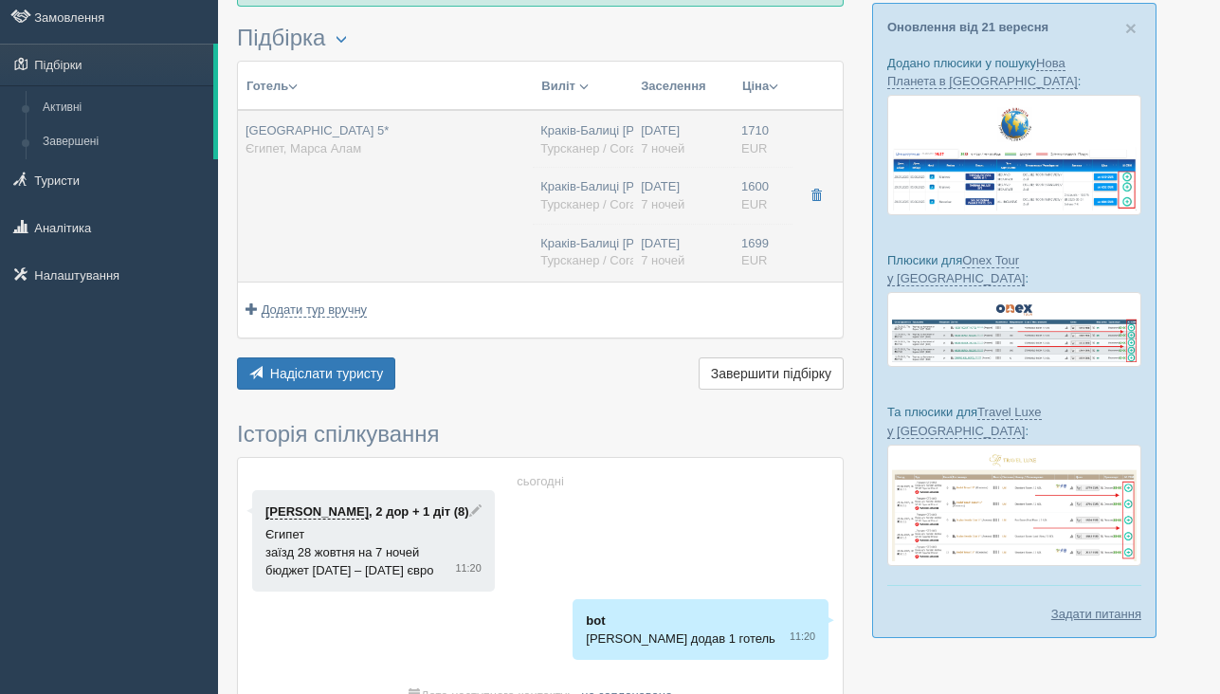
click at [397, 244] on td "[GEOGRAPHIC_DATA] 5* [GEOGRAPHIC_DATA], Марса Алам" at bounding box center [385, 196] width 295 height 172
type input "[GEOGRAPHIC_DATA] 5*"
type input "Єгипет"
type input "Марса Алам"
type input "1710.00"
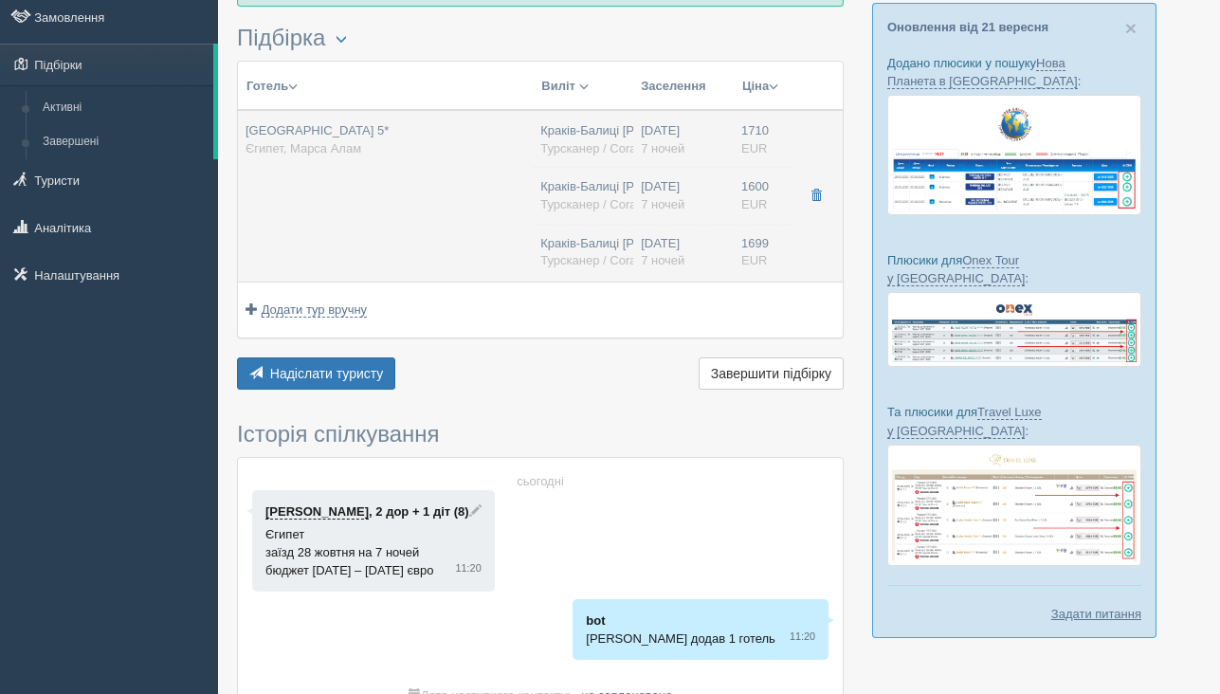
type input "Краків-Балиці [PERSON_NAME] KRK"
type input "Марса-Алам RMF"
type input "13:35"
type input "20:00"
type input "Enter Air"
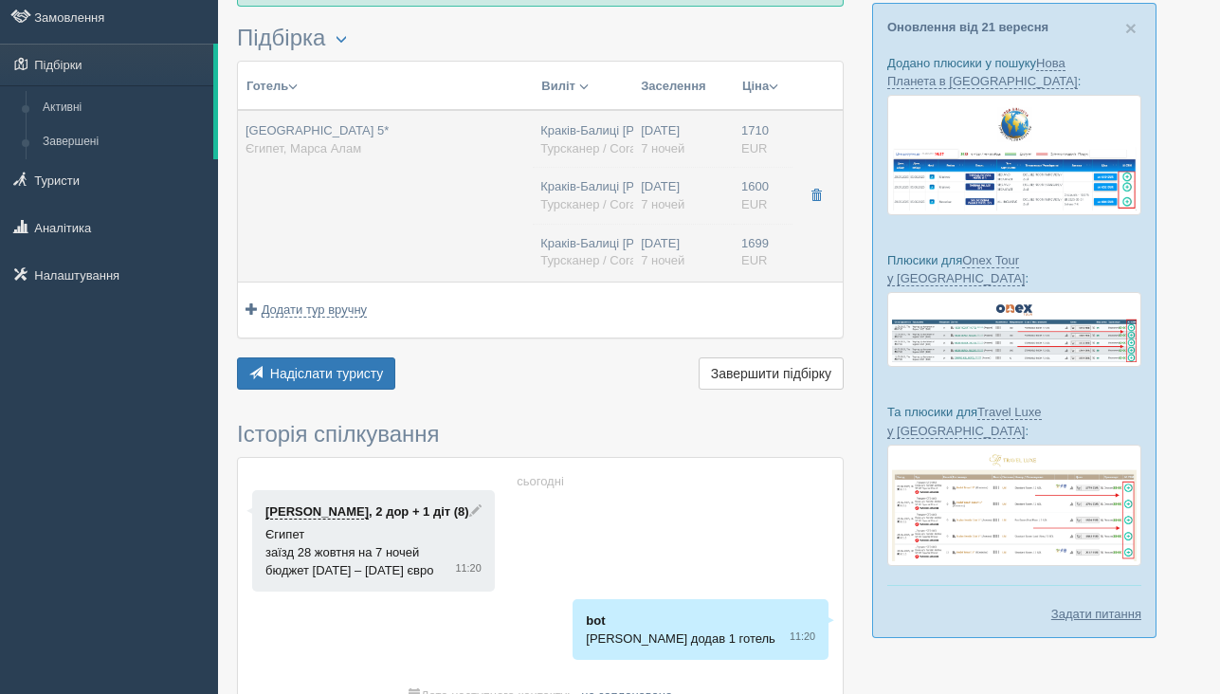
type input "08:30"
type input "13:25"
type input "7"
type input "Standard Garden View"
type input "AI"
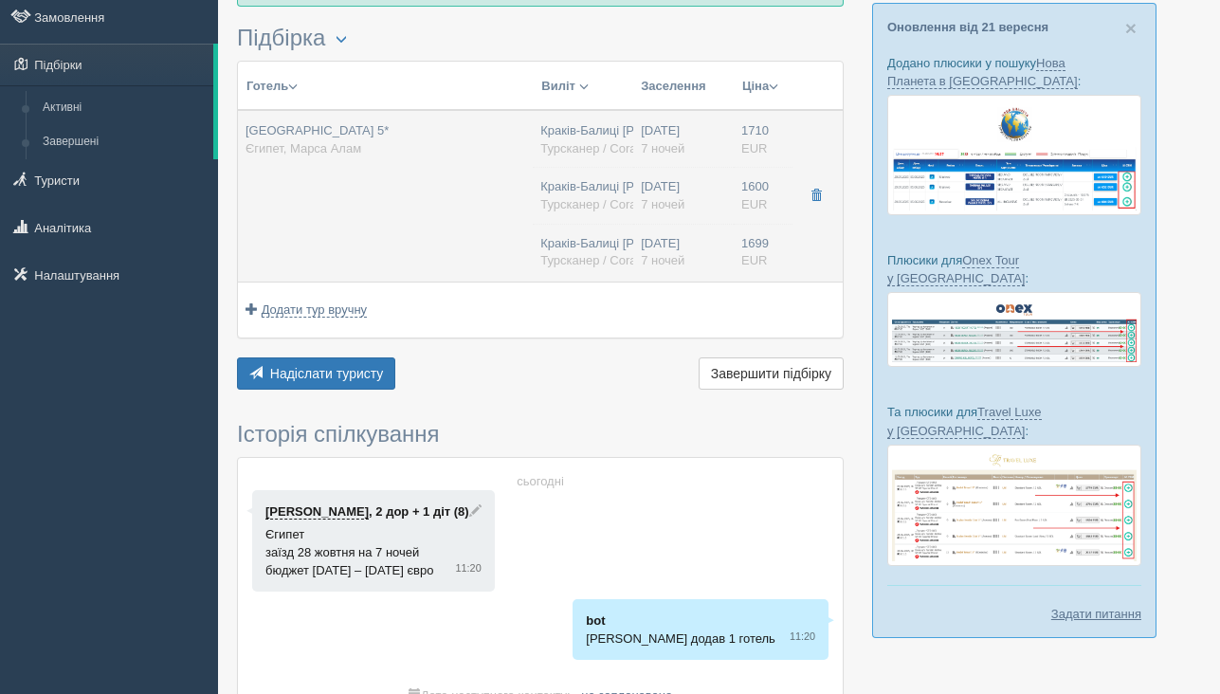
type input "Турсканер / Coral PL"
type input "[URL][DOMAIN_NAME]"
type input "1600.00"
type input "Краків-Балиці [PERSON_NAME] KRK"
type input "Марса-Алам RMF"
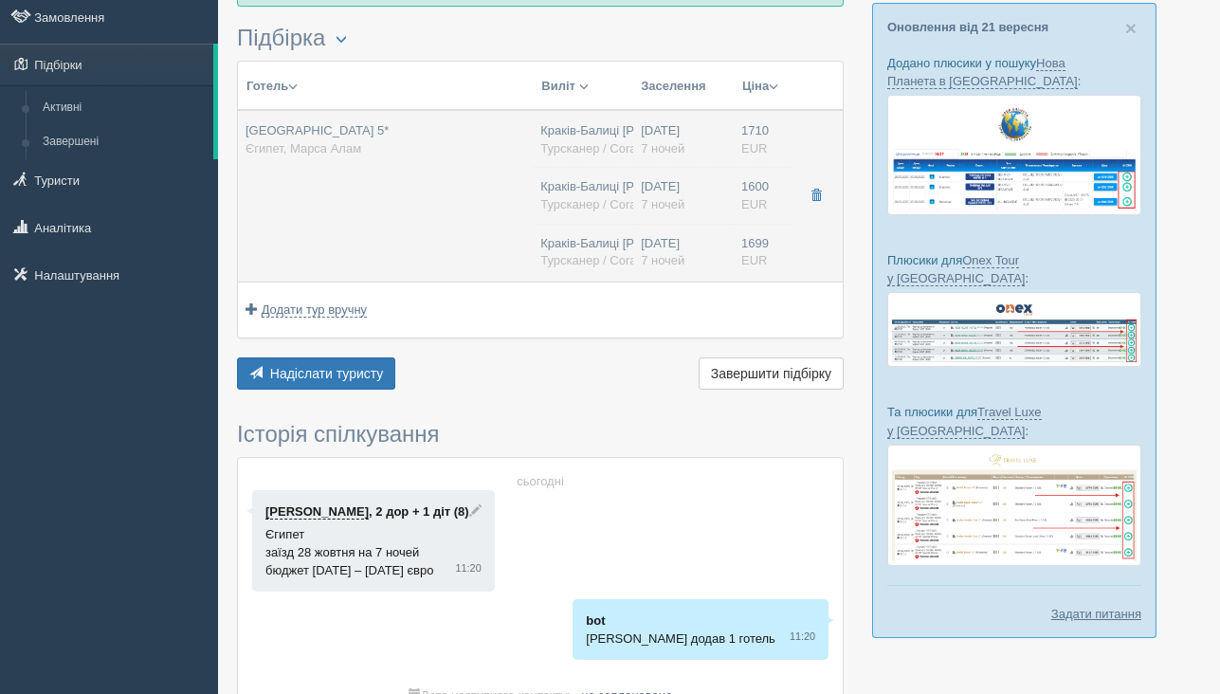
type input "16:35"
type input "21:45"
type input "Enter Air"
type input "08:30"
type input "13:25"
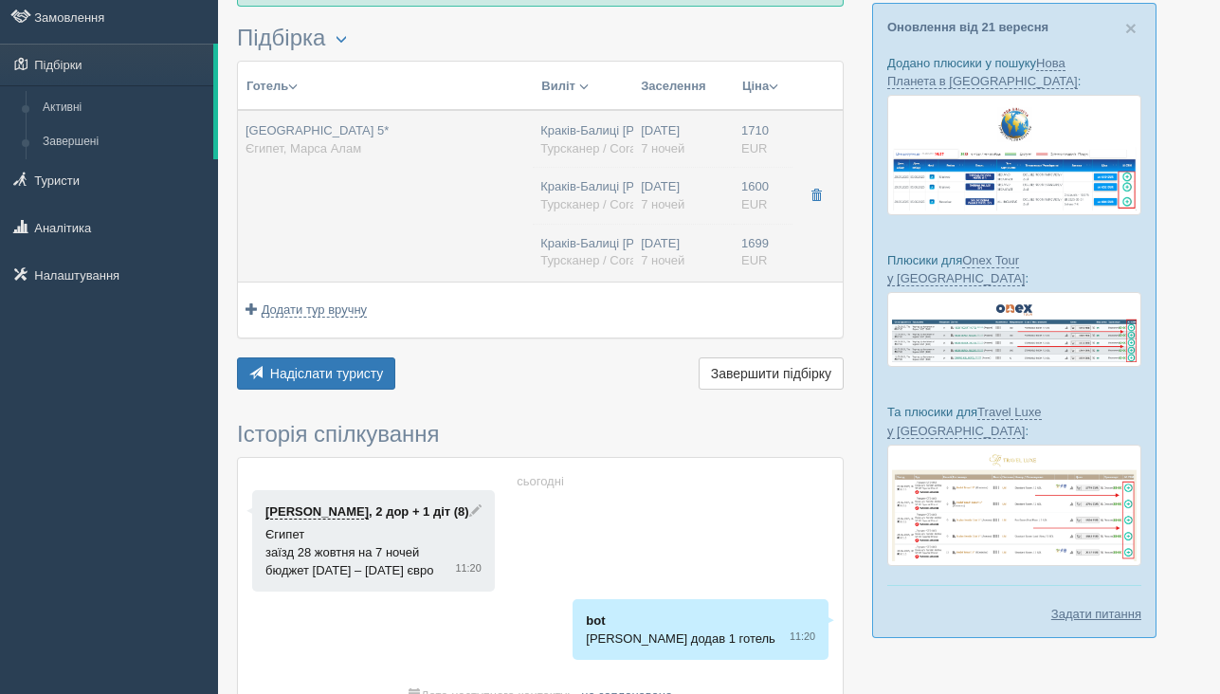
type input "7"
type input "Standard Garden View"
type input "AI"
type input "Турсканер / Coral PL"
type input "[URL][DOMAIN_NAME]"
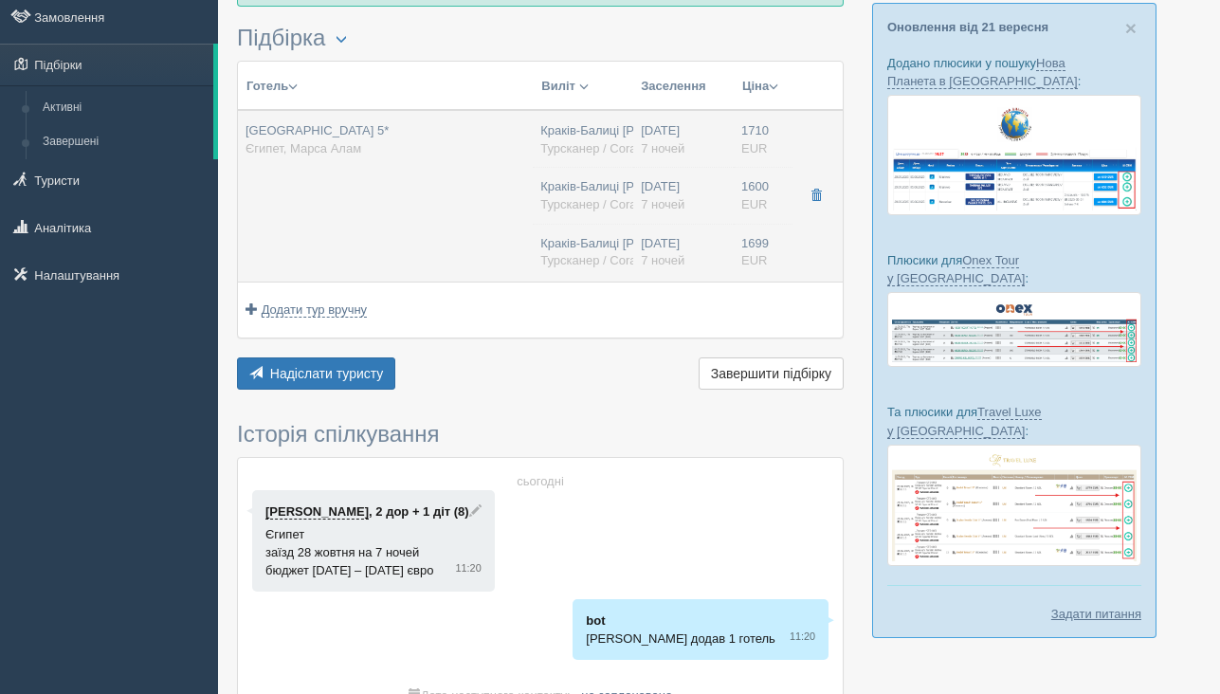
type input "1699.00"
type input "Краків-Балиці [PERSON_NAME] KRK"
type input "Марса-Алам RMF"
type input "16:35"
type input "21:45"
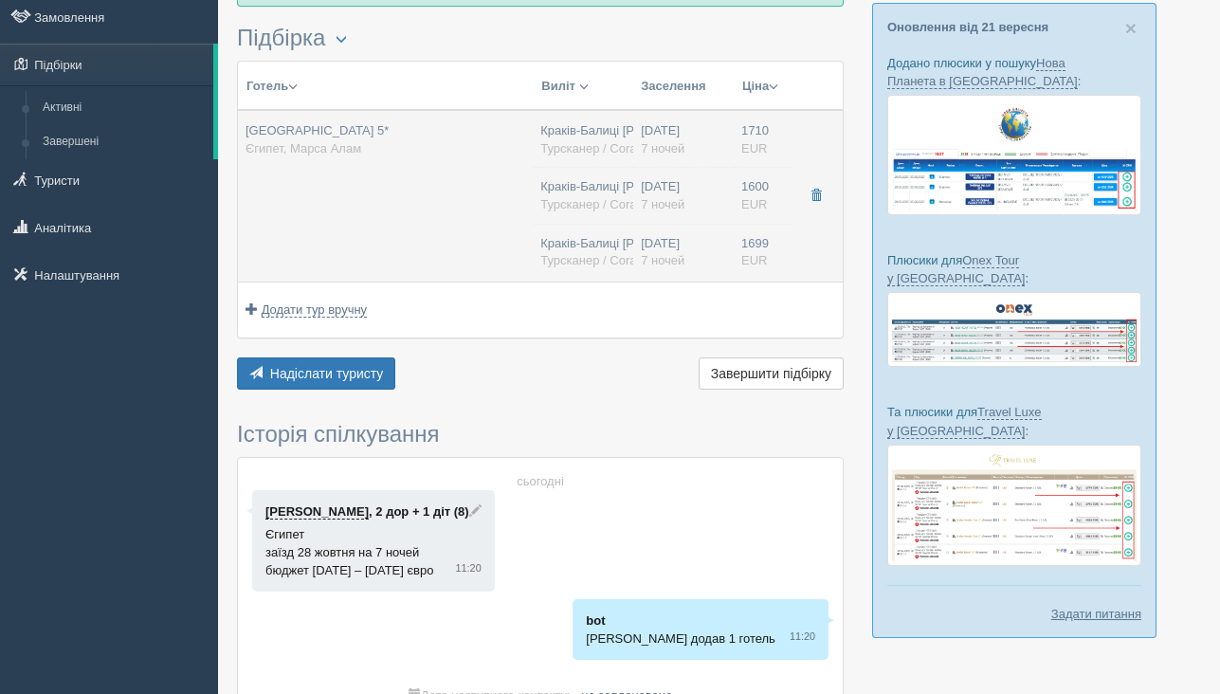
type input "Enter Air"
type input "08:30"
type input "13:25"
type input "7"
type input "Standard Garden View"
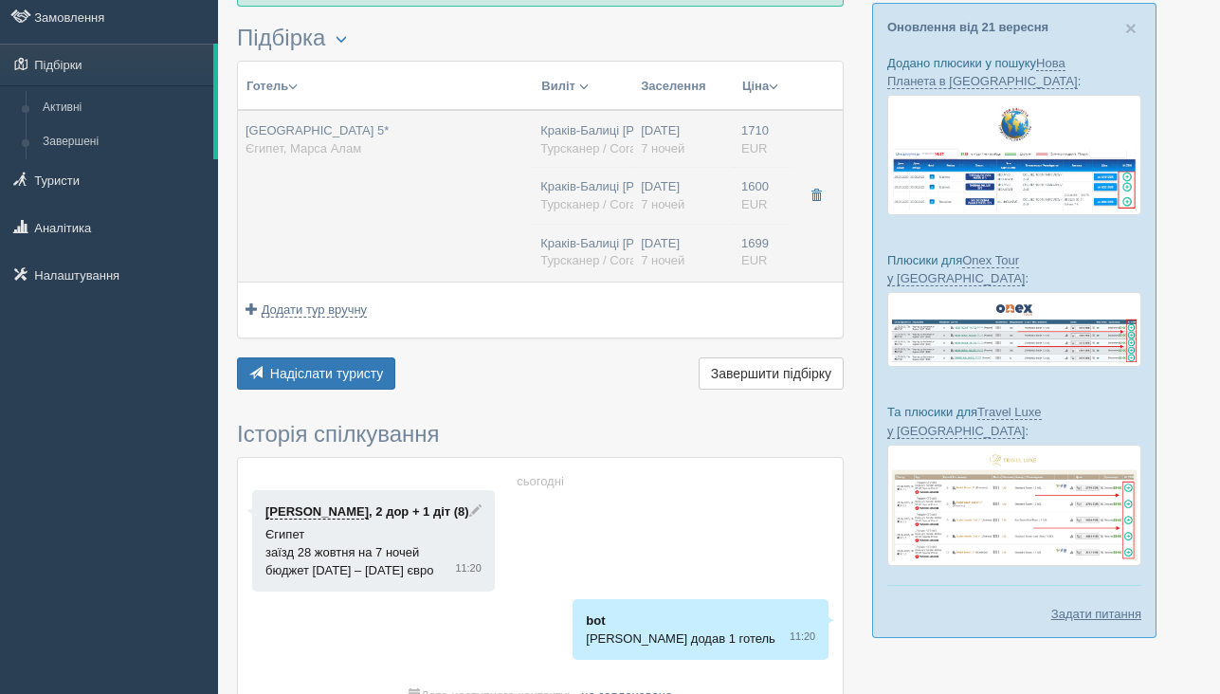
type input "AI"
type input "Турсканер / Coral PL"
type input "[URL][DOMAIN_NAME]"
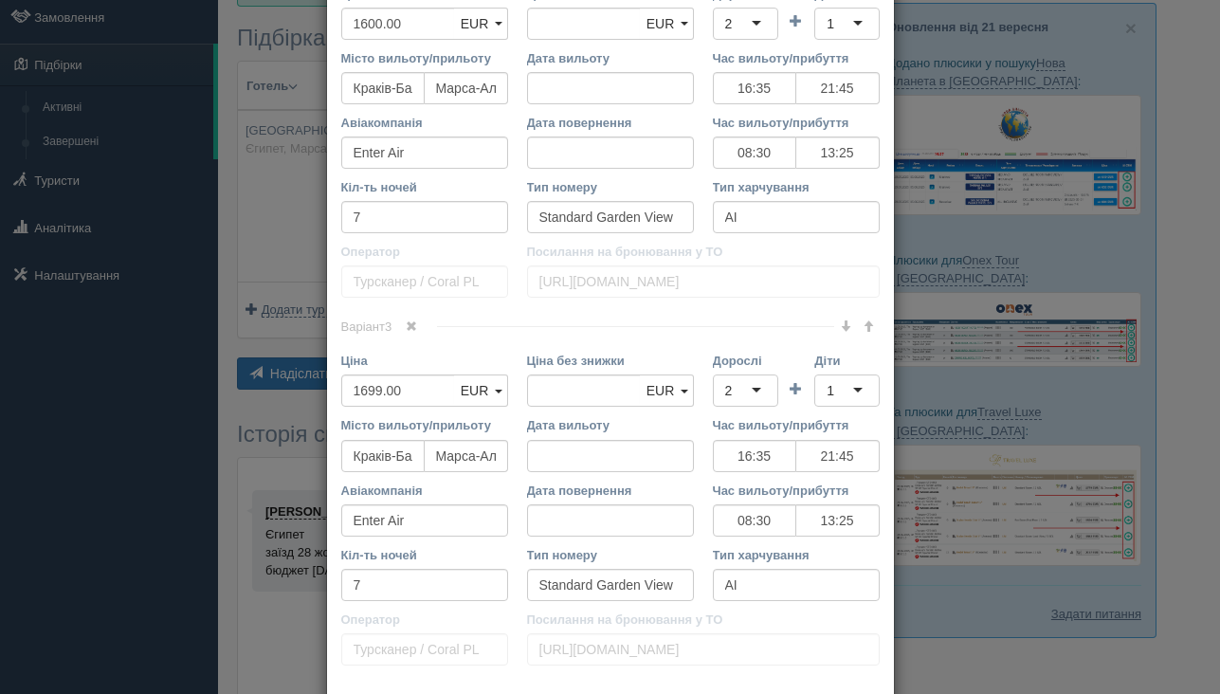
scroll to position [1376, 0]
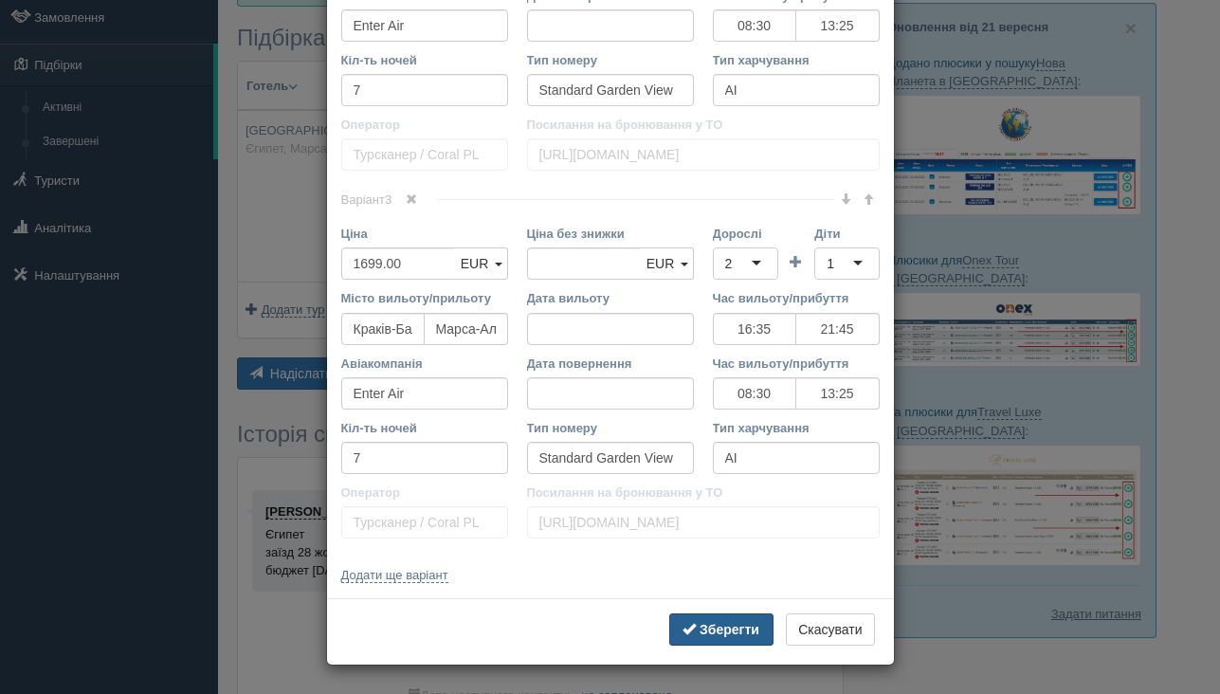
click at [699, 628] on b "Зберегти" at bounding box center [729, 629] width 60 height 15
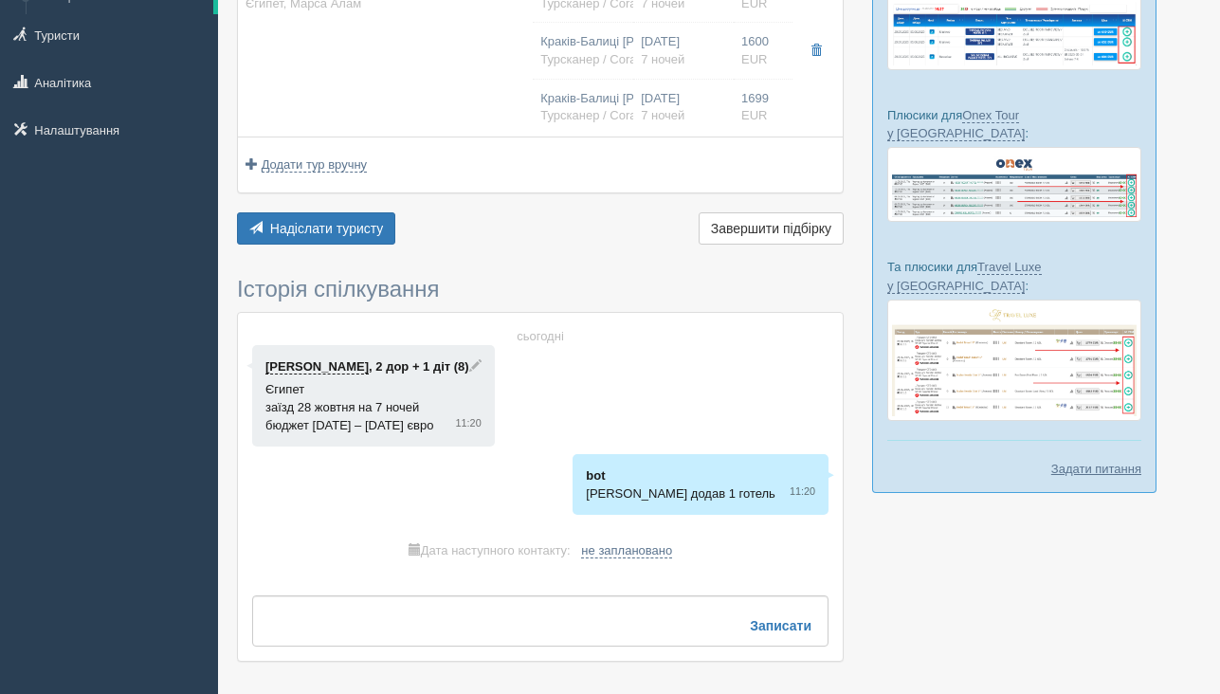
scroll to position [324, 0]
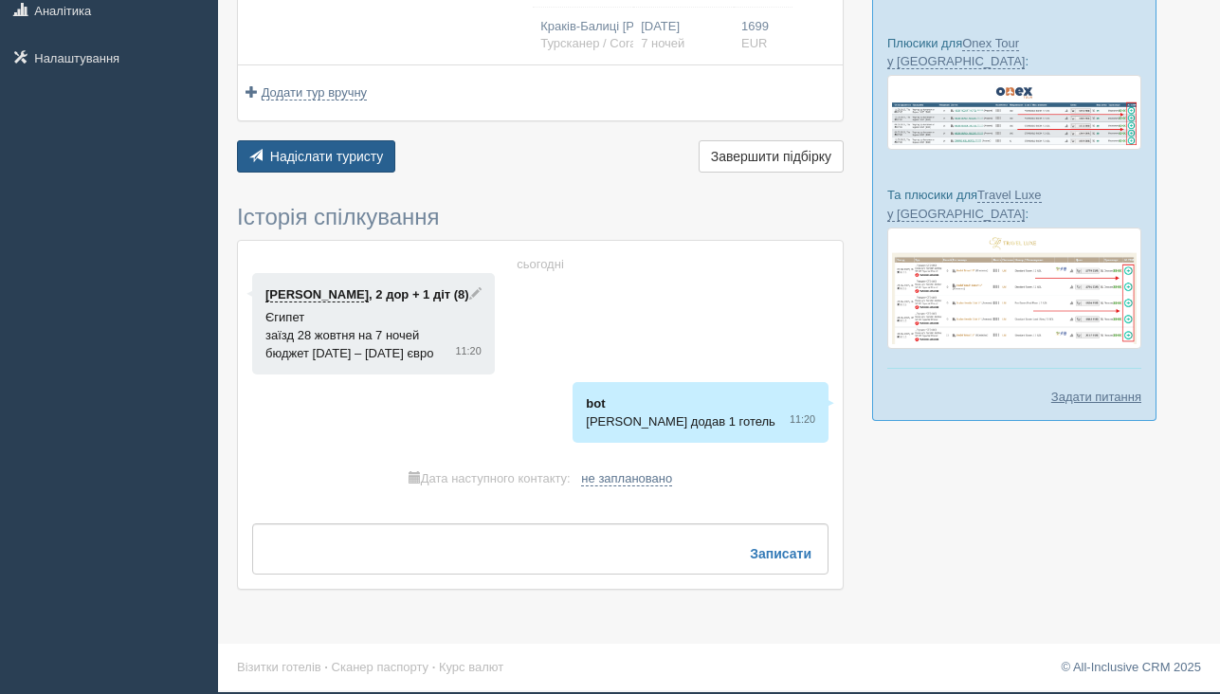
click at [384, 151] on span "Надіслати туристу" at bounding box center [327, 156] width 114 height 15
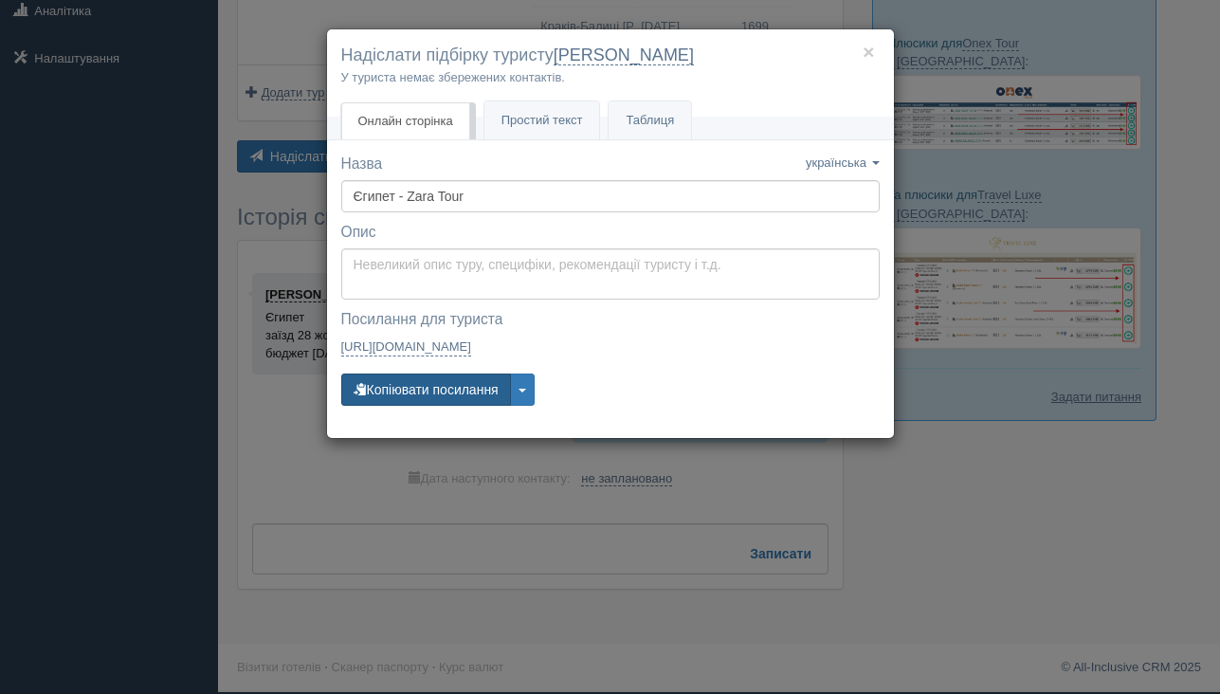
click at [427, 393] on button "Копіювати посилання" at bounding box center [426, 389] width 170 height 32
